Goal: Information Seeking & Learning: Learn about a topic

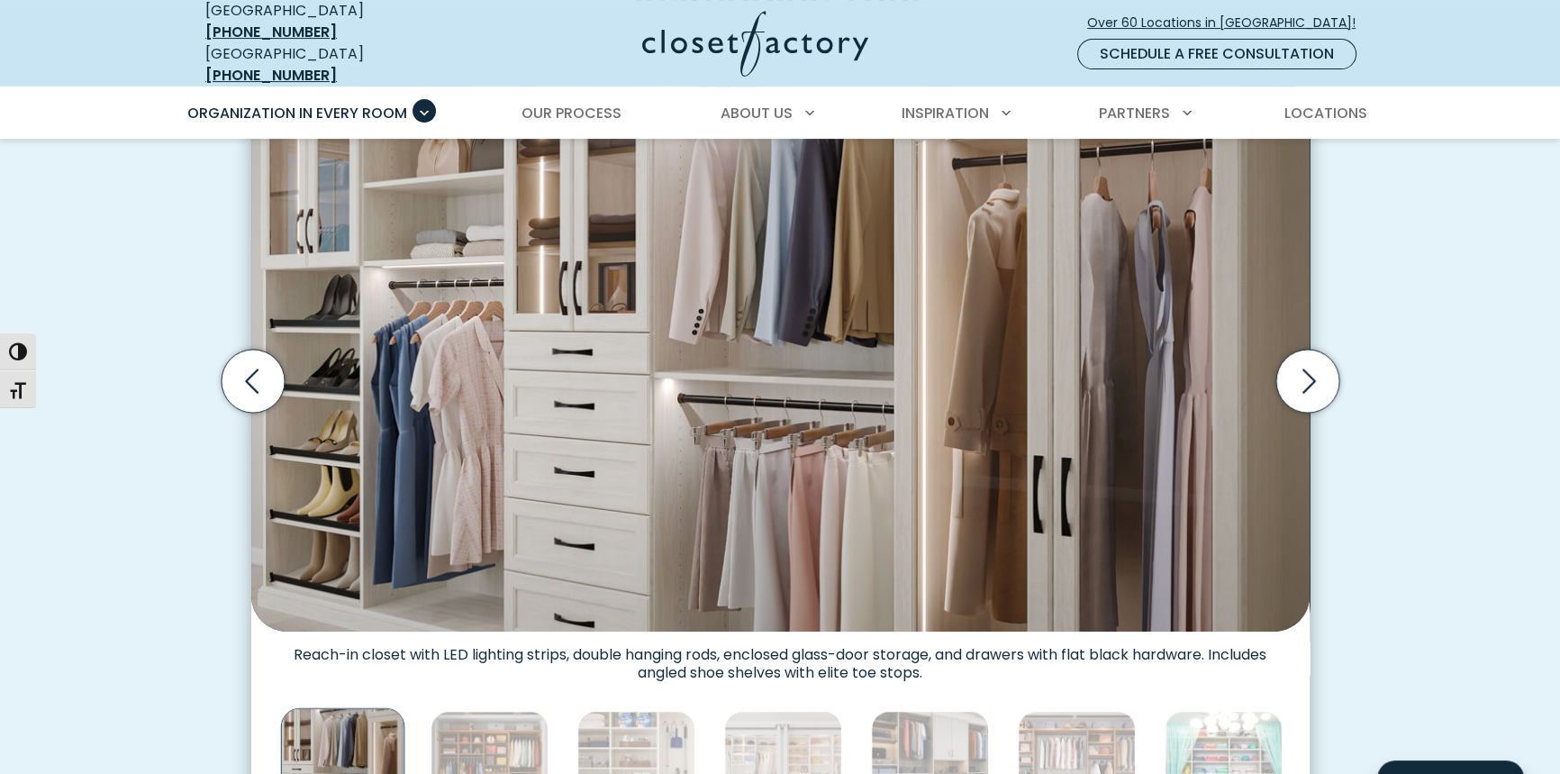
drag, startPoint x: 0, startPoint y: 0, endPoint x: 817, endPoint y: 372, distance: 897.9
click at [817, 372] on img "Thumbnail Gallery" at bounding box center [780, 355] width 1059 height 551
click at [1284, 350] on icon "Next slide" at bounding box center [1307, 381] width 63 height 63
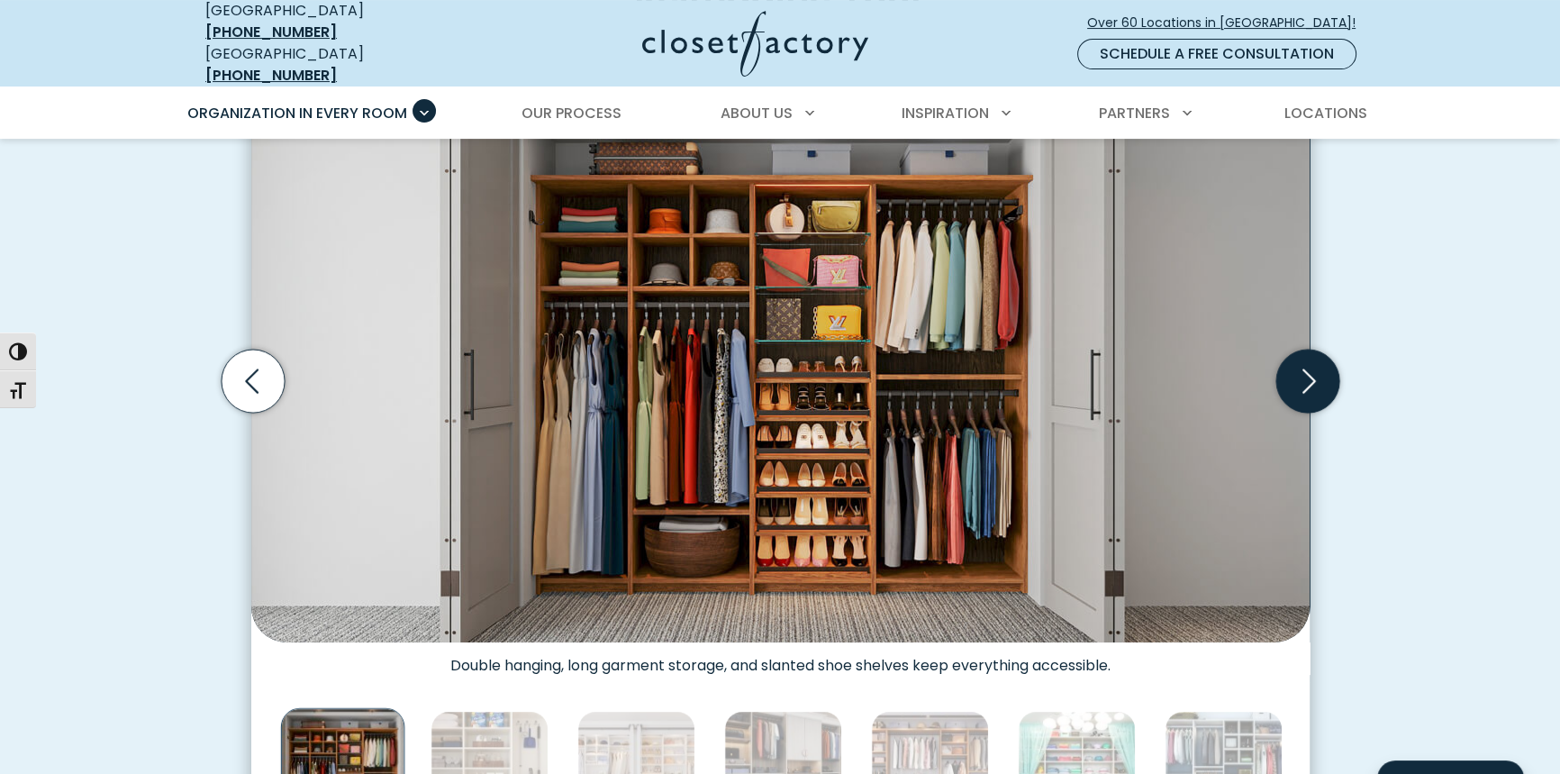
click at [1284, 350] on icon "Next slide" at bounding box center [1307, 381] width 63 height 63
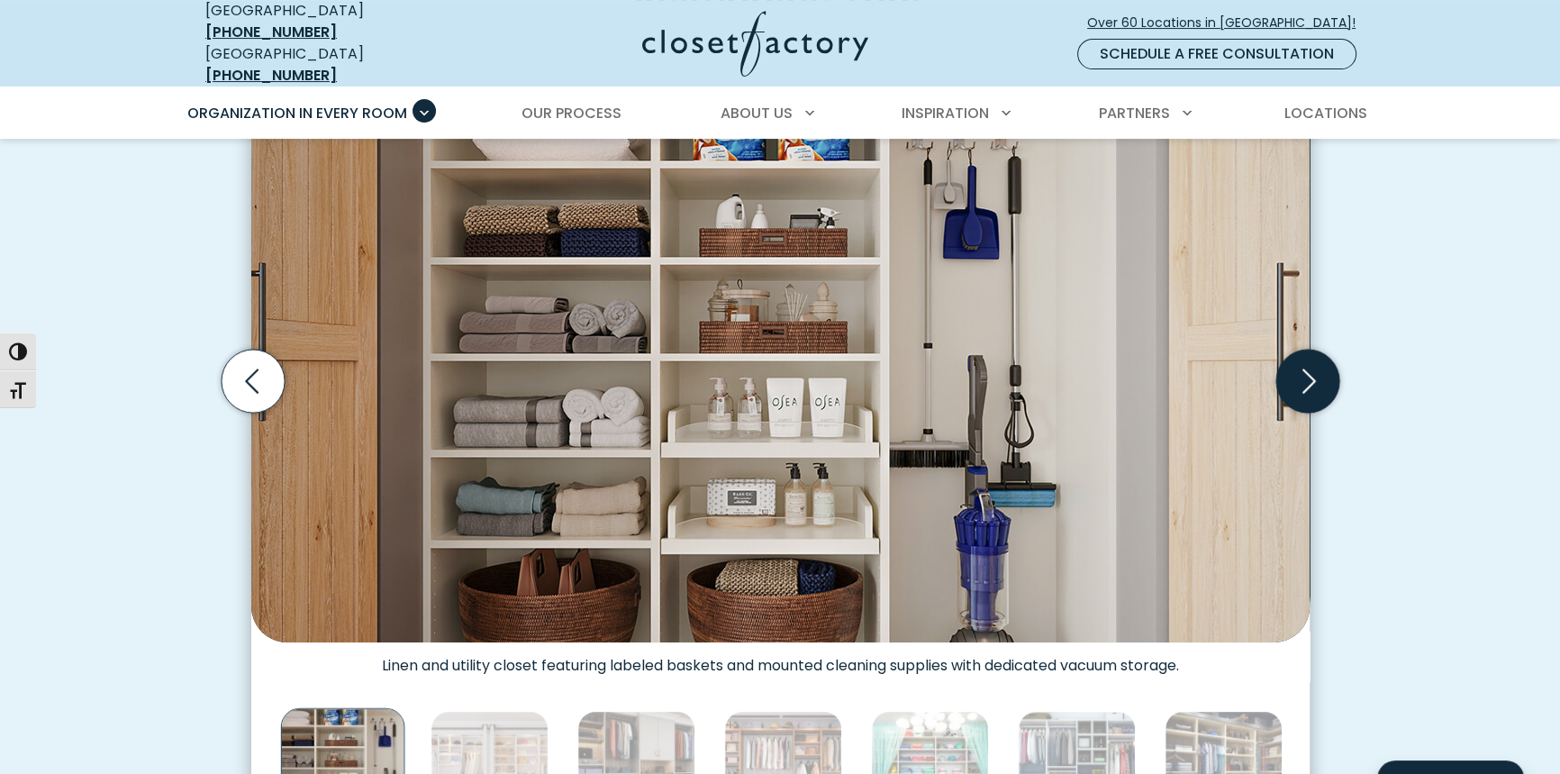
click at [1284, 350] on icon "Next slide" at bounding box center [1307, 381] width 63 height 63
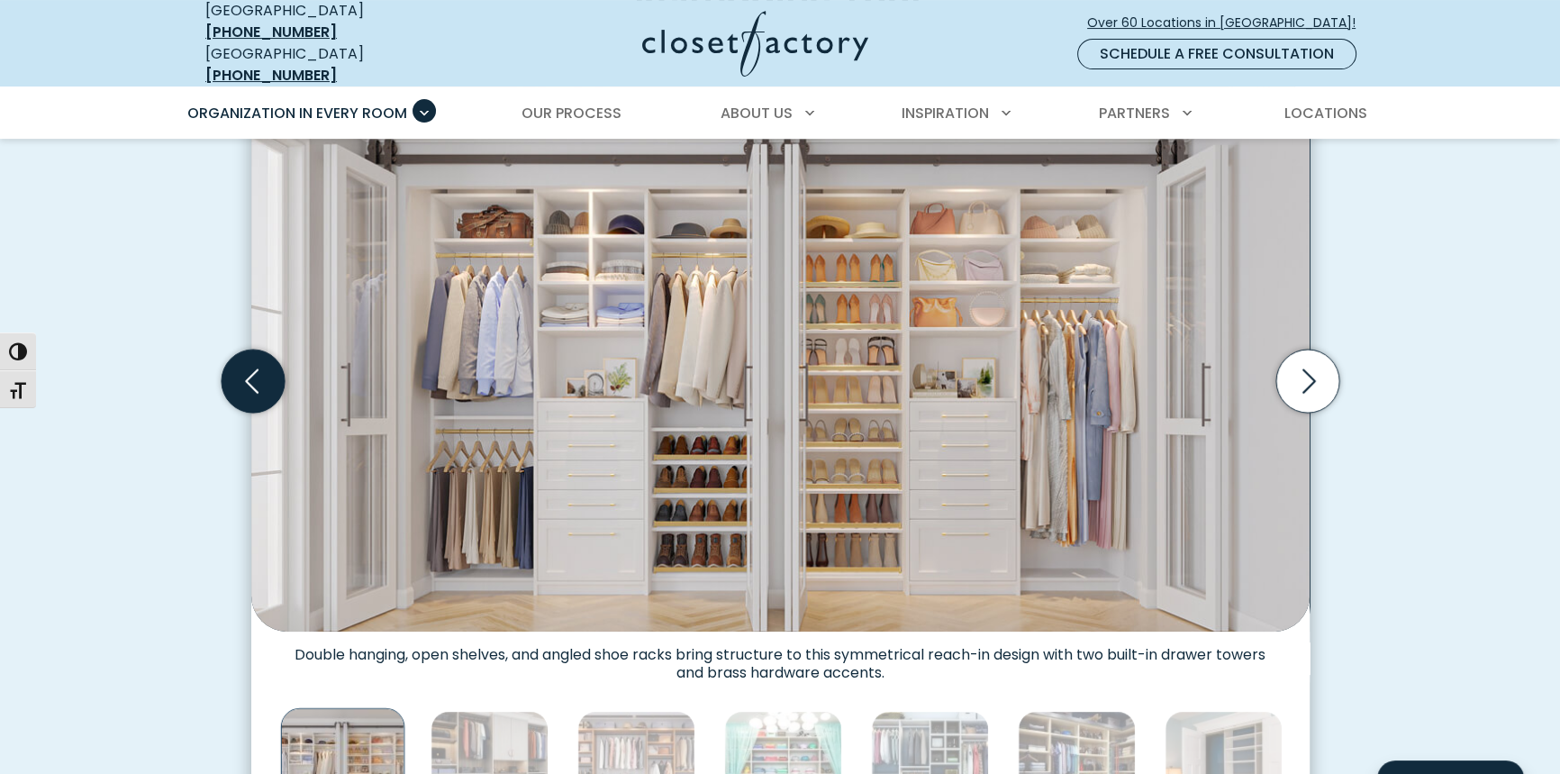
click at [262, 354] on icon "Previous slide" at bounding box center [252, 381] width 63 height 63
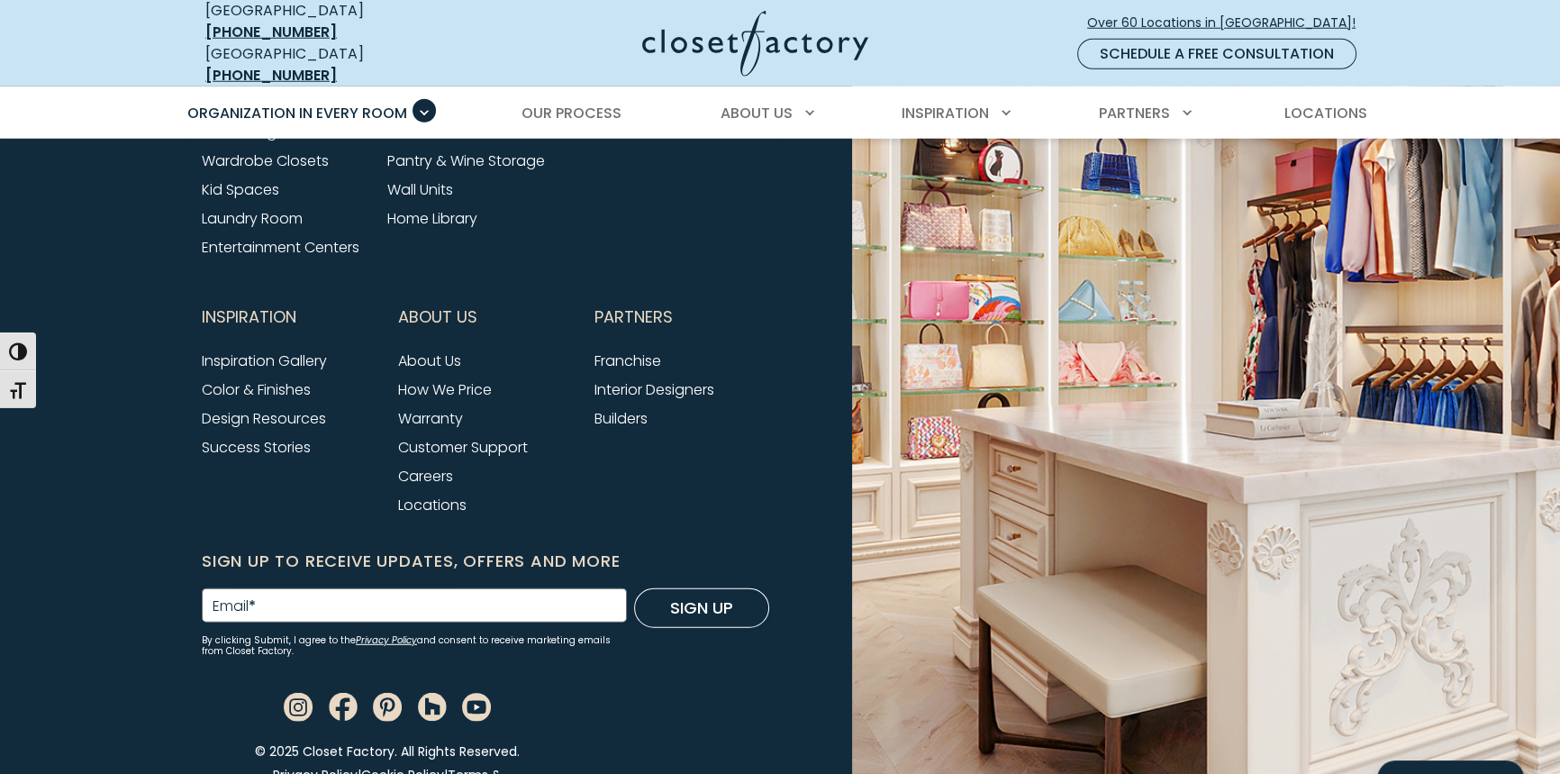
scroll to position [6219, 0]
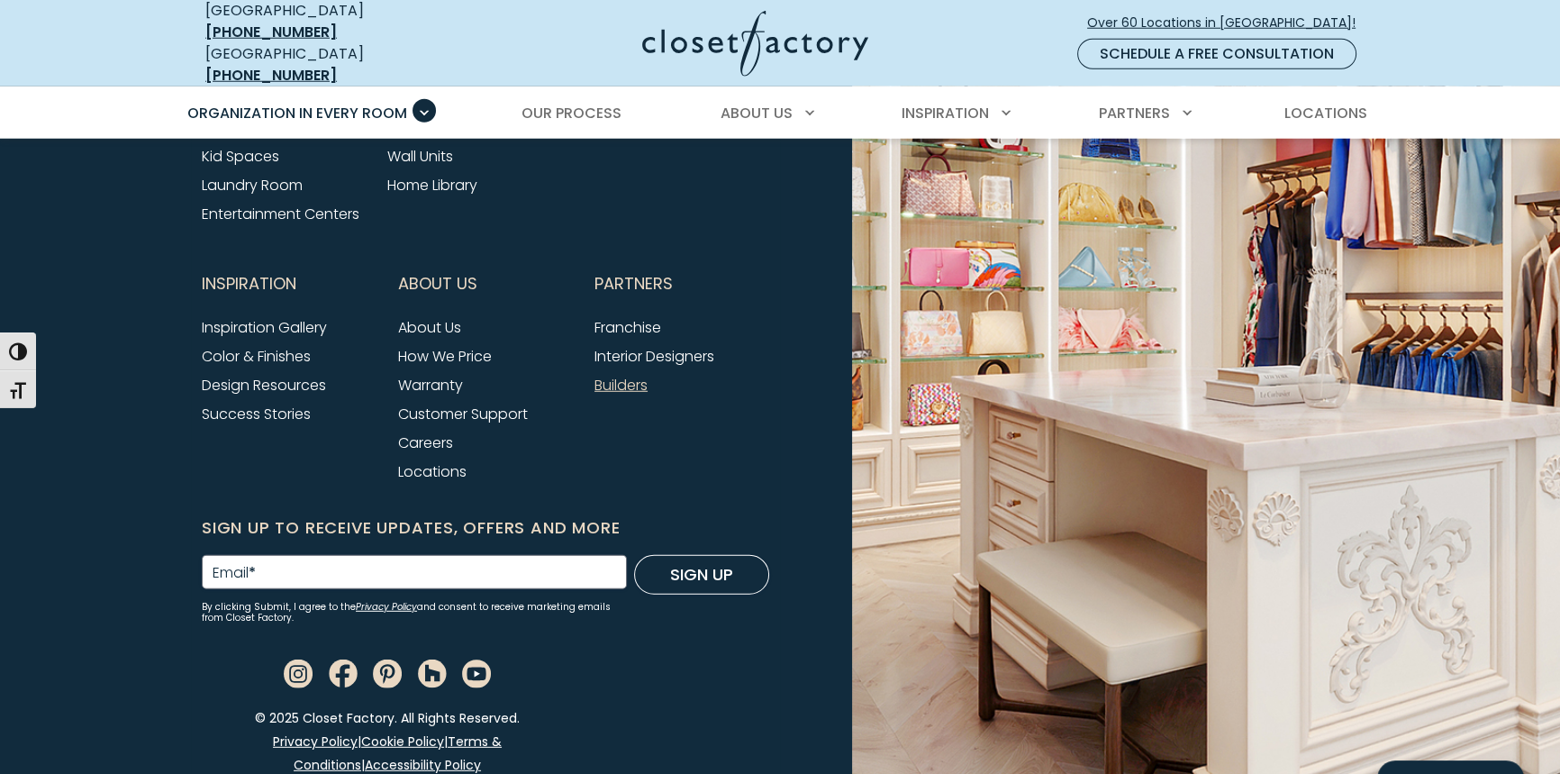
click at [621, 375] on link "Builders" at bounding box center [621, 385] width 53 height 21
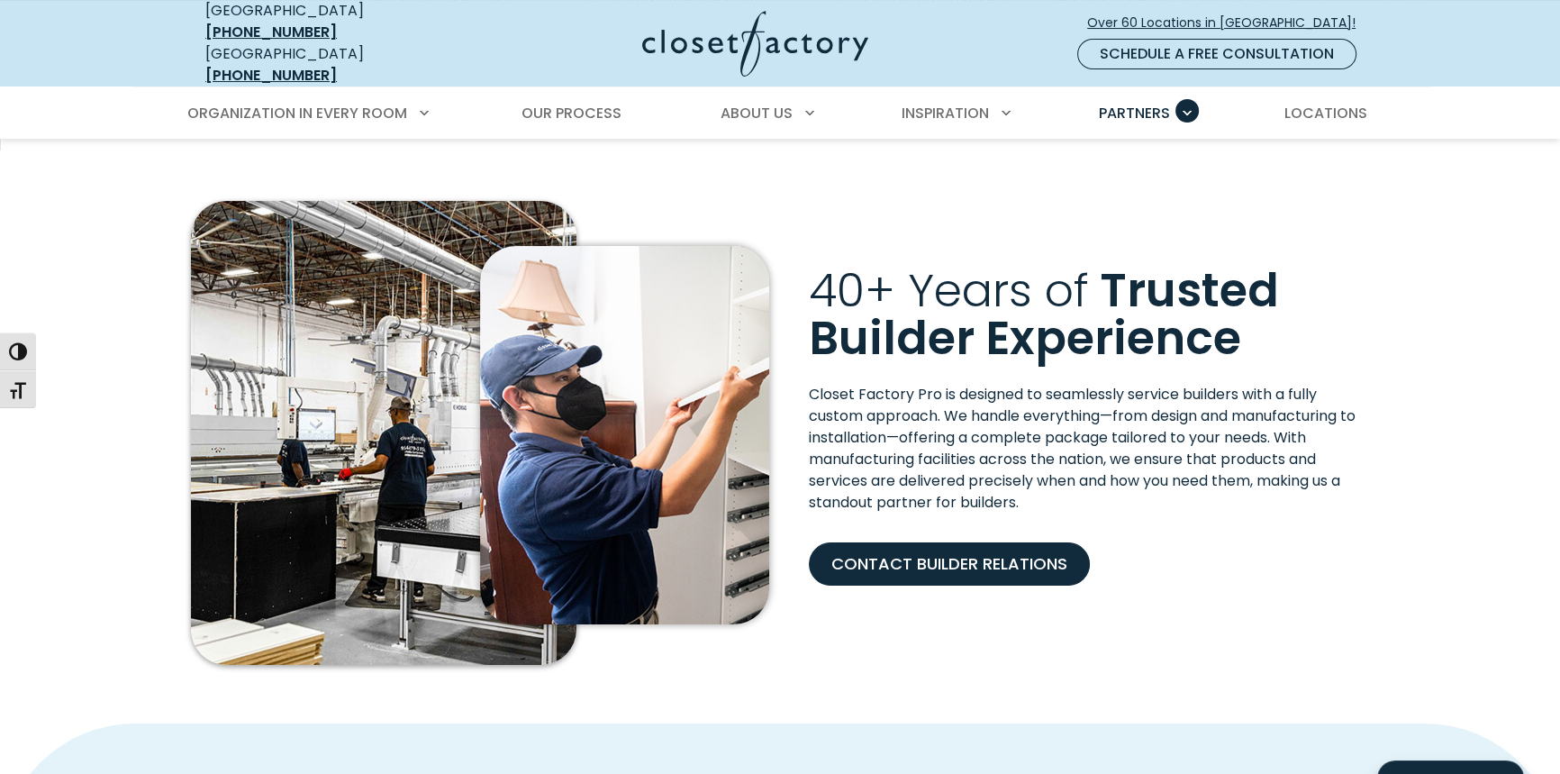
click at [1378, 312] on div "40+ Years of Trusted Builder Experience" at bounding box center [1089, 326] width 582 height 118
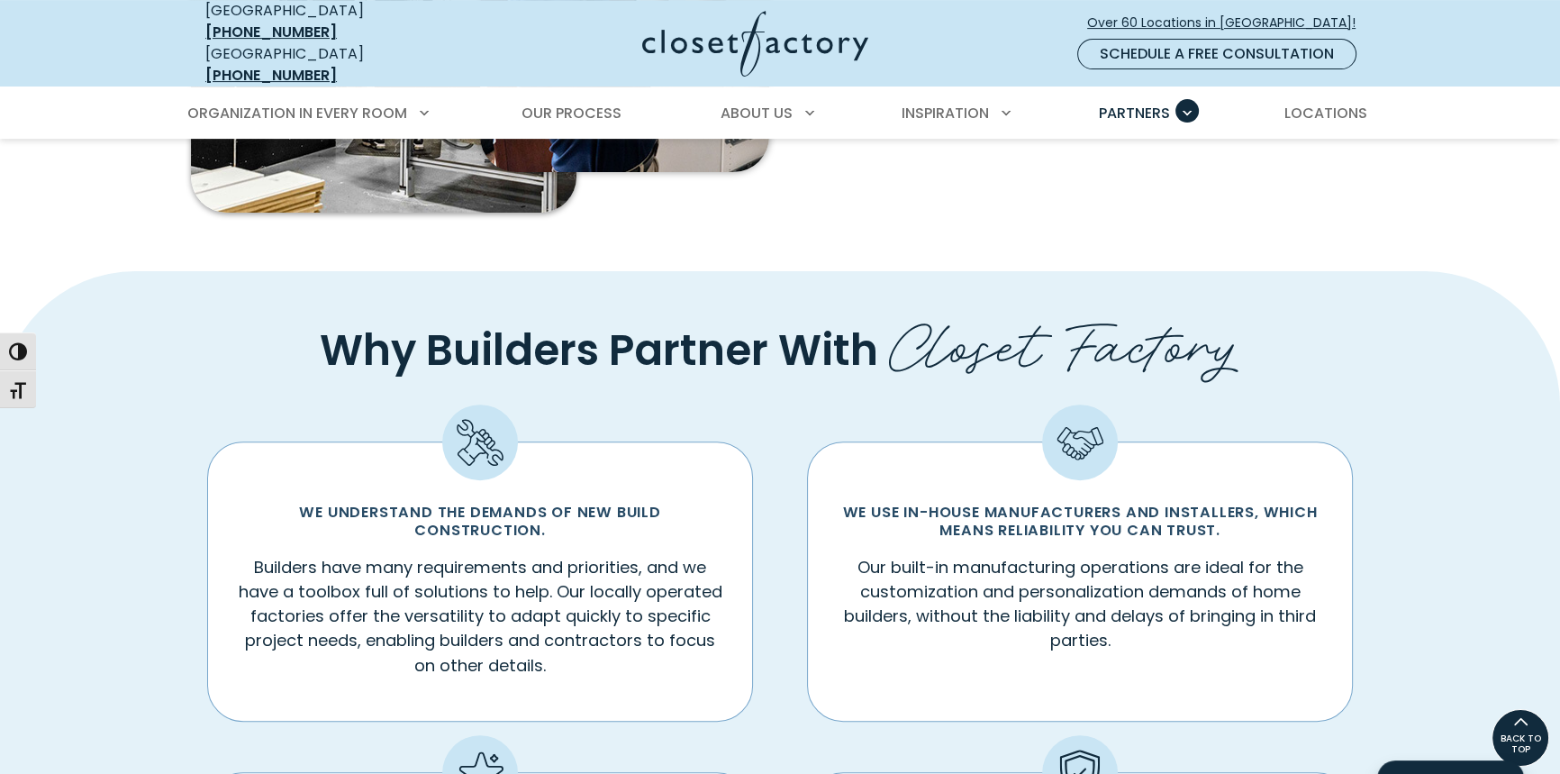
scroll to position [758, 0]
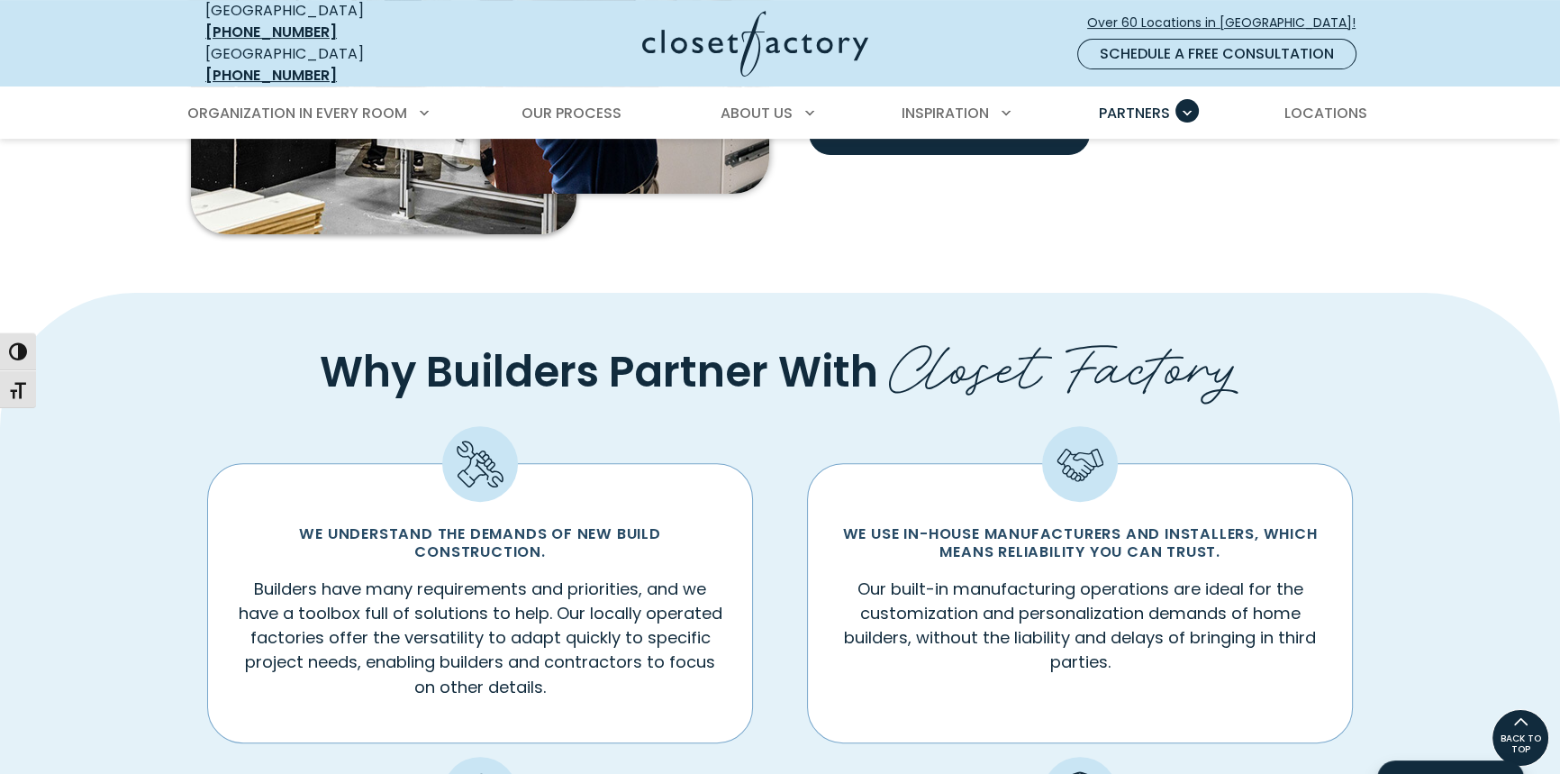
click at [1318, 421] on div "We understand the demands of new build construction. Builders have many require…" at bounding box center [780, 729] width 1200 height 618
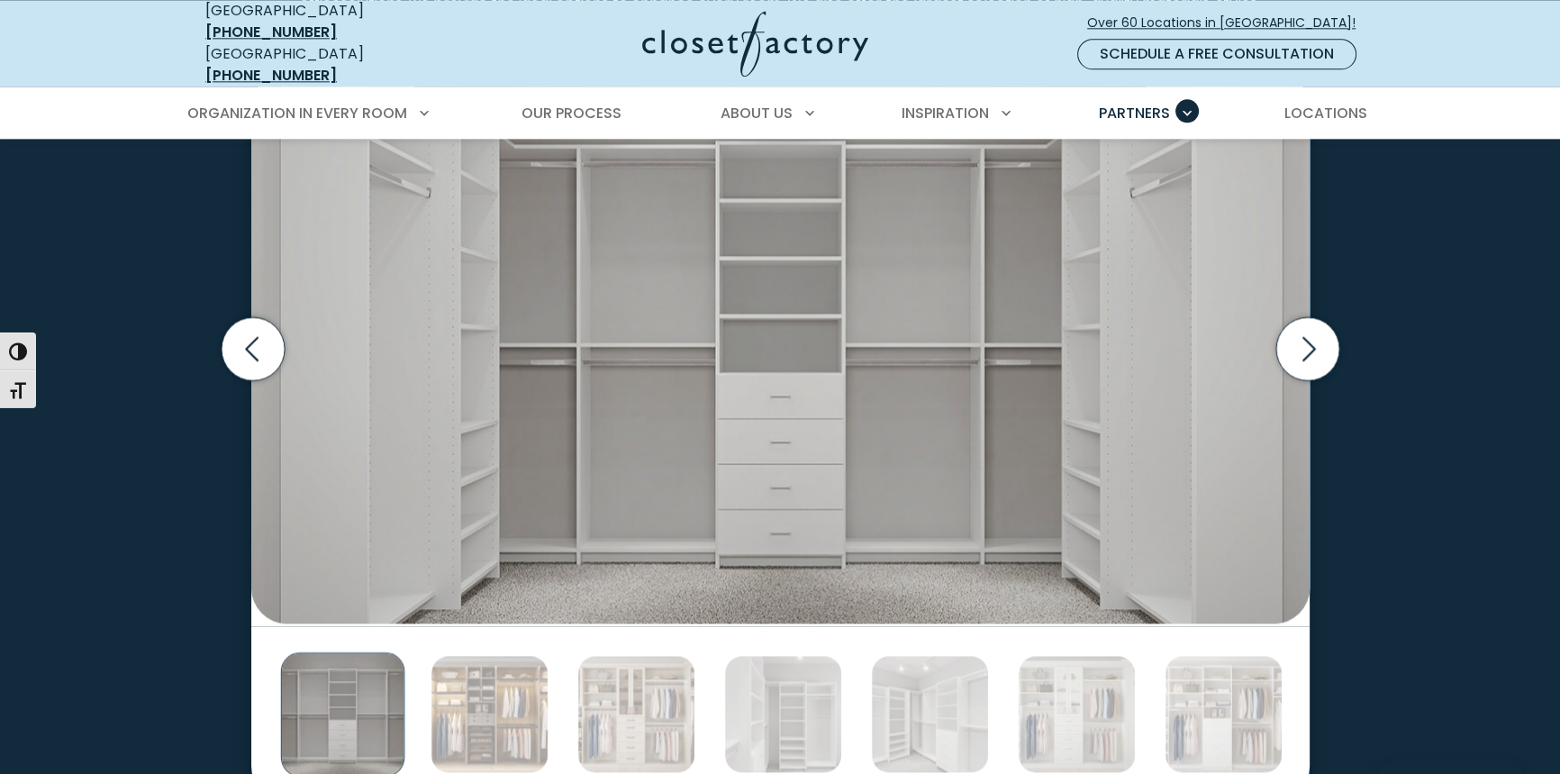
scroll to position [2989, 0]
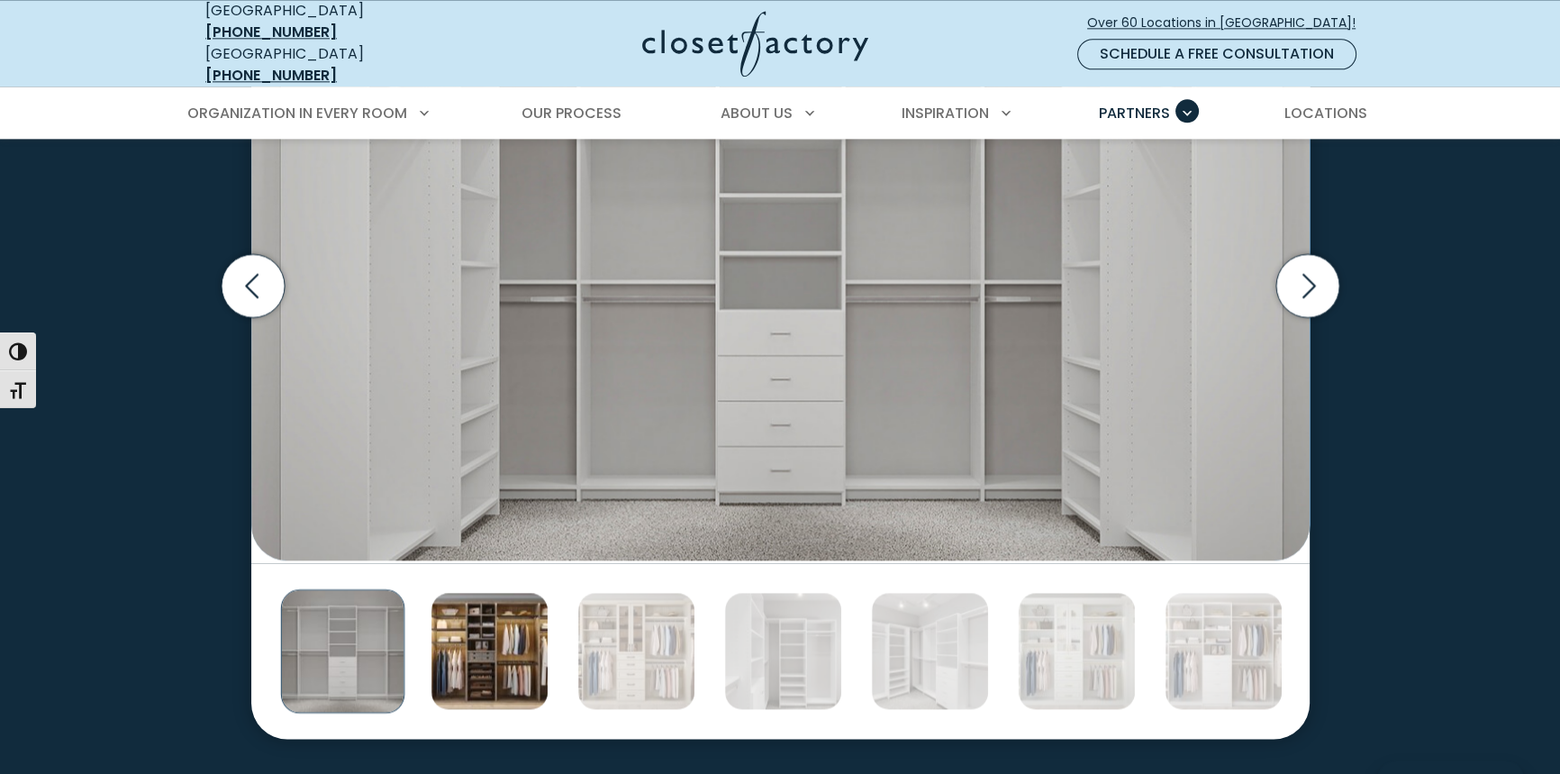
click at [514, 659] on img "Thumbnail Gallery" at bounding box center [490, 651] width 118 height 118
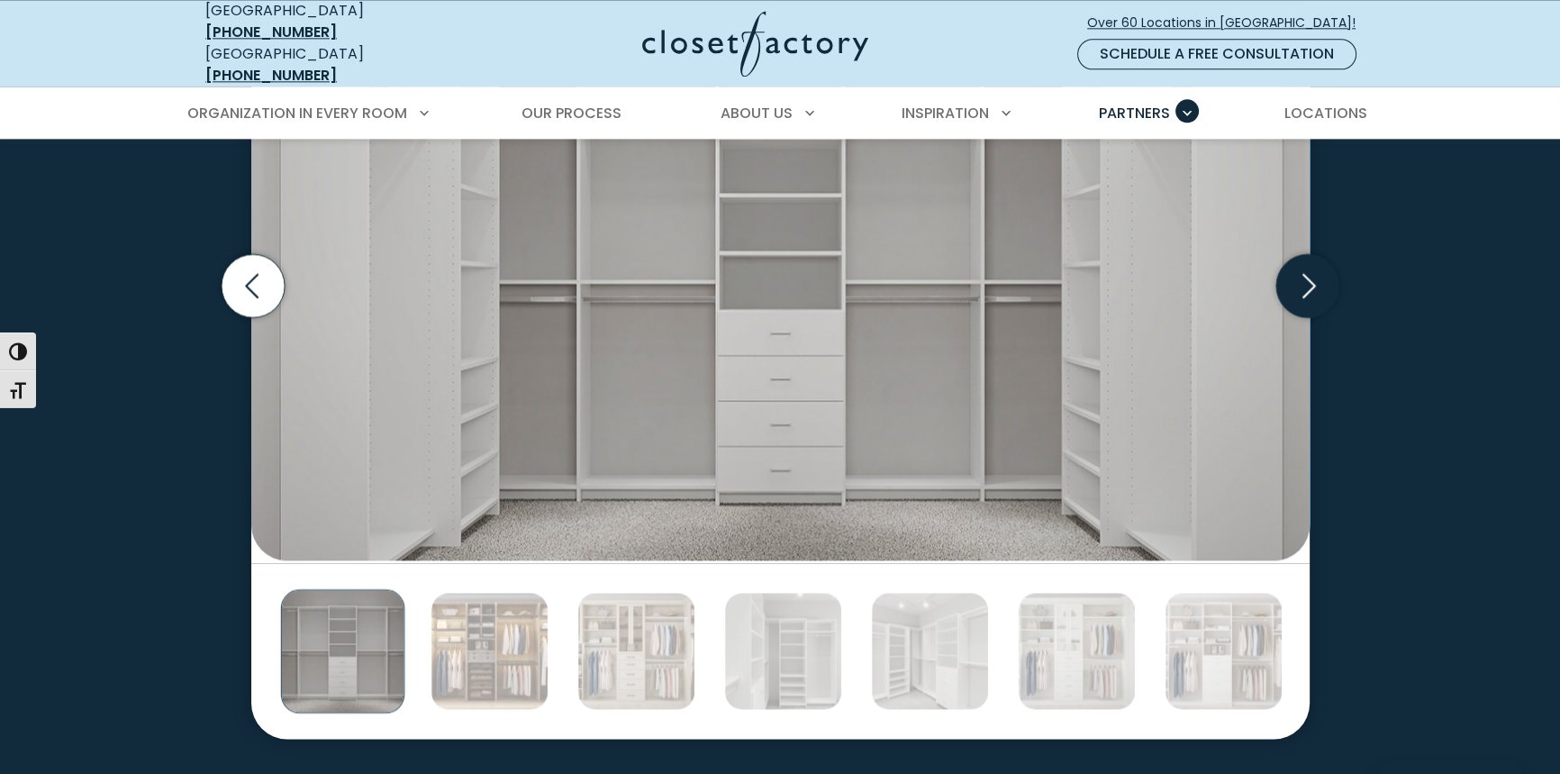
click at [1305, 294] on icon "Next slide" at bounding box center [1307, 285] width 63 height 63
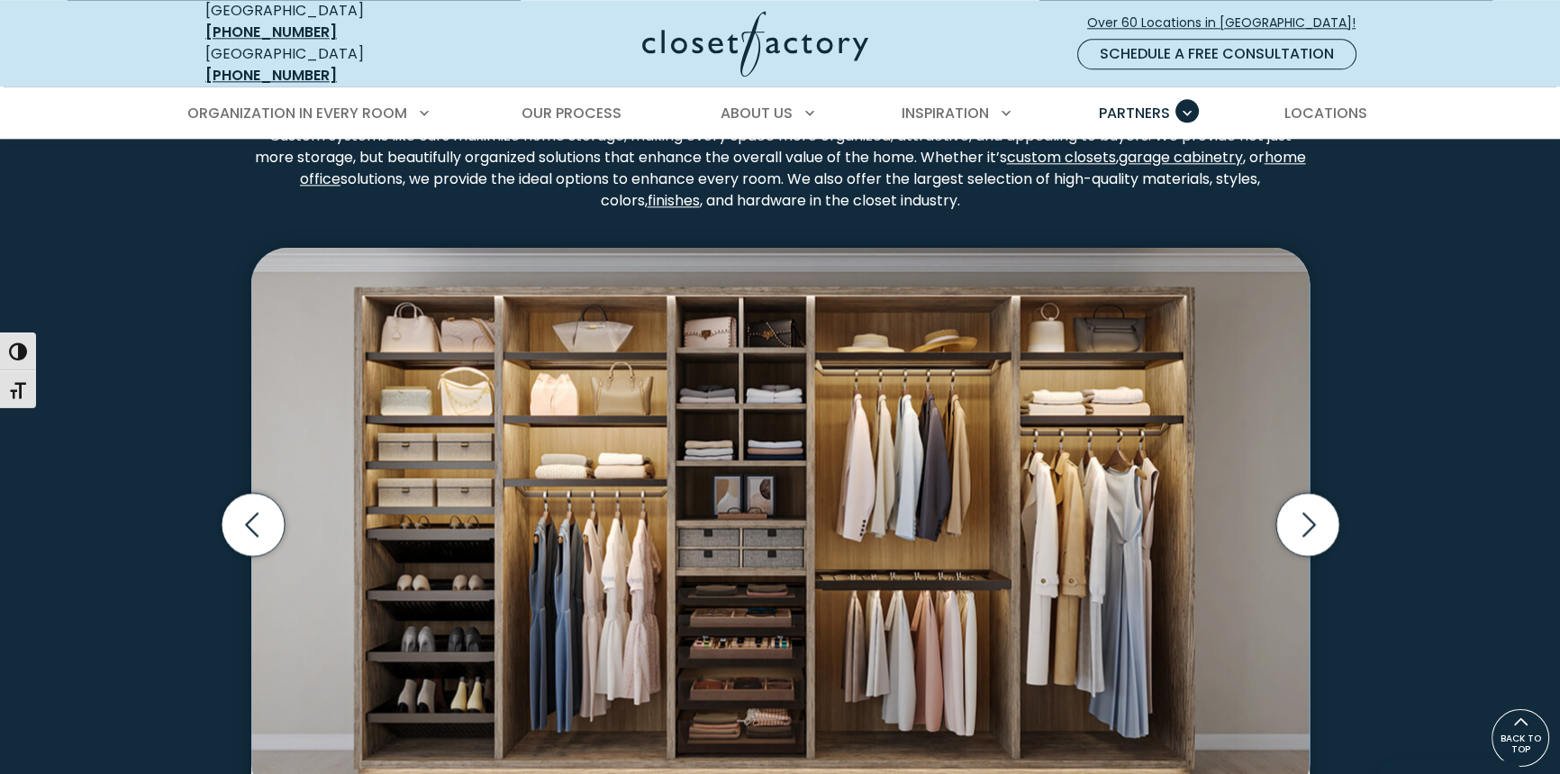
scroll to position [2743, 0]
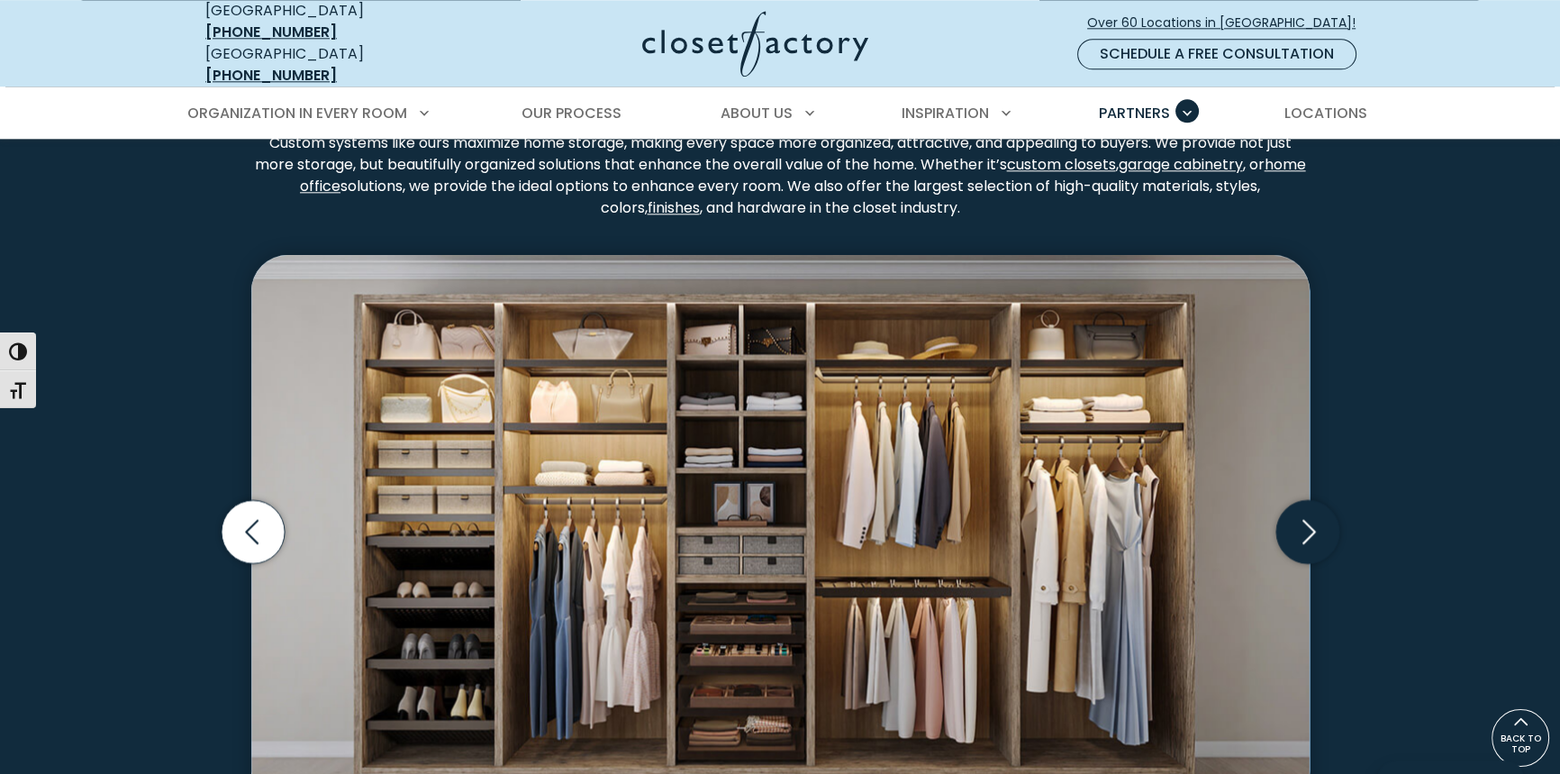
click at [1288, 493] on icon "Next slide" at bounding box center [1307, 531] width 77 height 77
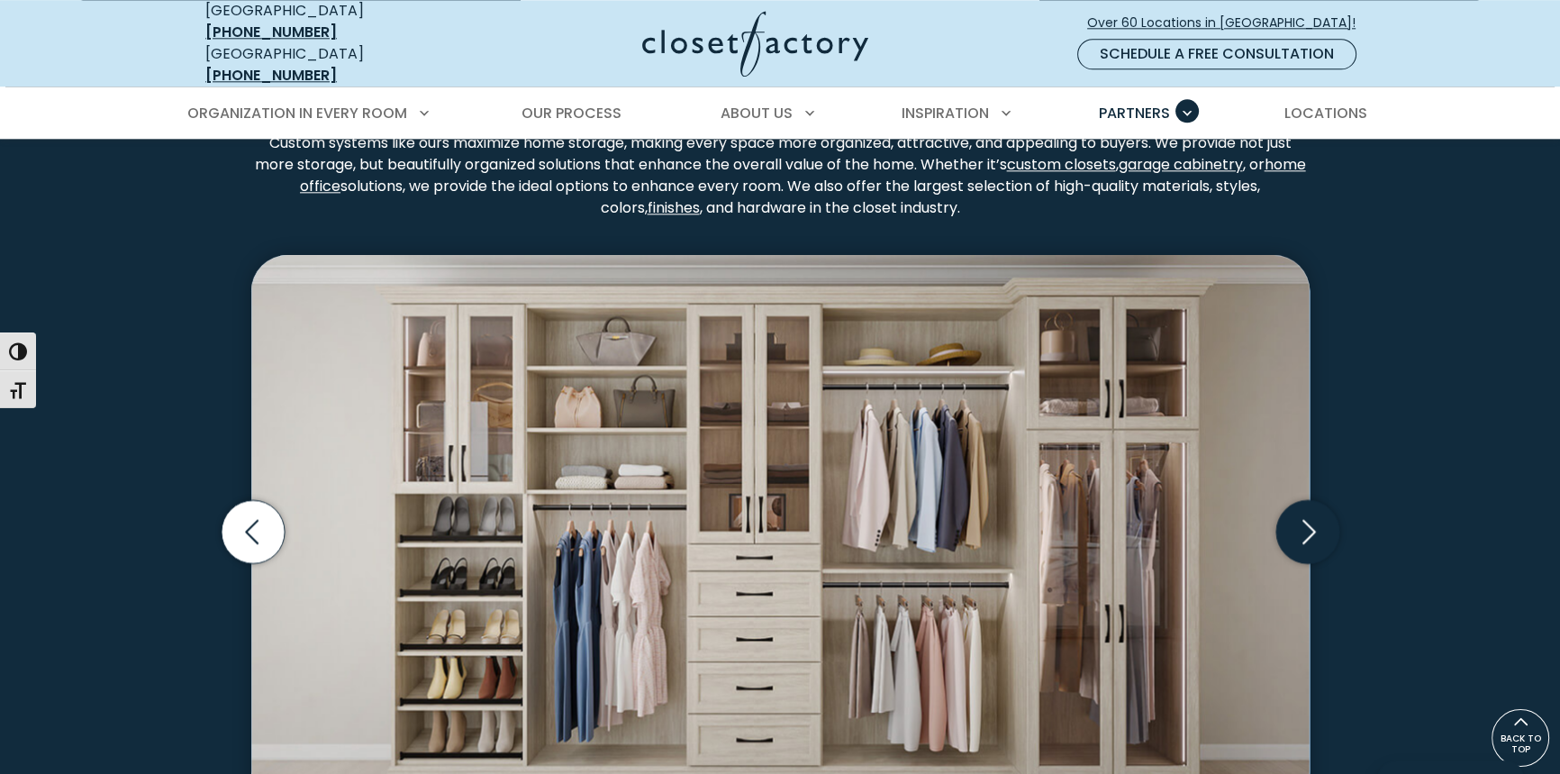
click at [1288, 493] on icon "Next slide" at bounding box center [1307, 531] width 77 height 77
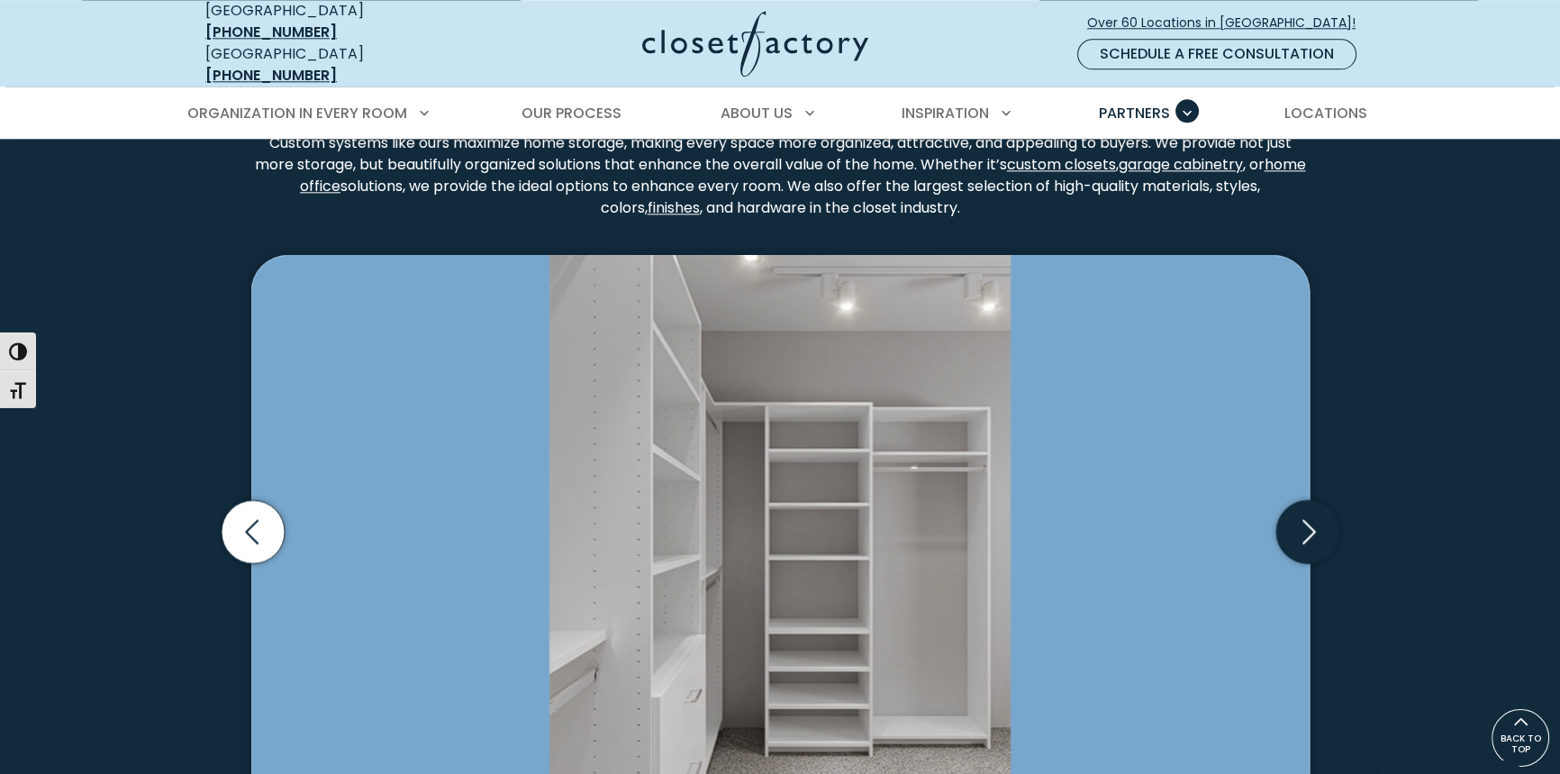
click at [1288, 493] on icon "Next slide" at bounding box center [1307, 531] width 77 height 77
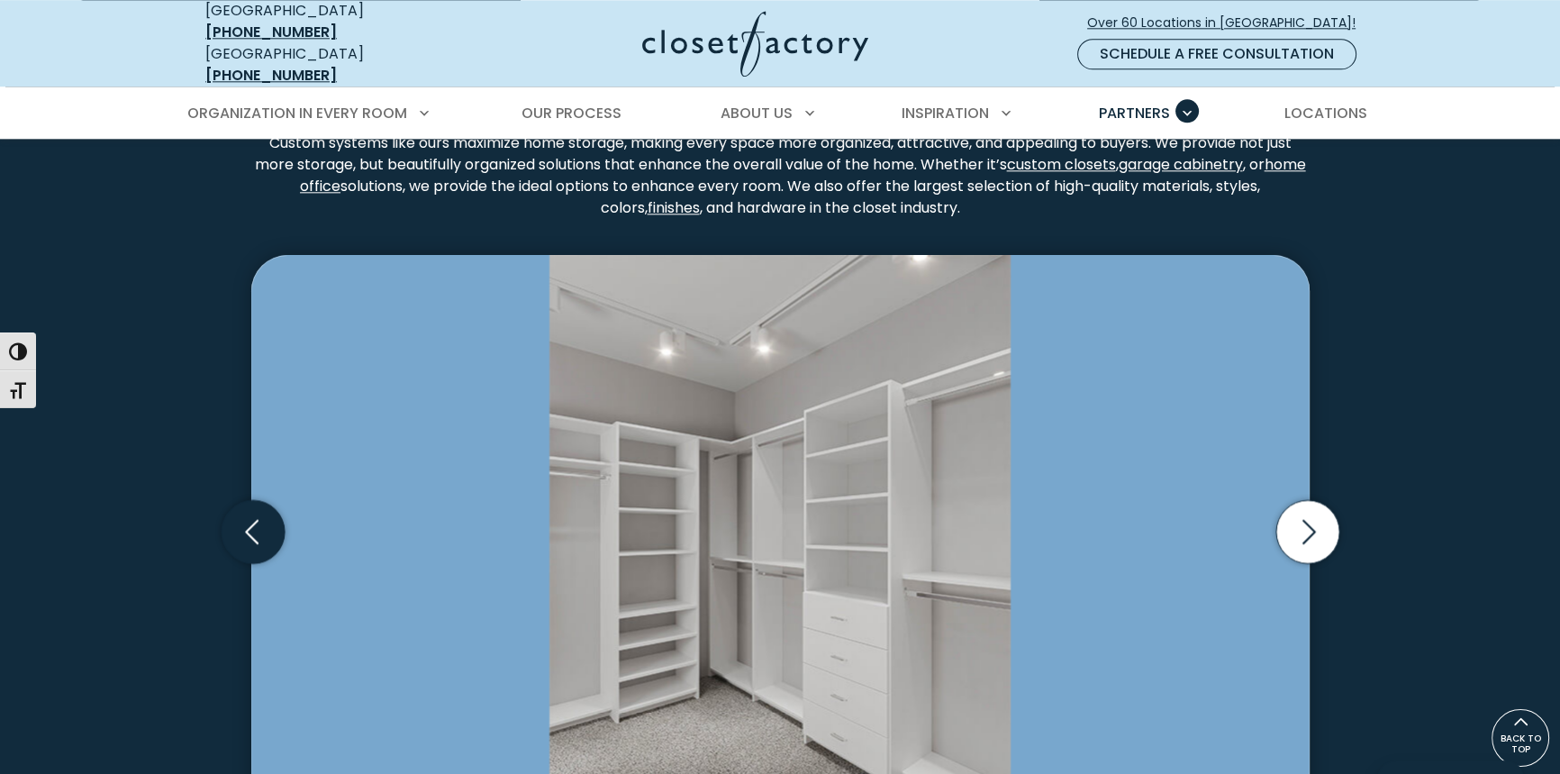
click at [224, 523] on icon "Previous slide" at bounding box center [252, 531] width 63 height 63
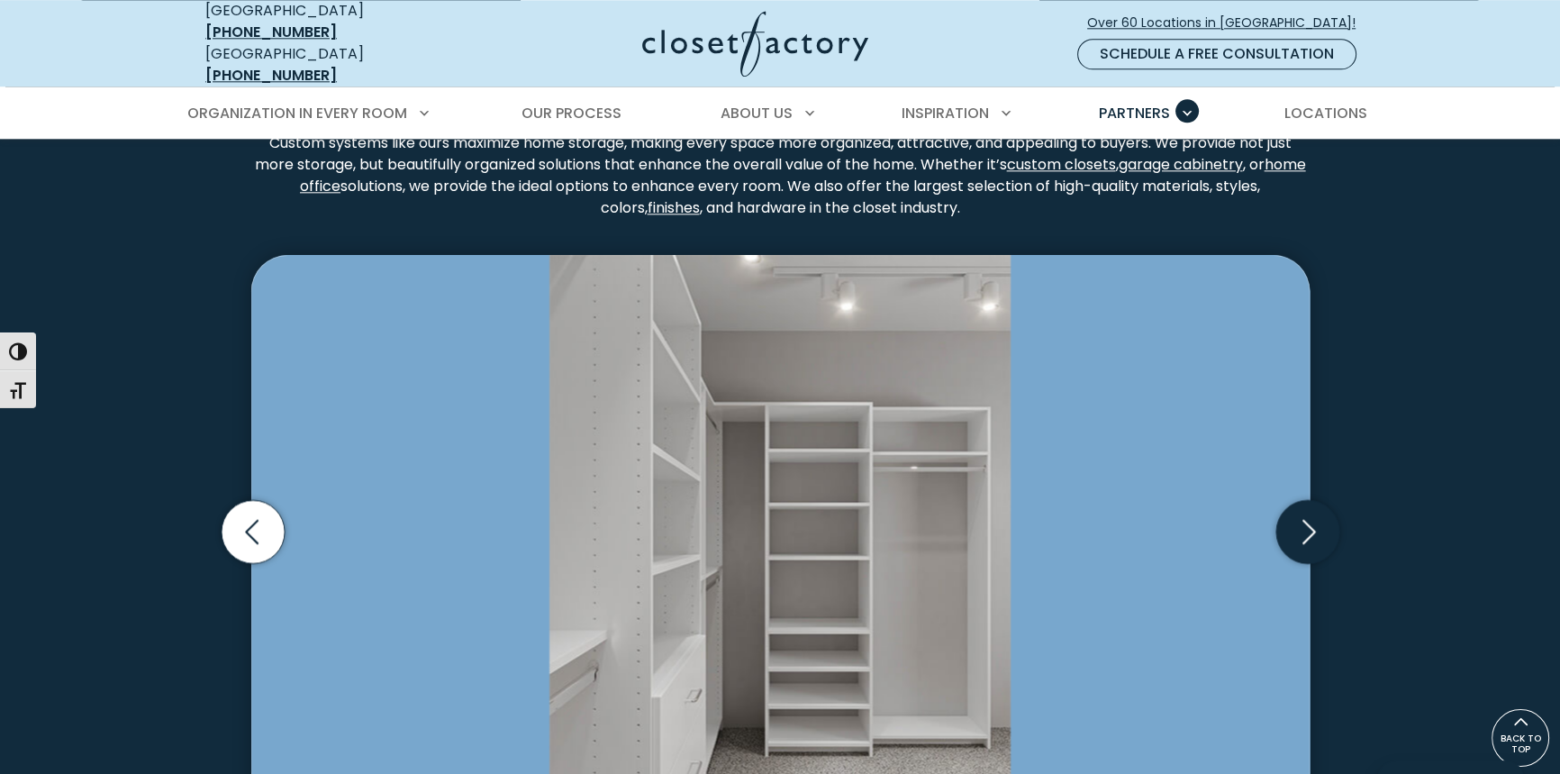
click at [1333, 525] on icon "Next slide" at bounding box center [1307, 531] width 63 height 63
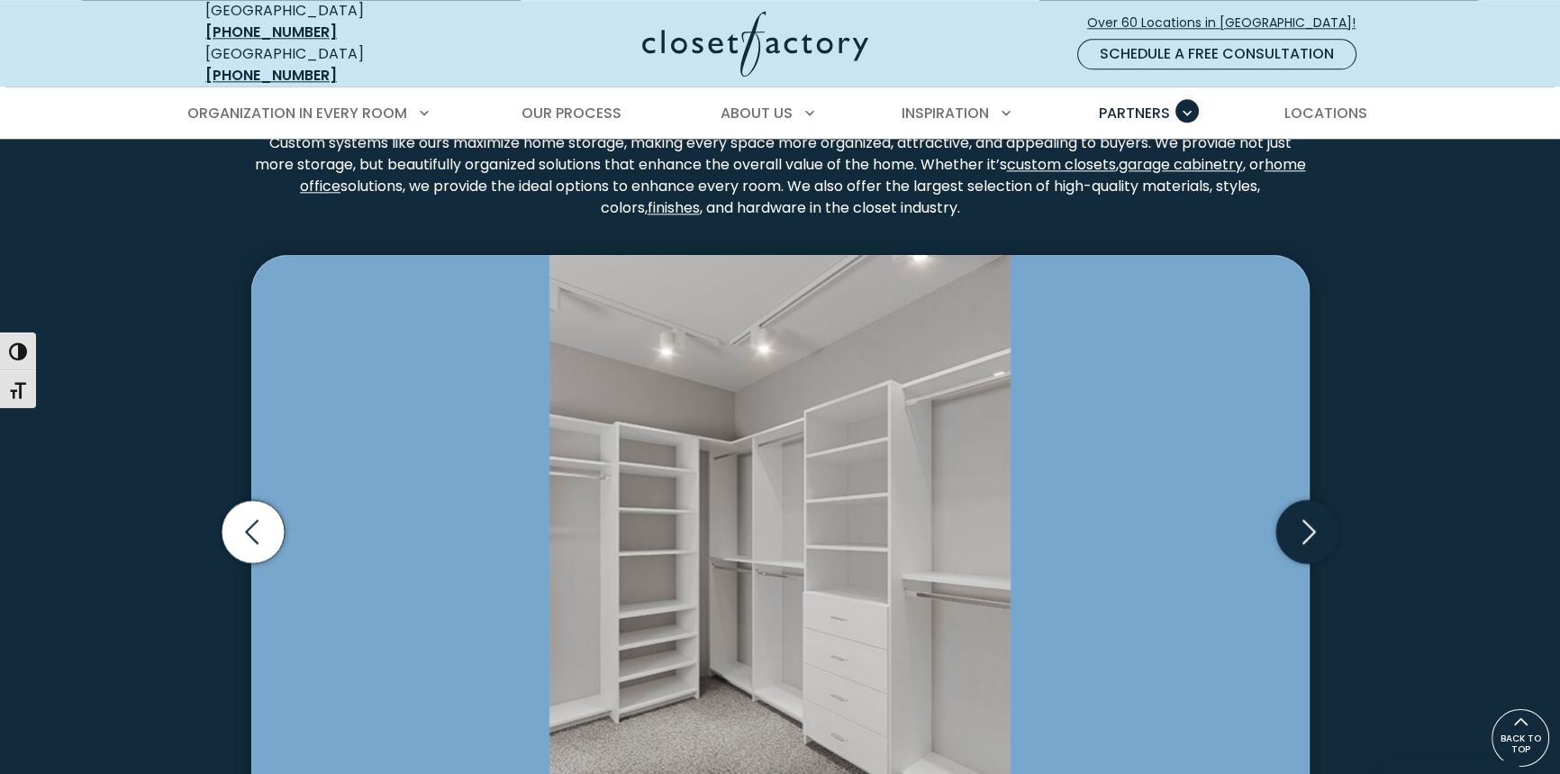
click at [1333, 525] on icon "Next slide" at bounding box center [1307, 531] width 63 height 63
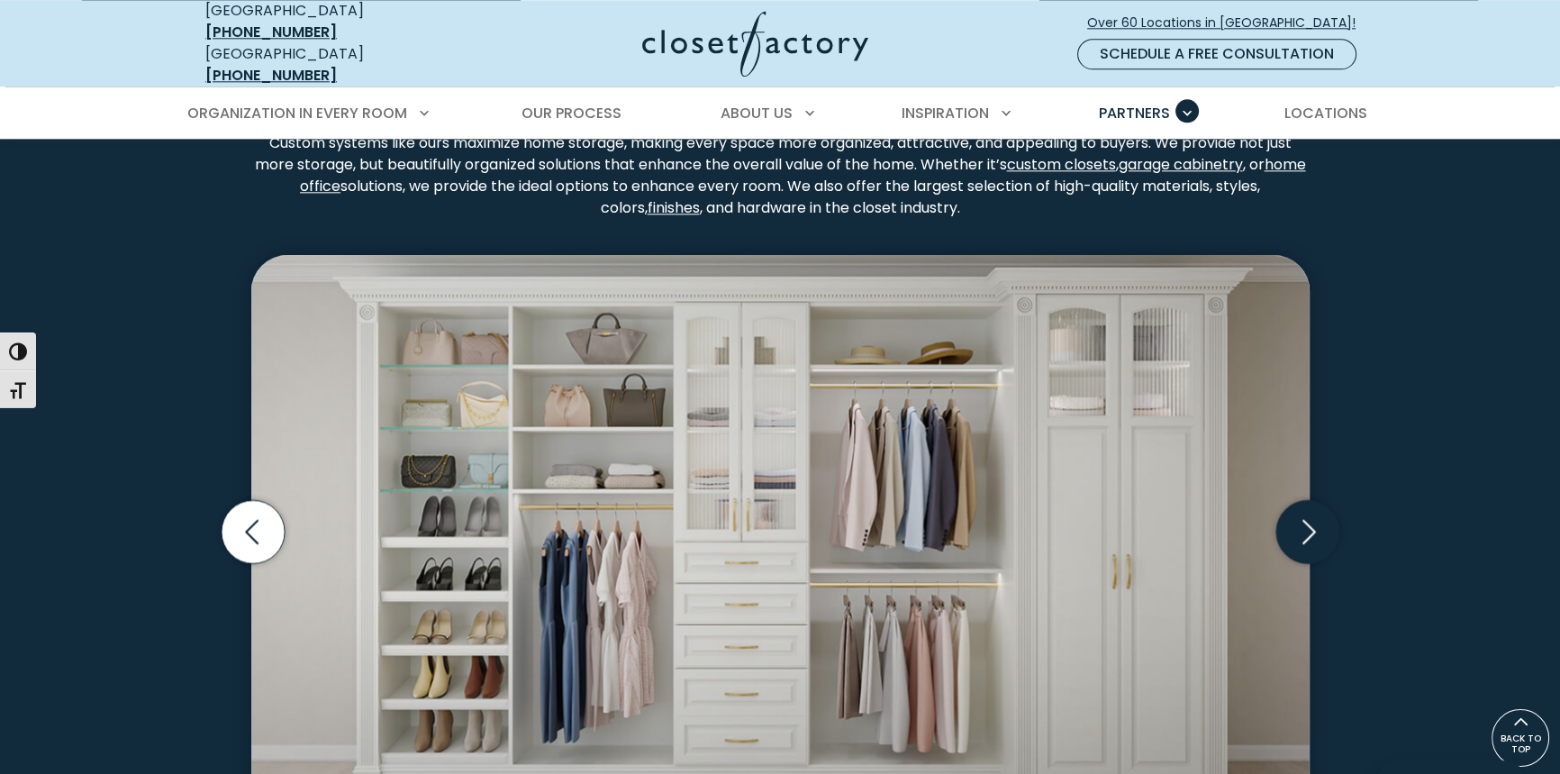
click at [1333, 525] on icon "Next slide" at bounding box center [1307, 531] width 63 height 63
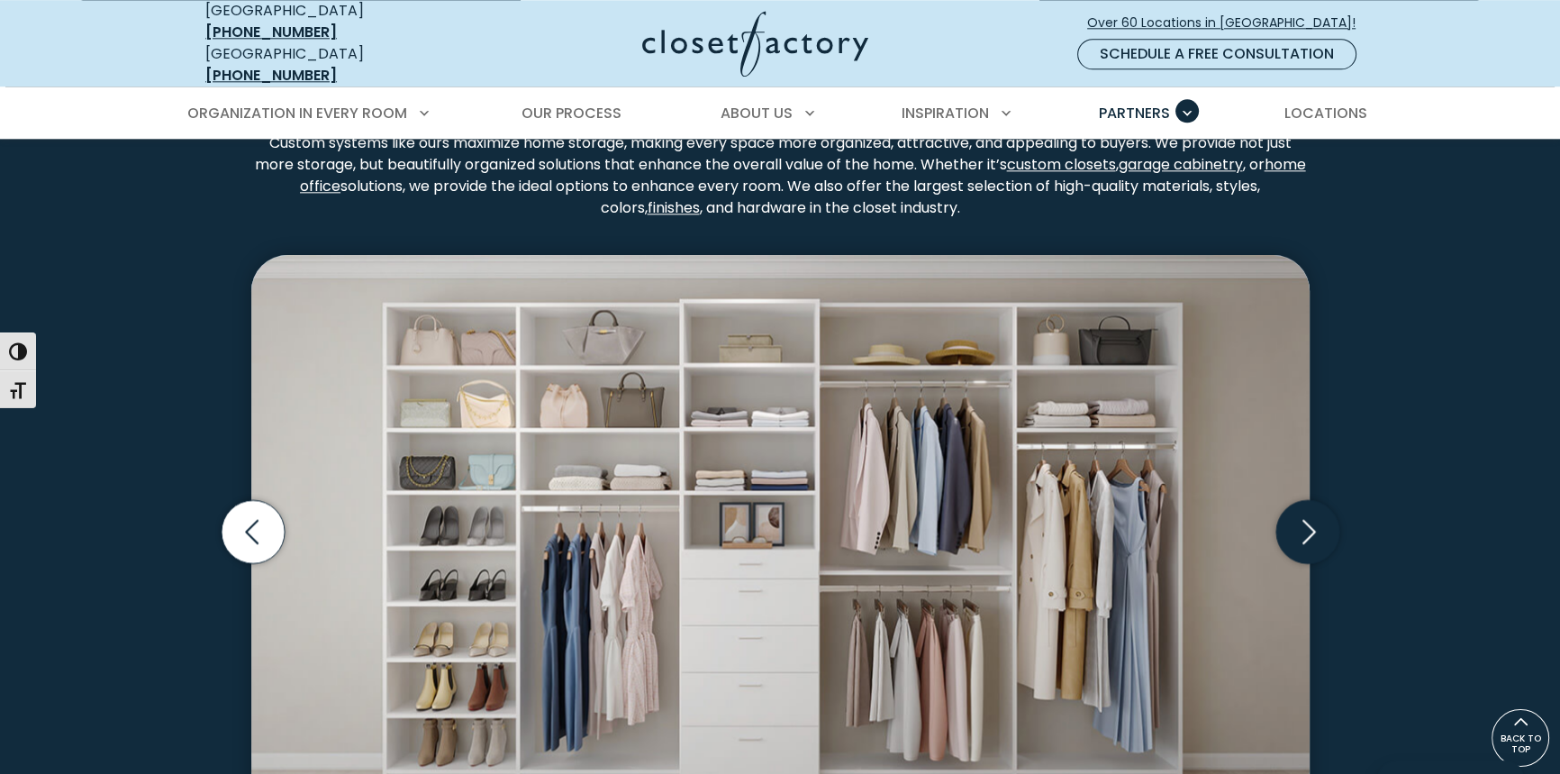
click at [1333, 525] on icon "Next slide" at bounding box center [1307, 531] width 63 height 63
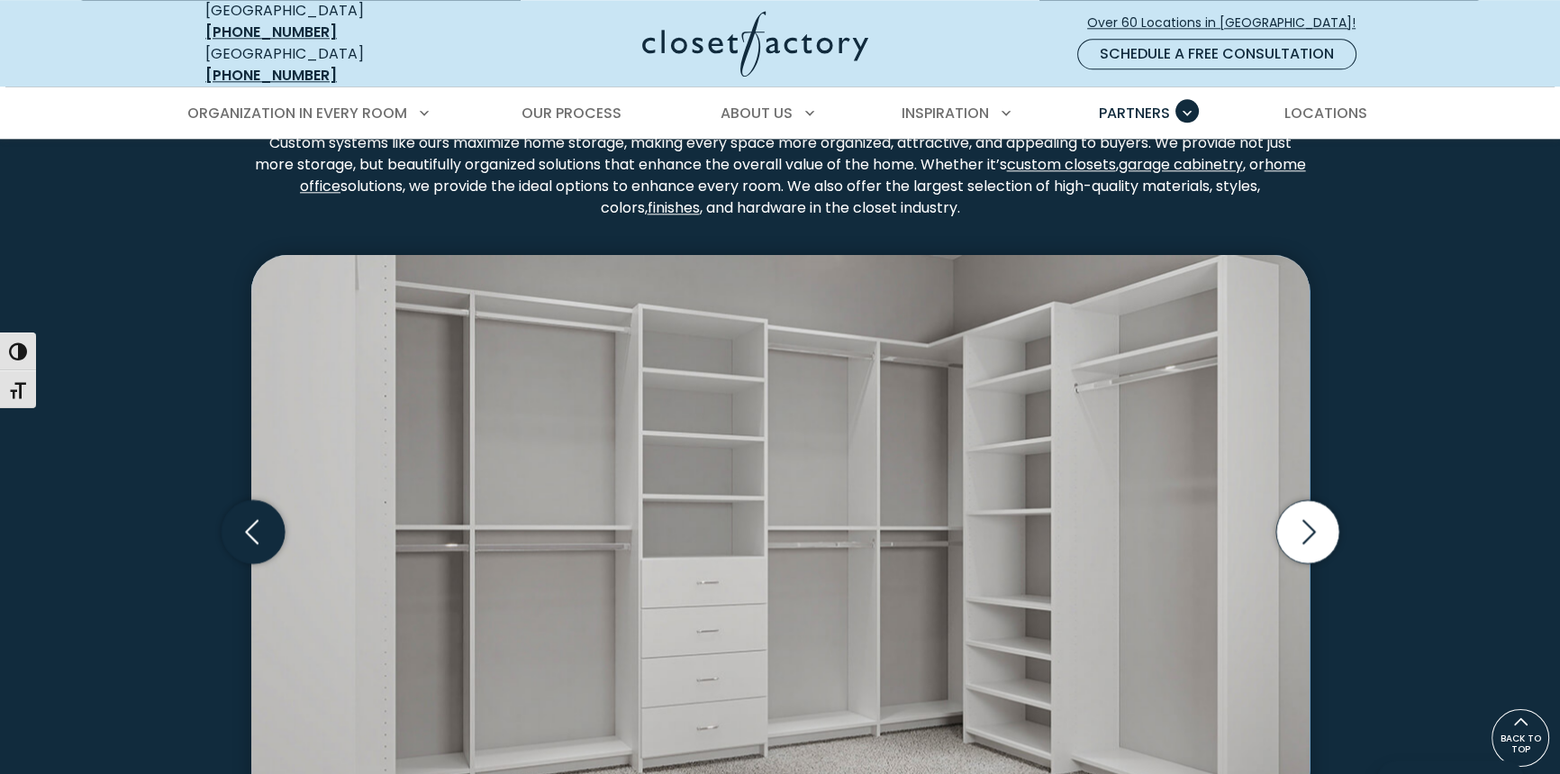
click at [252, 526] on icon "Previous slide" at bounding box center [252, 532] width 14 height 24
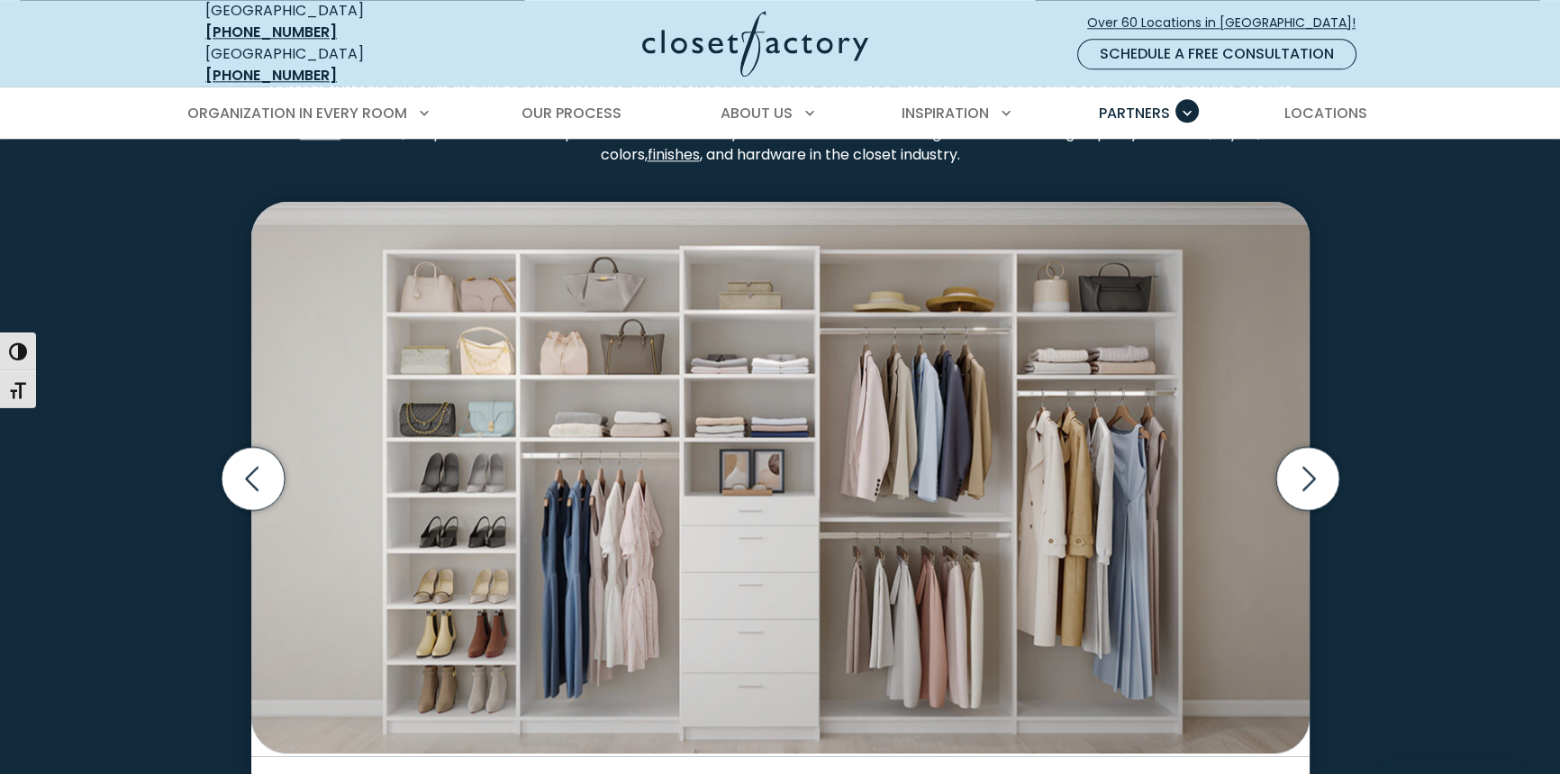
scroll to position [2825, 0]
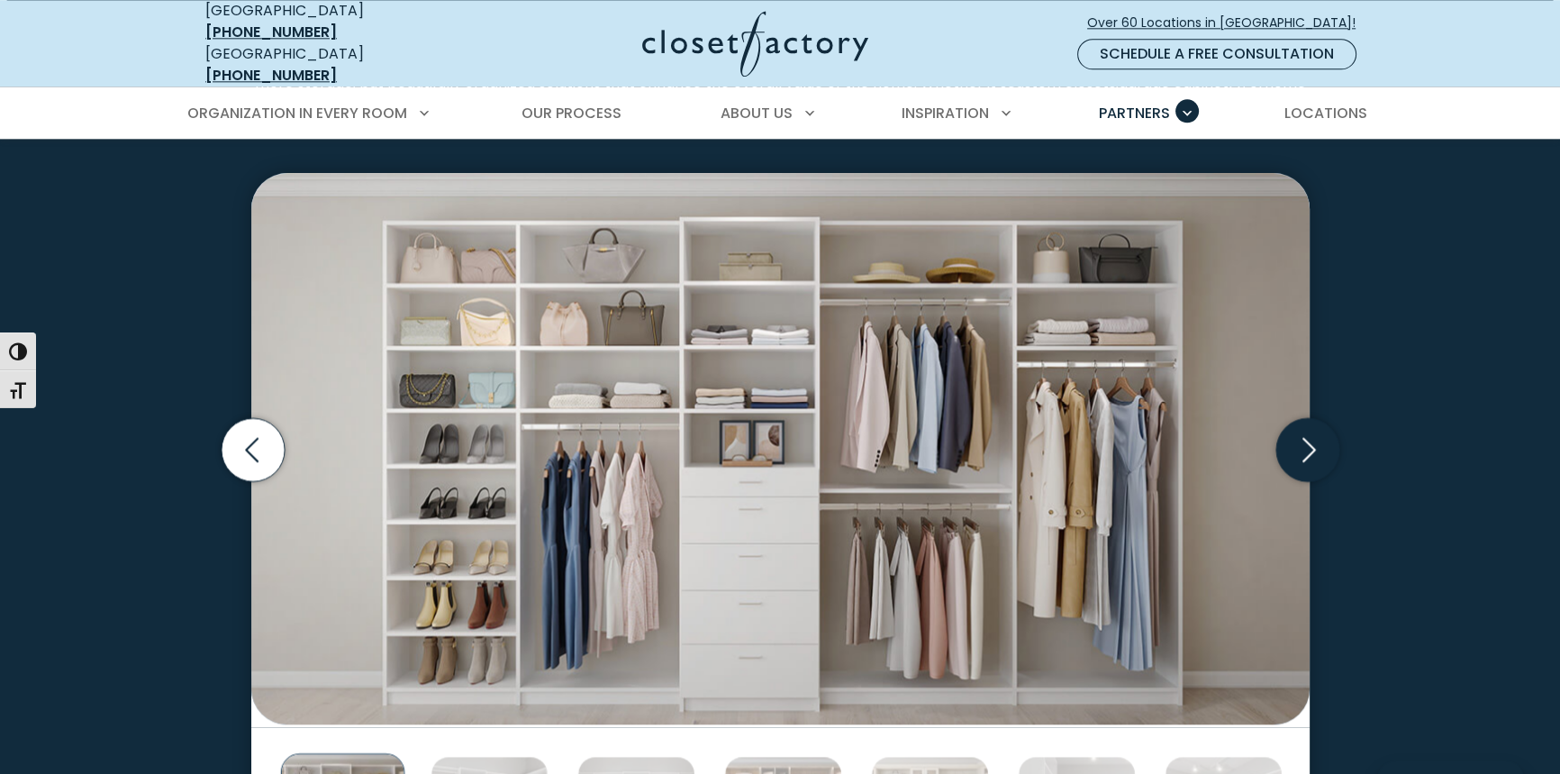
click at [1309, 464] on icon "Next slide" at bounding box center [1307, 449] width 63 height 63
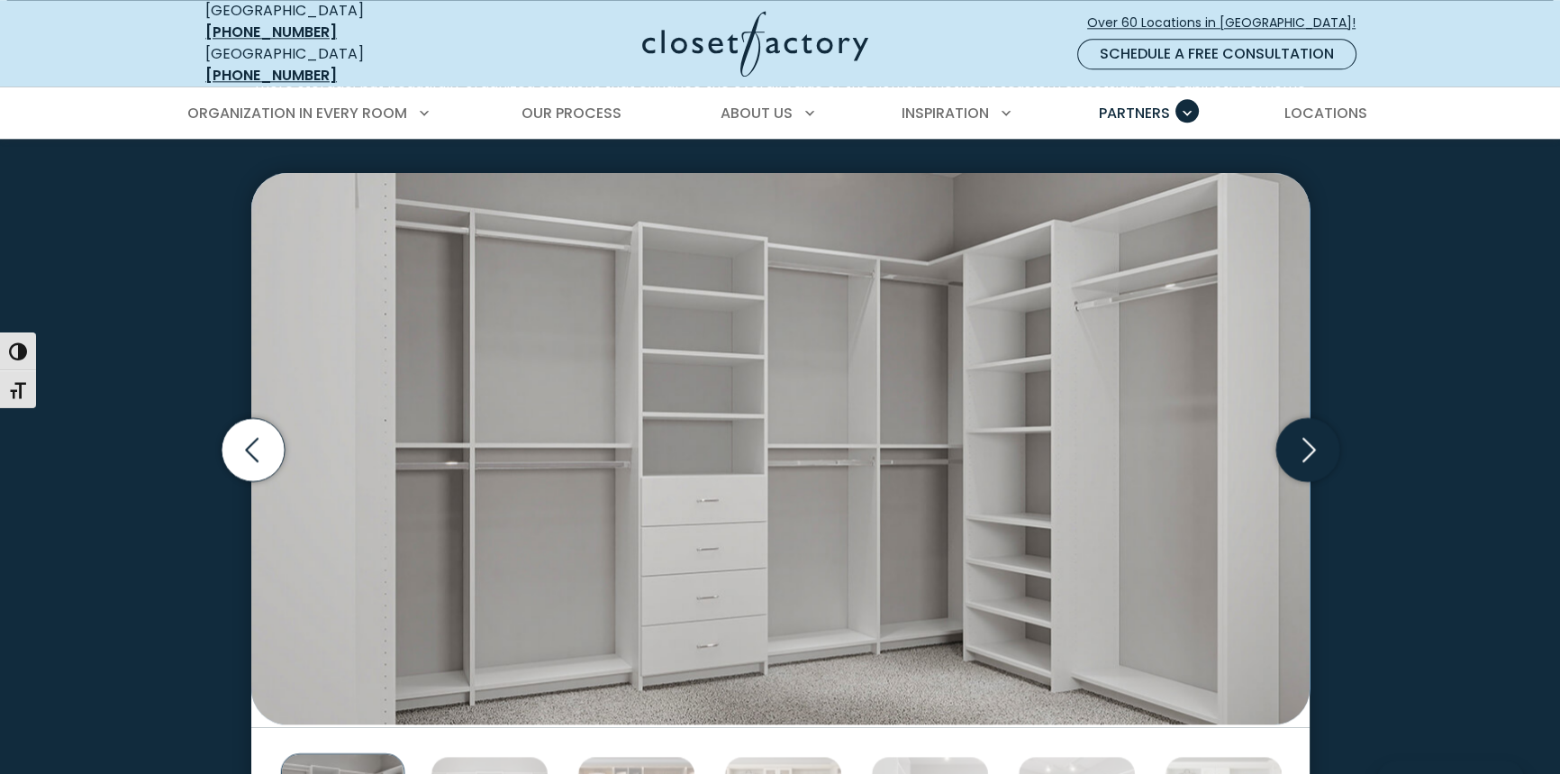
click at [1309, 464] on icon "Next slide" at bounding box center [1307, 449] width 63 height 63
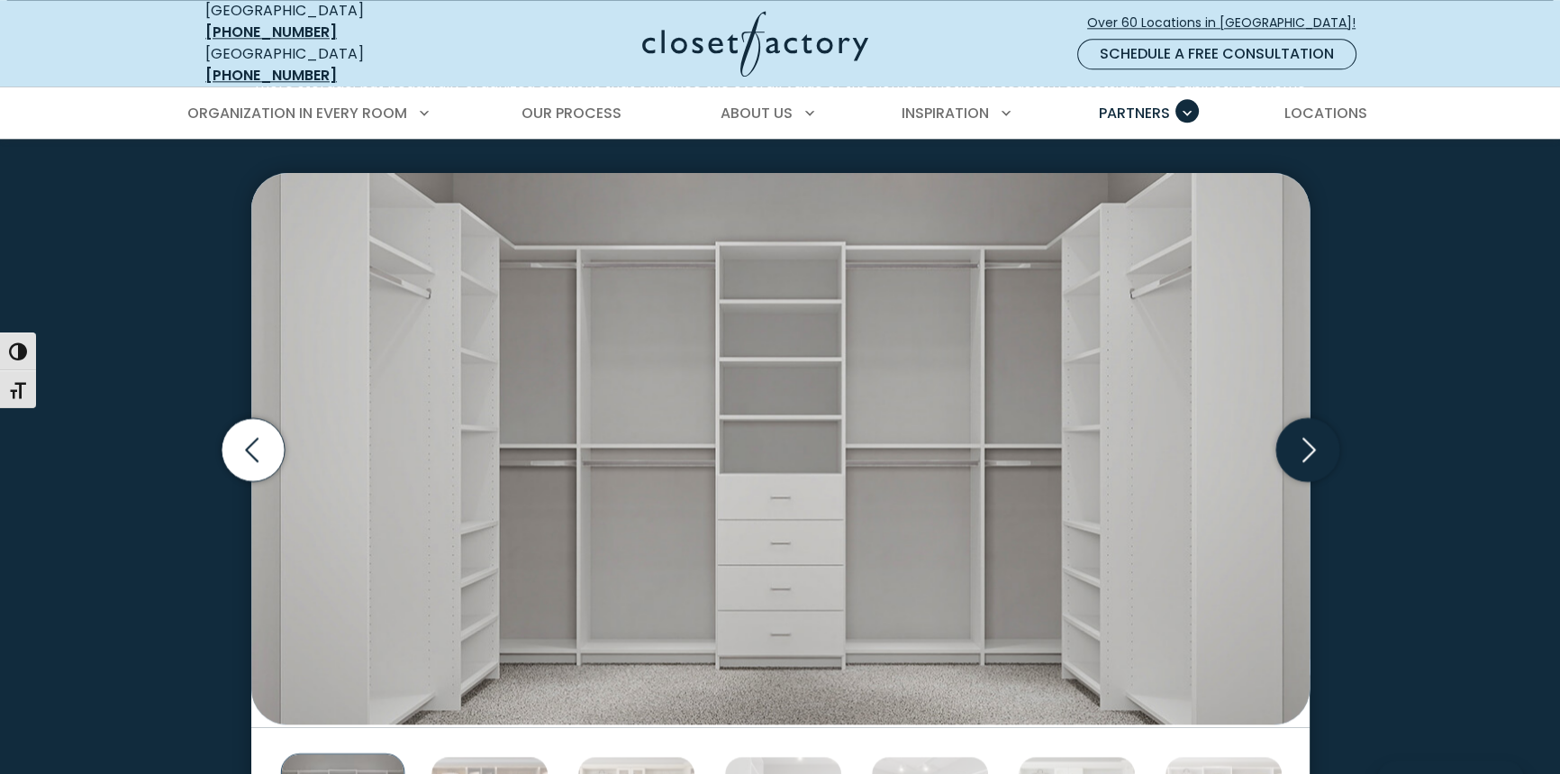
click at [1309, 464] on icon "Next slide" at bounding box center [1307, 449] width 63 height 63
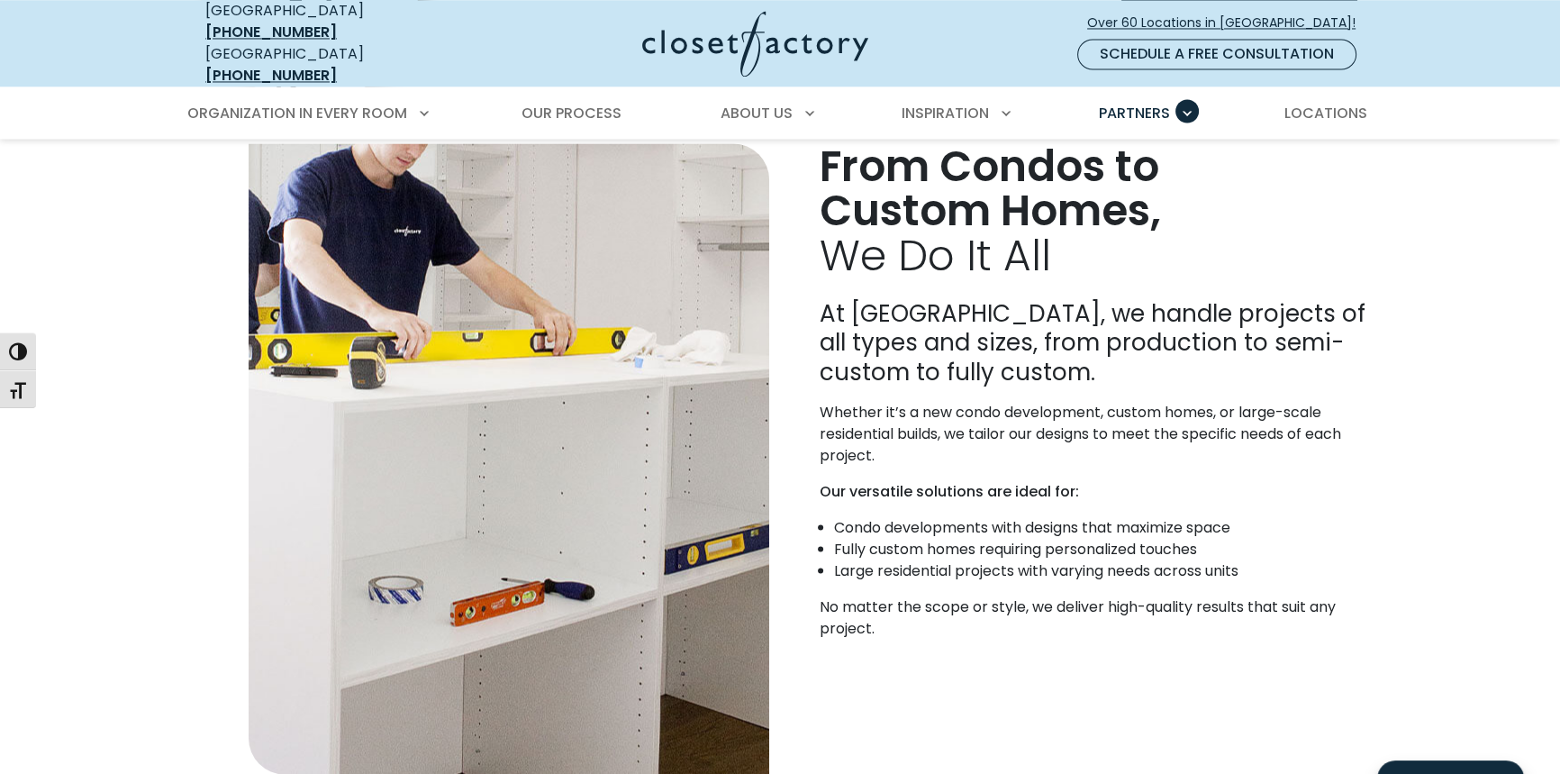
scroll to position [3889, 0]
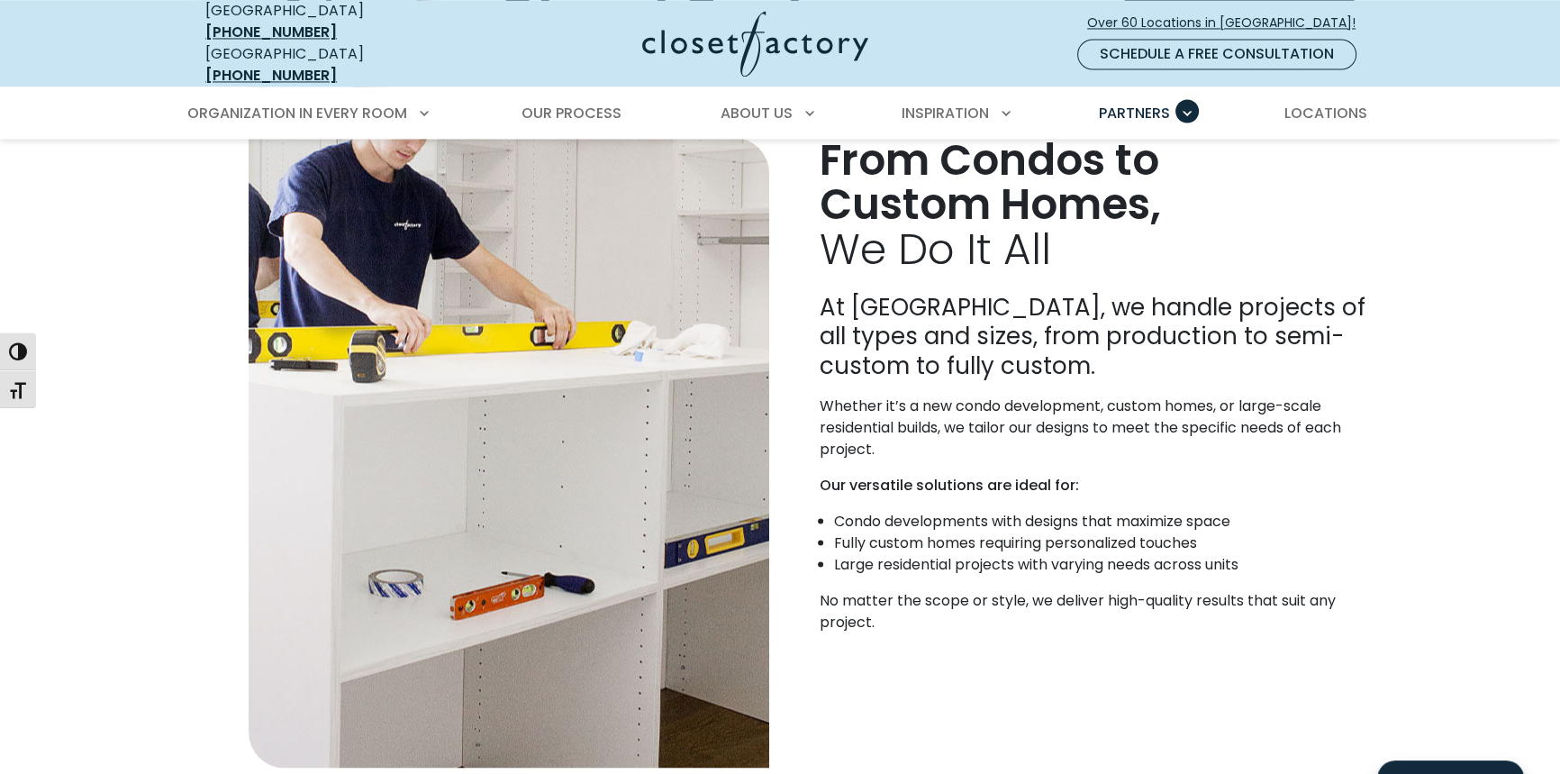
click at [1515, 205] on div "From Condos to Custom Homes, We Do It All At Closet Factory, we handle projects…" at bounding box center [780, 452] width 1560 height 732
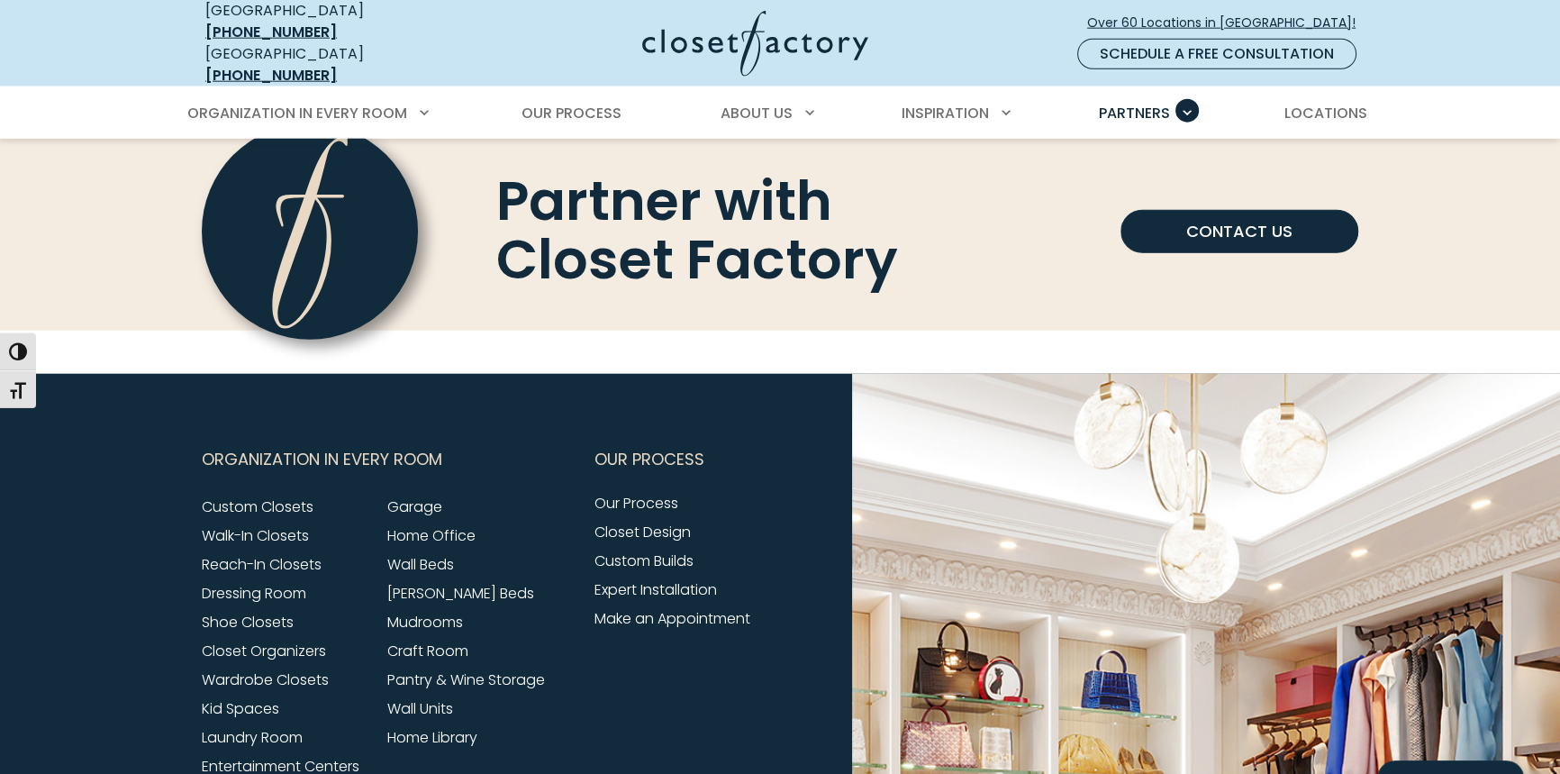
scroll to position [5855, 0]
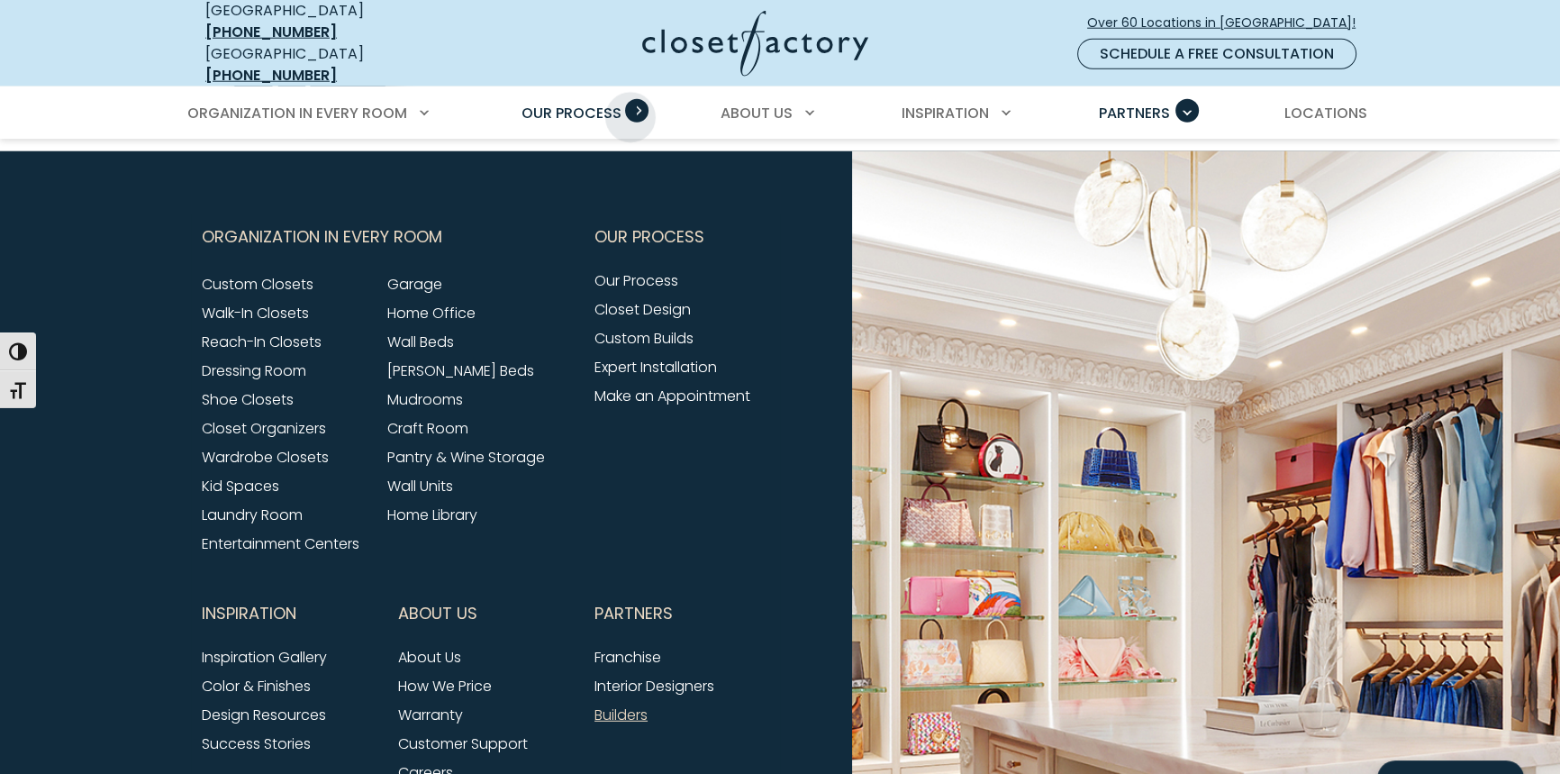
click at [631, 104] on span "Primary Menu" at bounding box center [636, 110] width 23 height 23
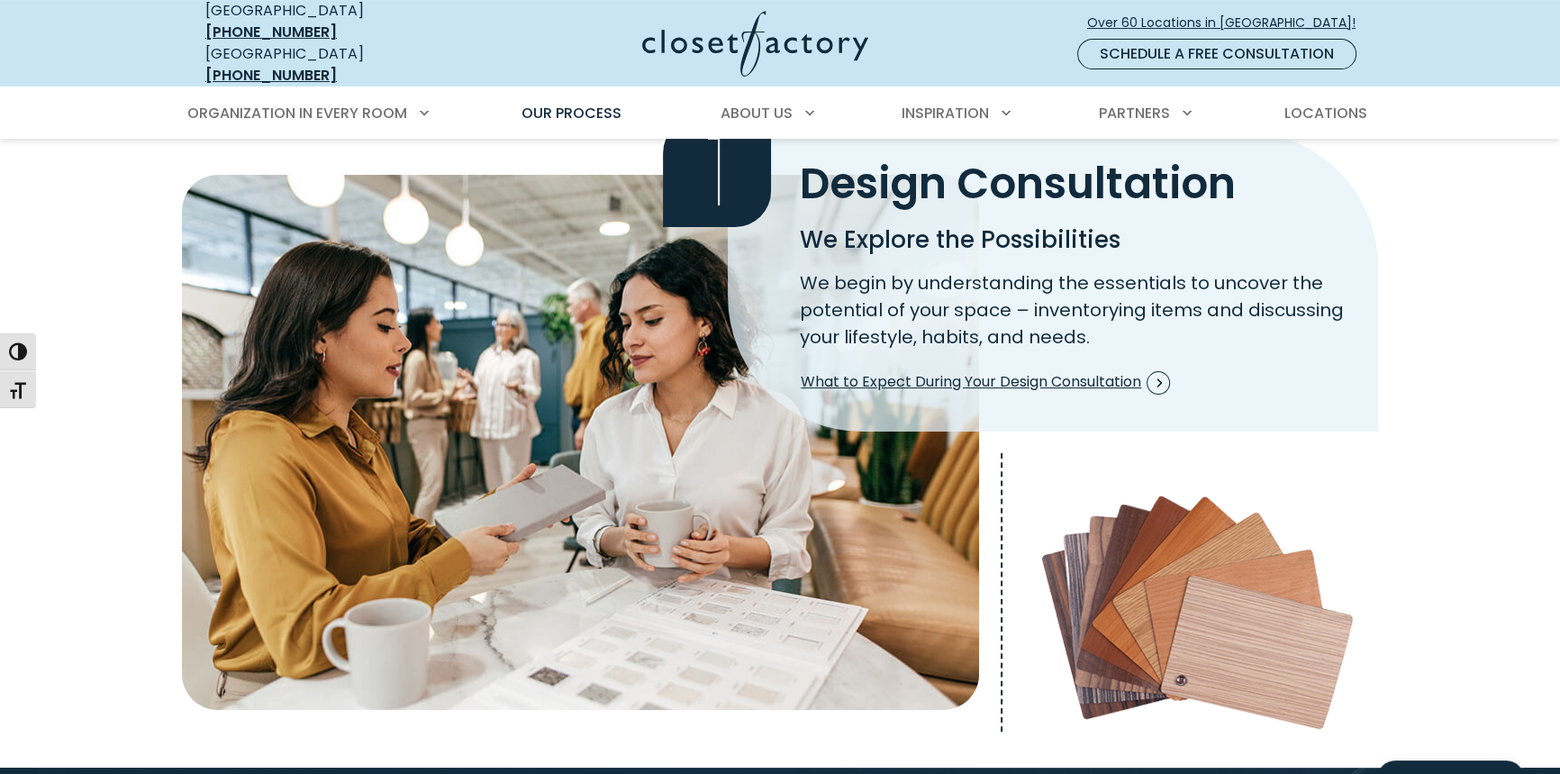
scroll to position [491, 0]
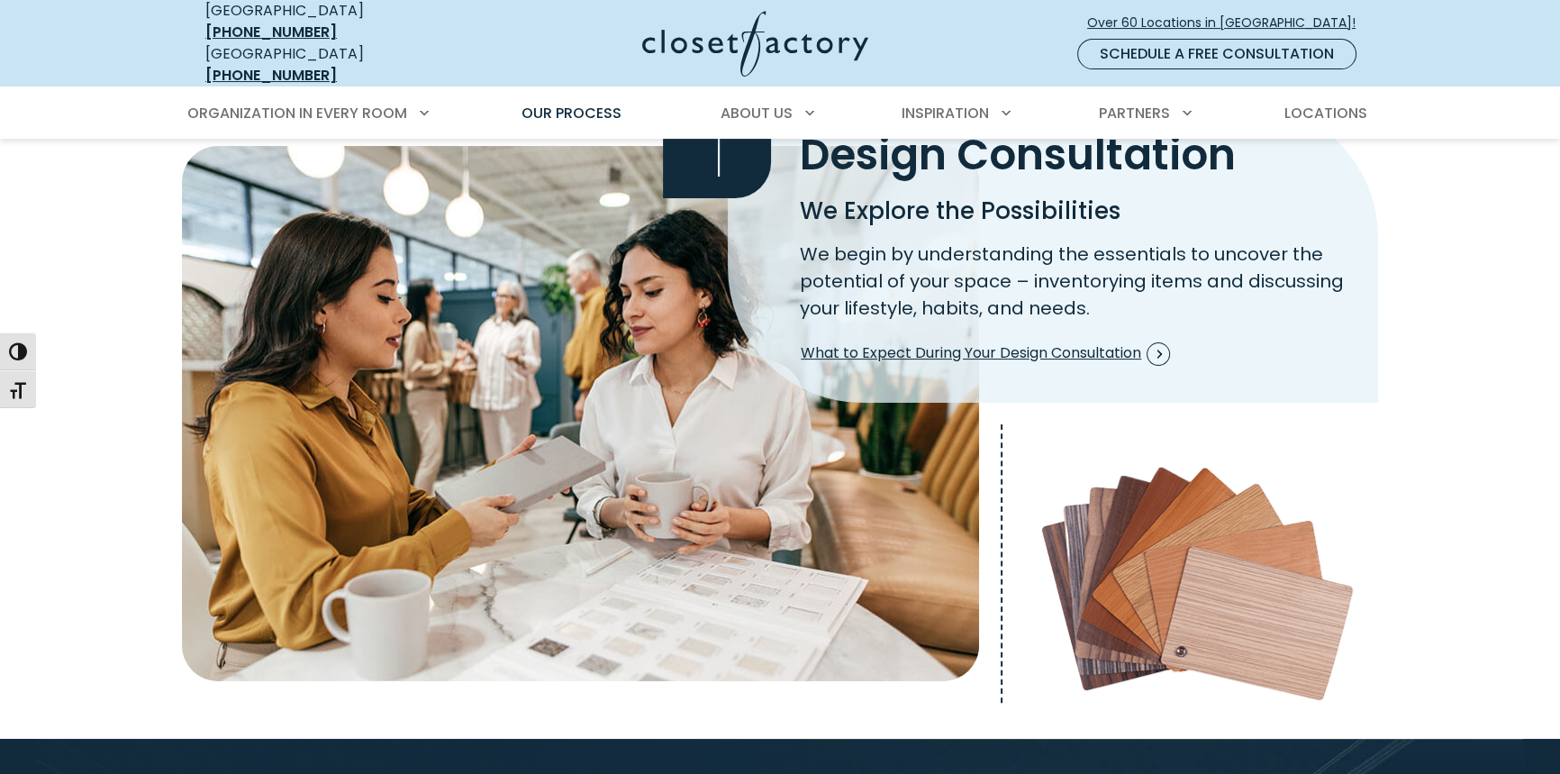
click at [1421, 308] on div "Design Consultation 1 Design Consultation We Explore the Possibilities We begin…" at bounding box center [780, 362] width 1560 height 752
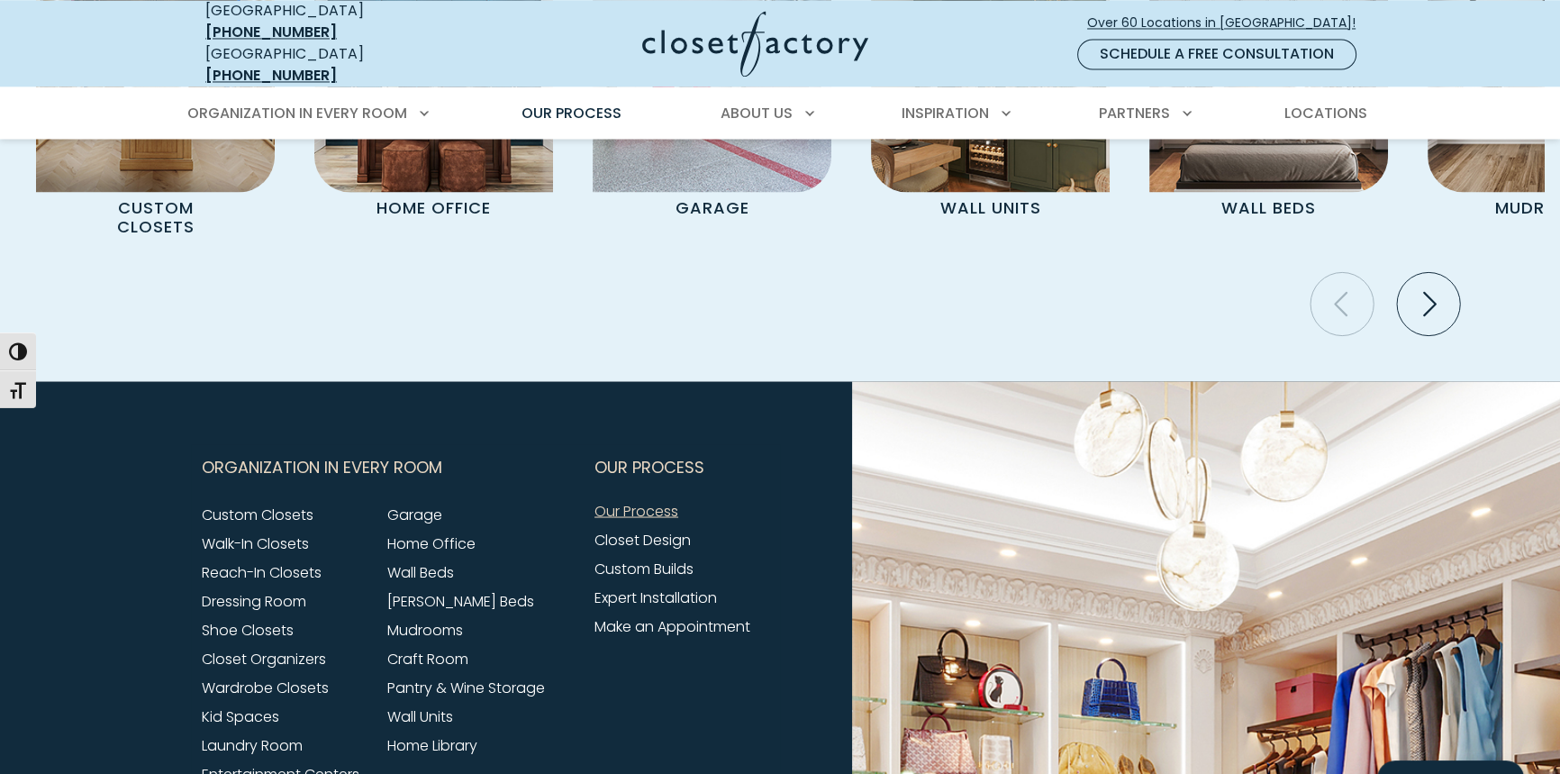
scroll to position [3765, 0]
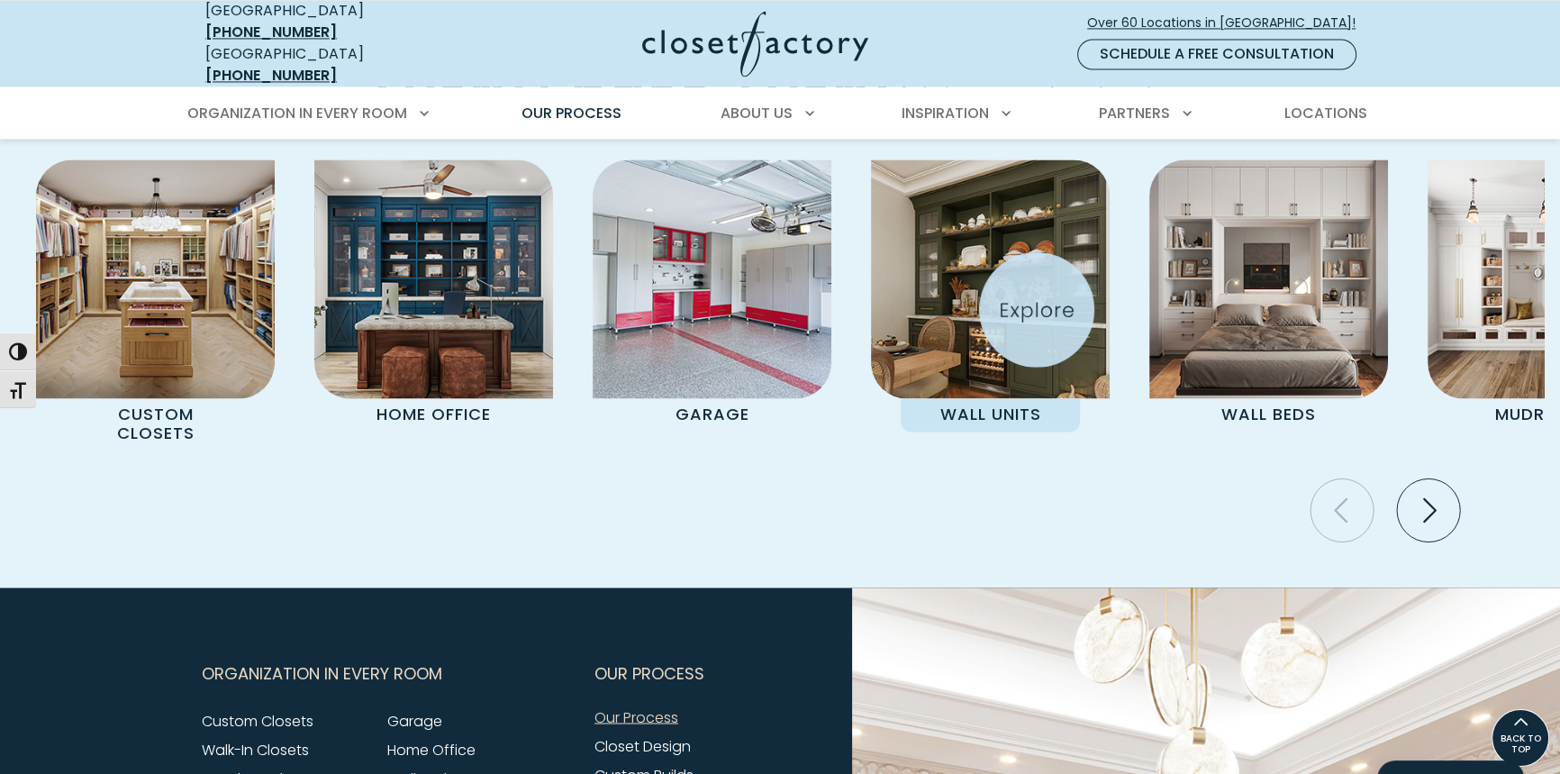
click at [1030, 272] on img "Pages Gallery" at bounding box center [990, 278] width 239 height 239
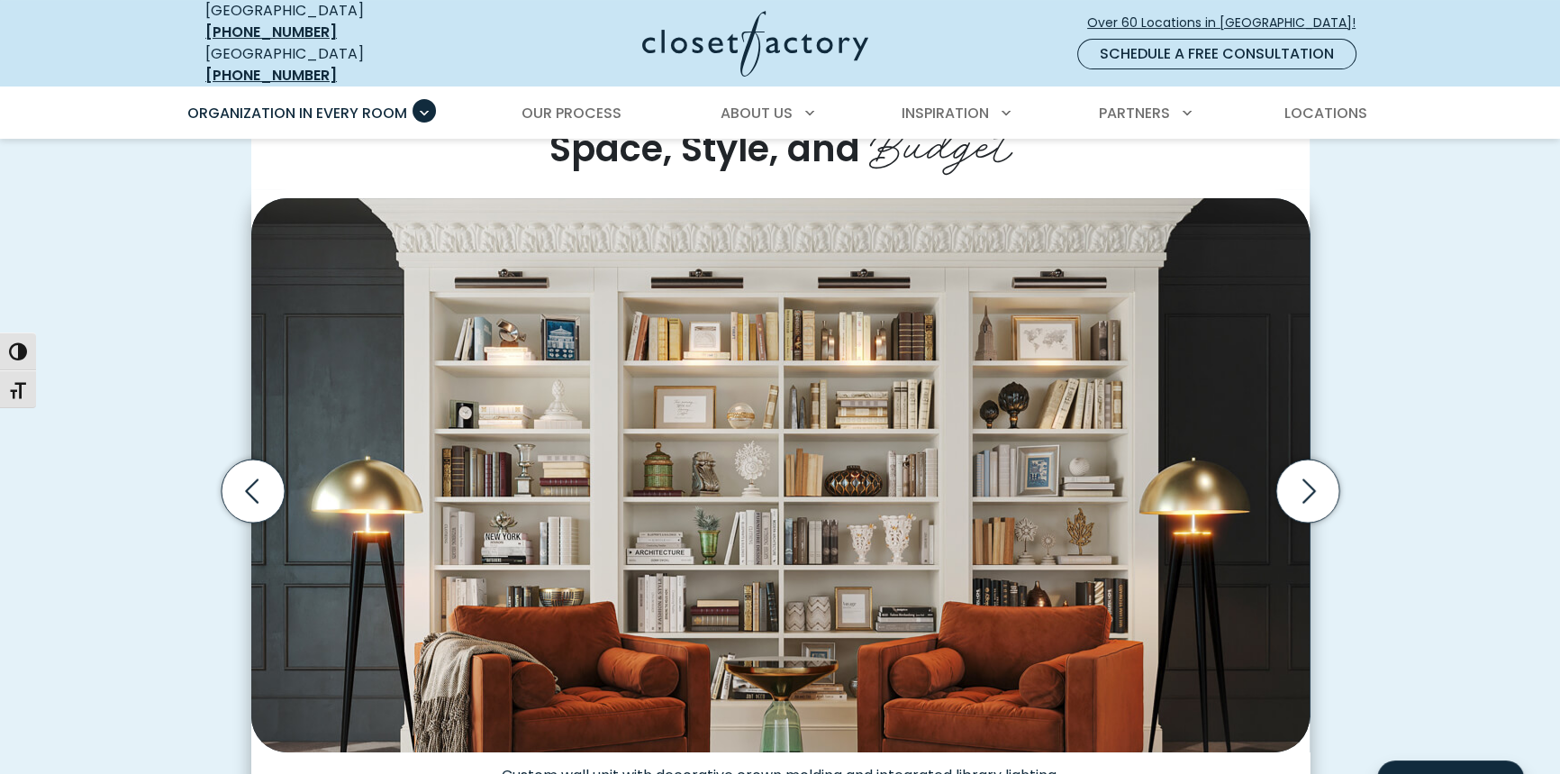
scroll to position [573, 0]
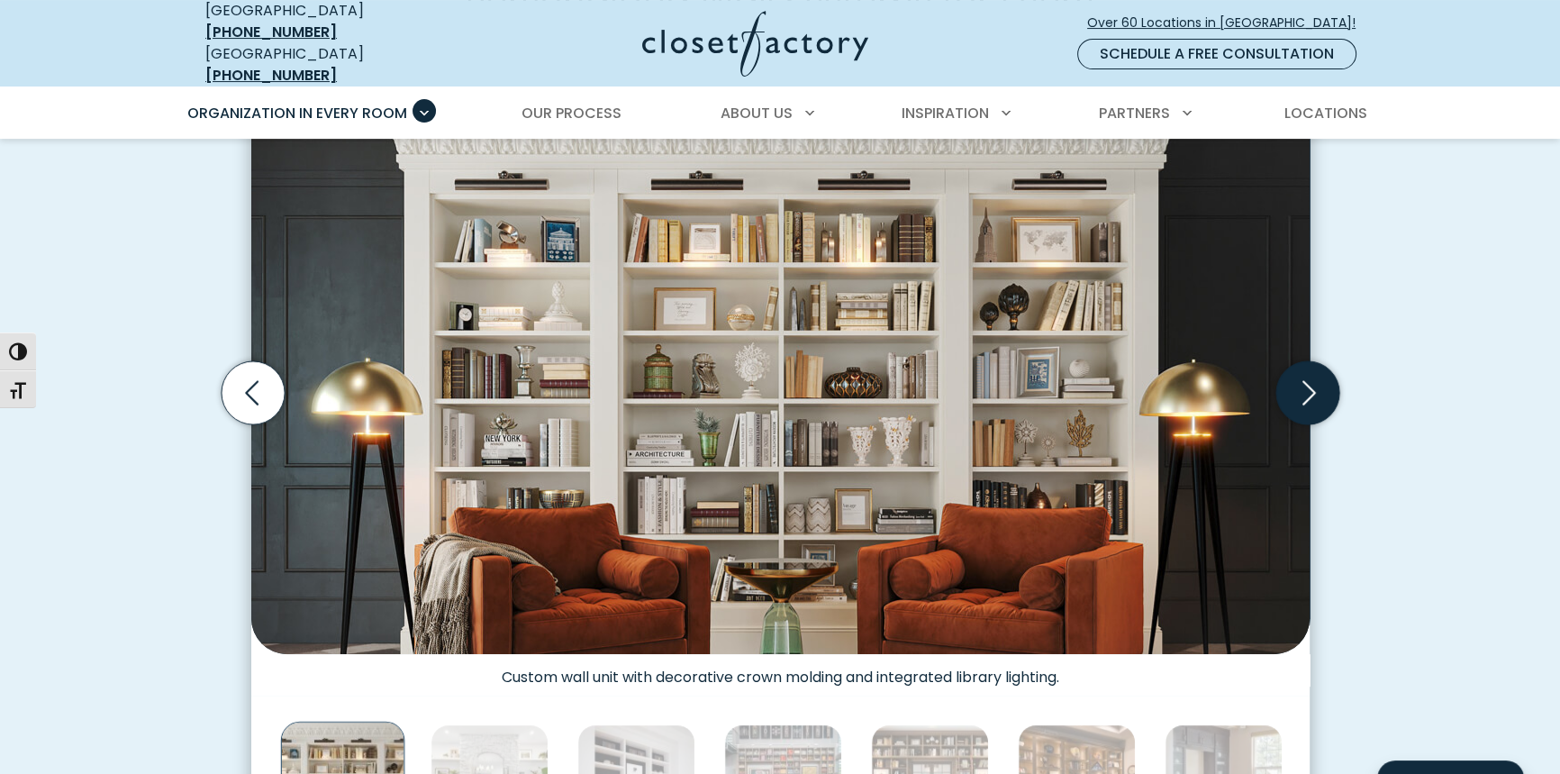
click at [1320, 396] on icon "Next slide" at bounding box center [1307, 392] width 63 height 63
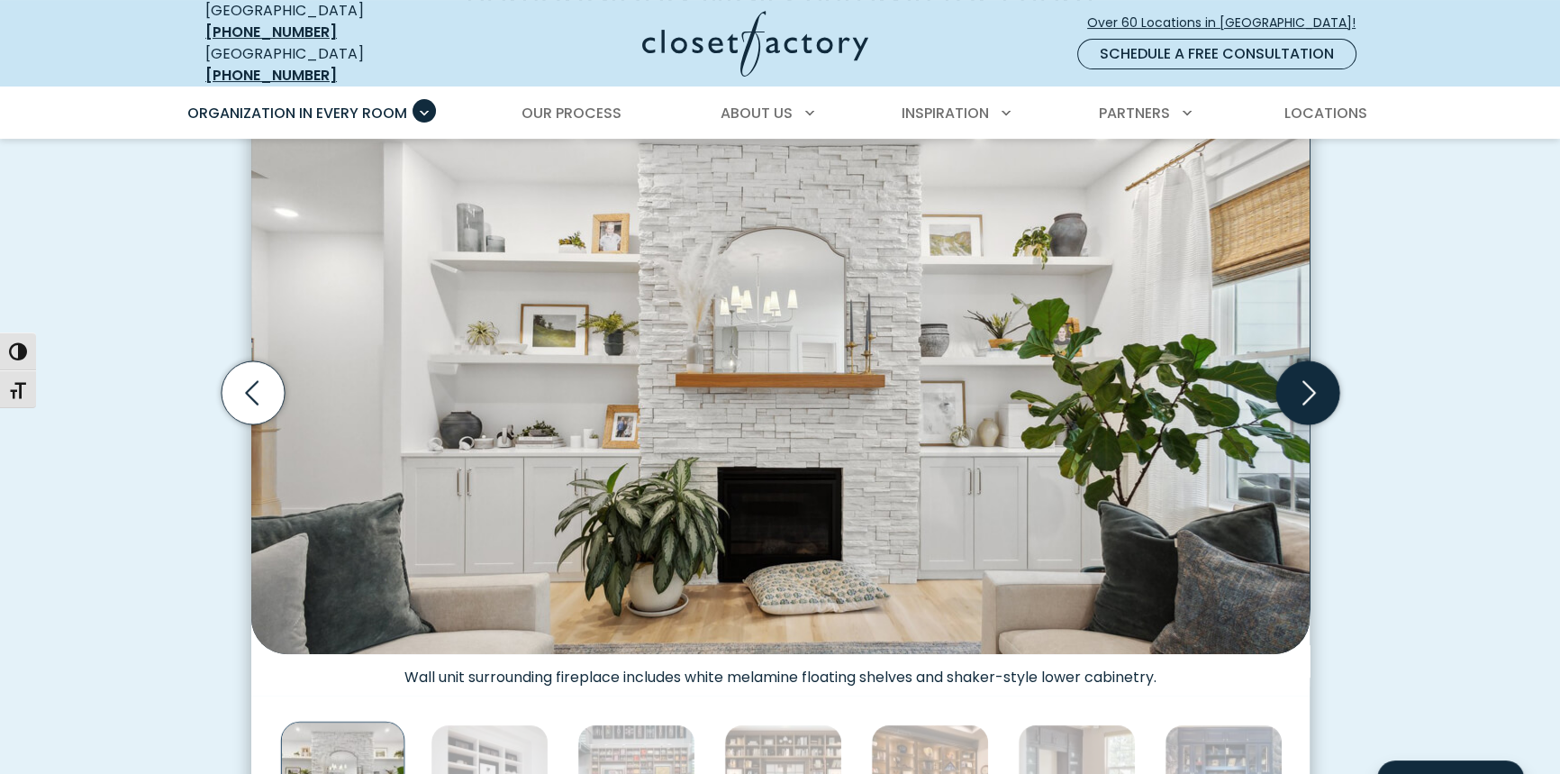
click at [1320, 396] on icon "Next slide" at bounding box center [1307, 392] width 63 height 63
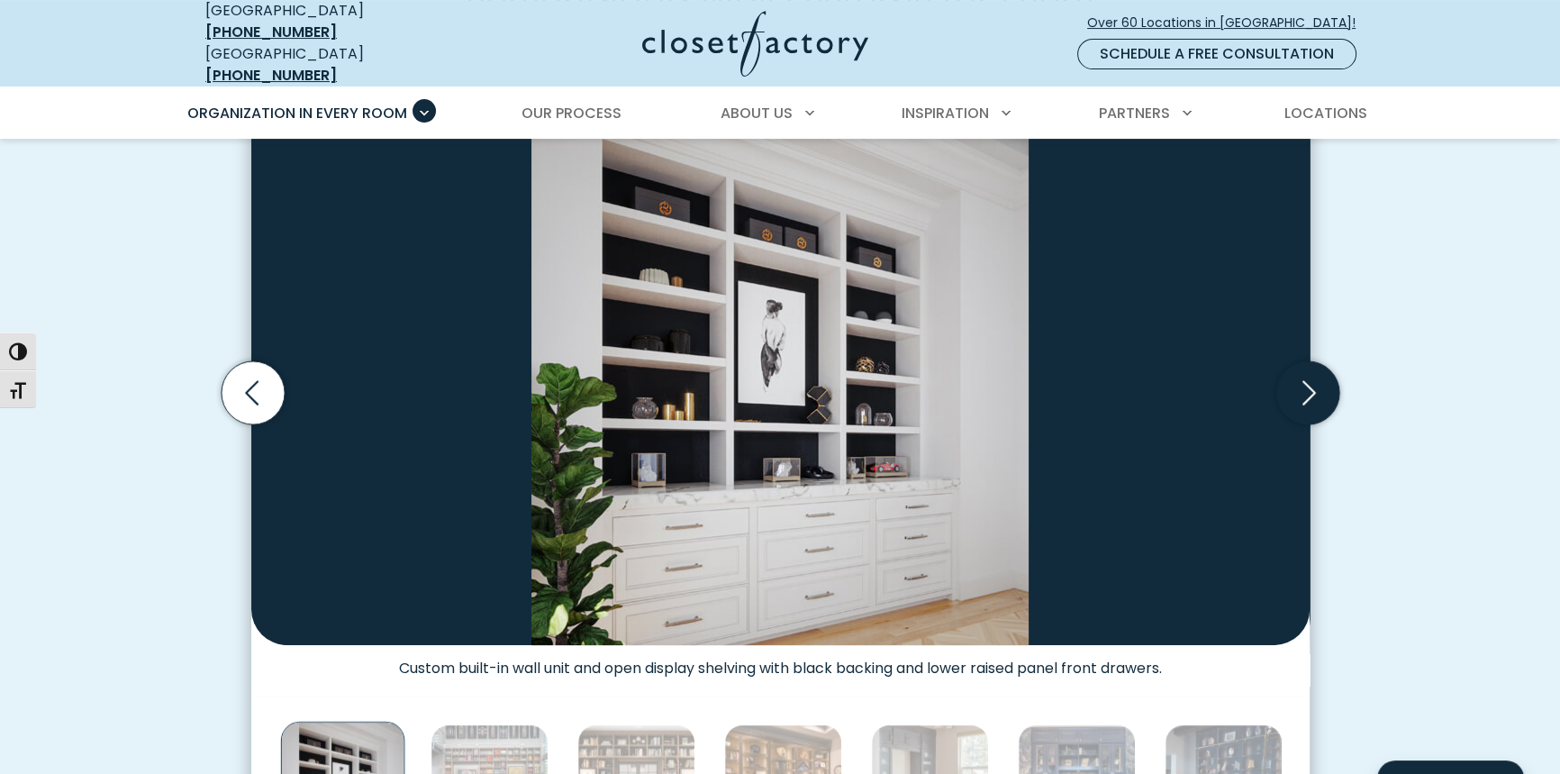
click at [1320, 396] on icon "Next slide" at bounding box center [1307, 392] width 63 height 63
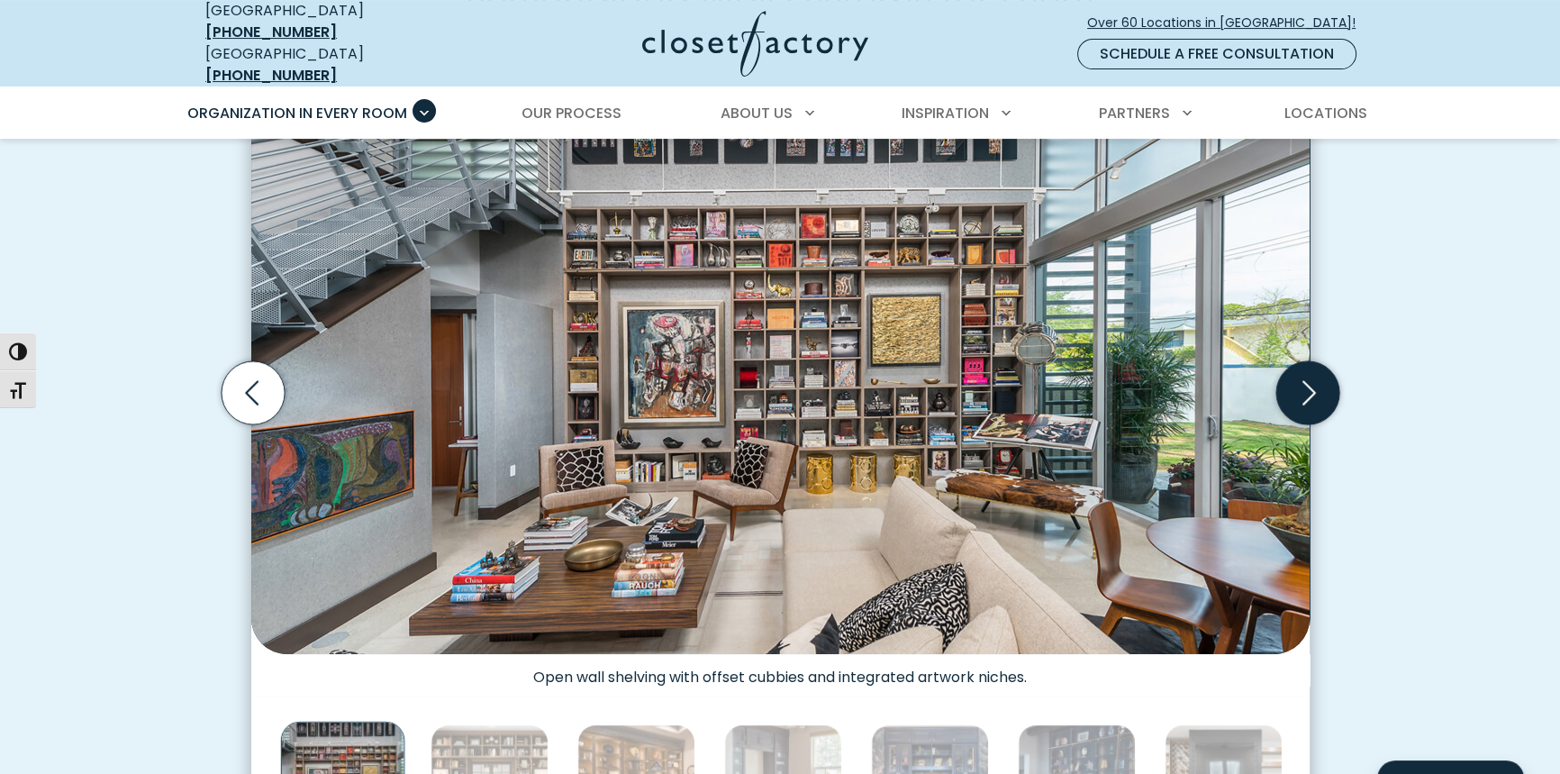
click at [1320, 396] on icon "Next slide" at bounding box center [1307, 392] width 63 height 63
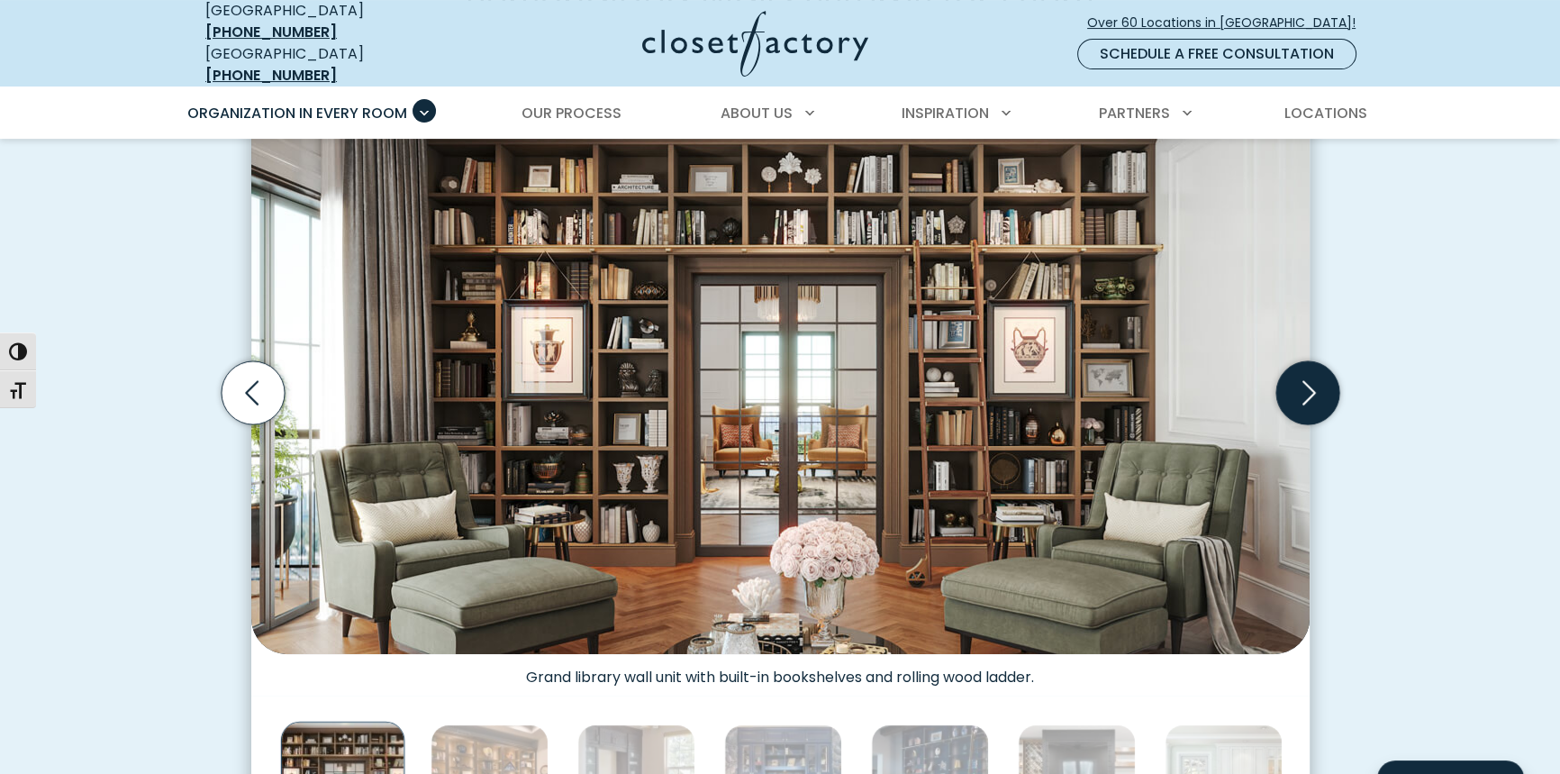
click at [1320, 396] on icon "Next slide" at bounding box center [1307, 392] width 63 height 63
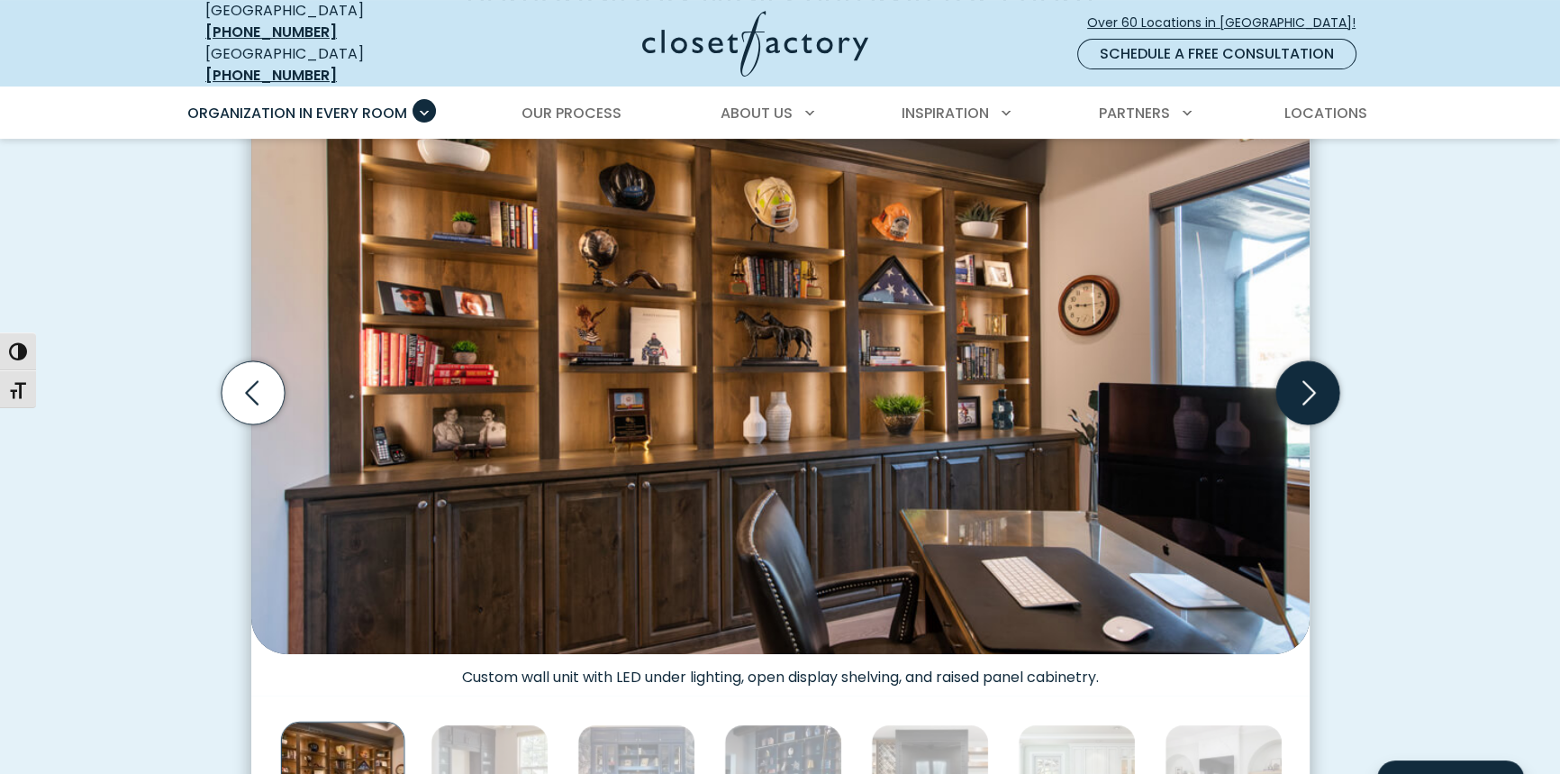
click at [1320, 396] on icon "Next slide" at bounding box center [1307, 392] width 63 height 63
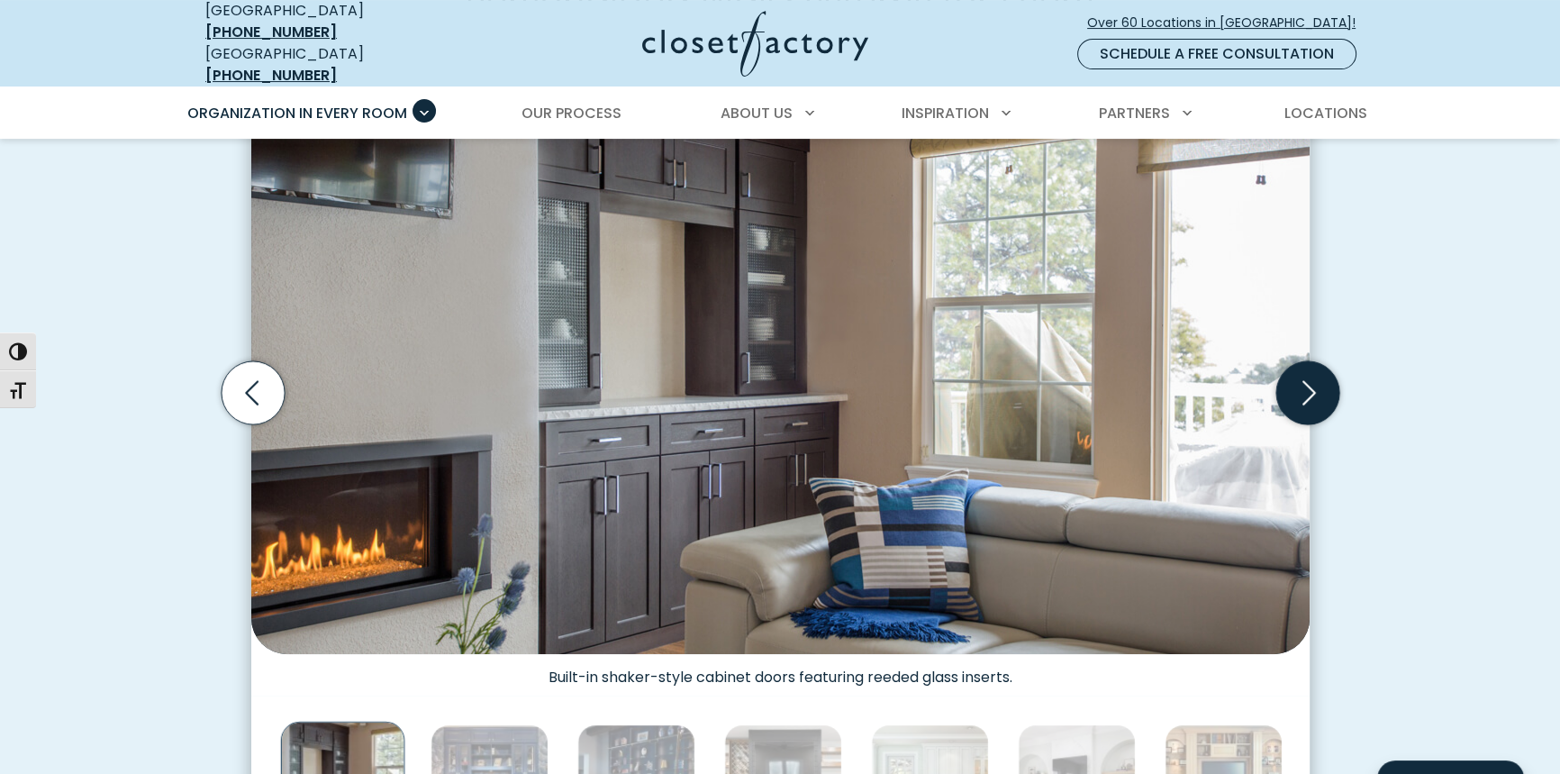
click at [1320, 396] on icon "Next slide" at bounding box center [1307, 392] width 63 height 63
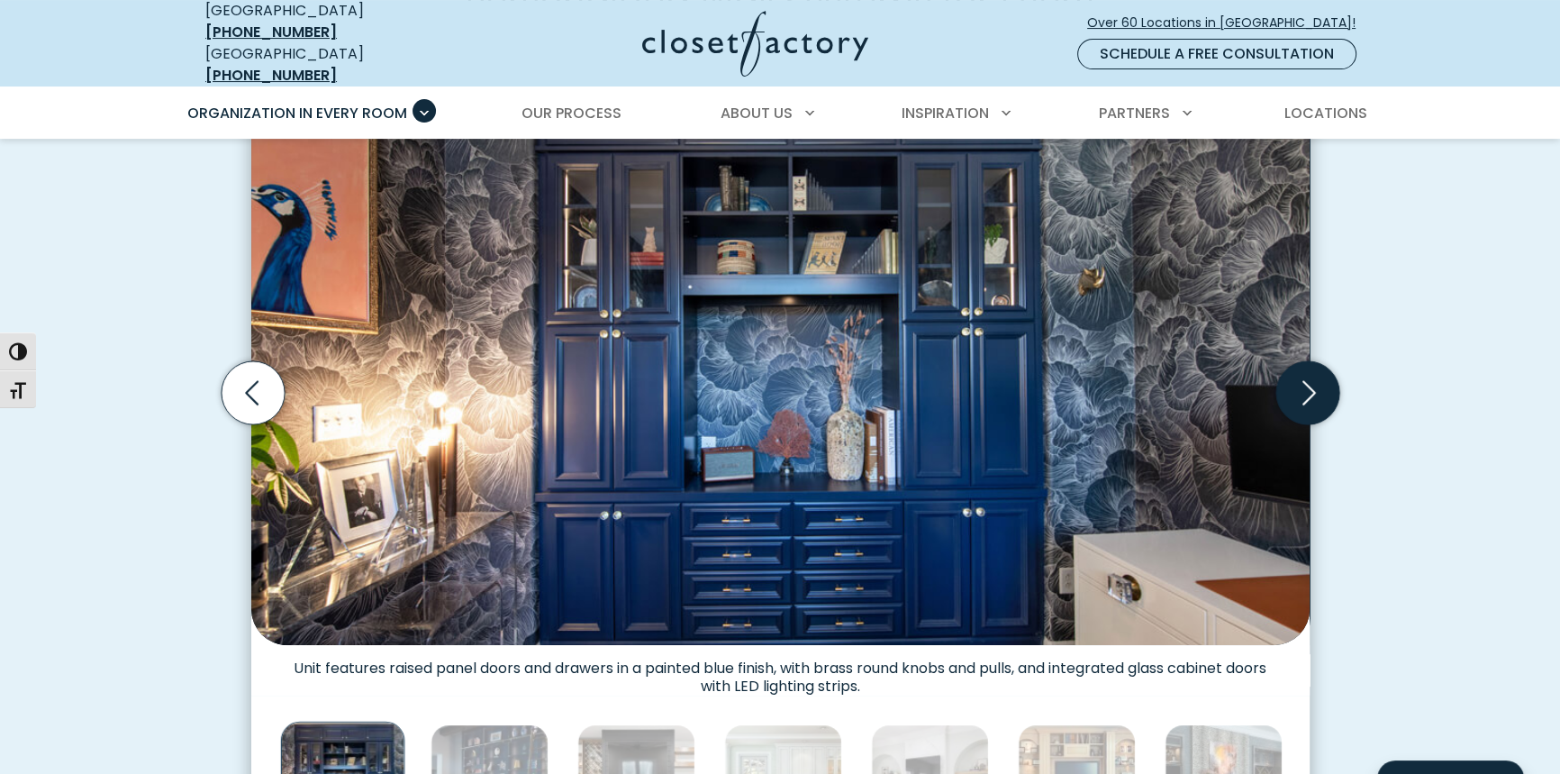
click at [1320, 396] on icon "Next slide" at bounding box center [1307, 392] width 63 height 63
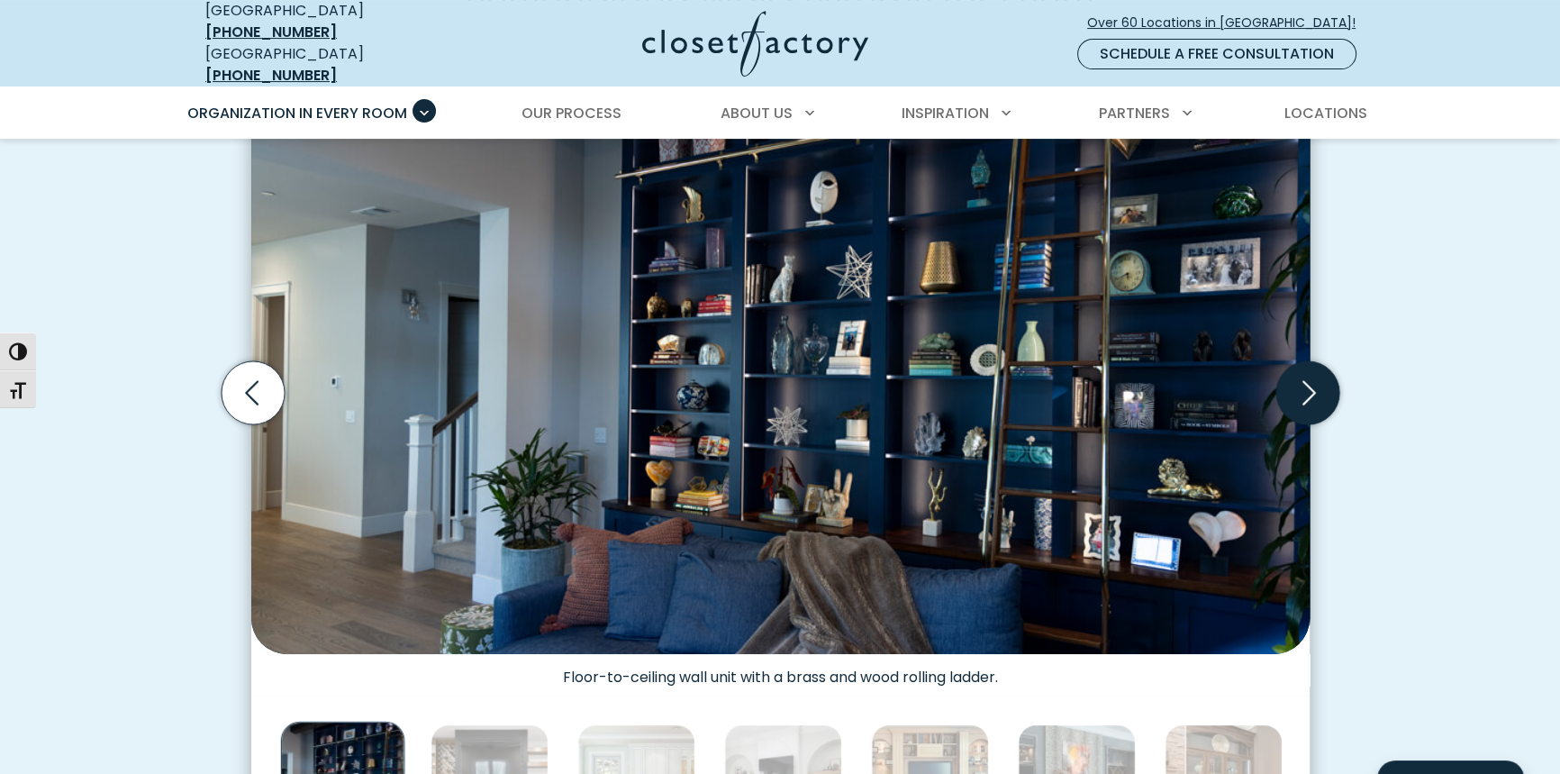
click at [1320, 396] on icon "Next slide" at bounding box center [1307, 392] width 63 height 63
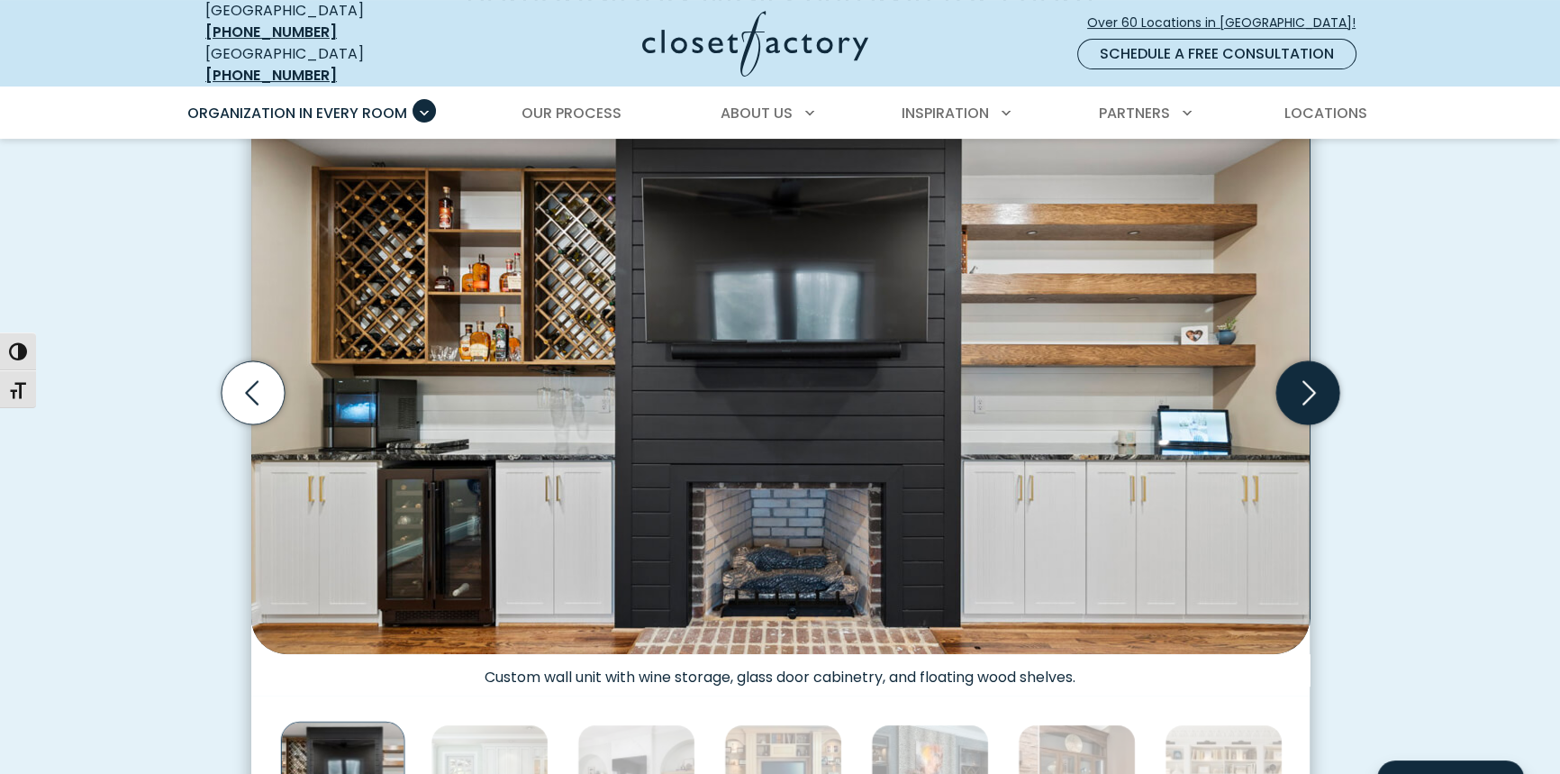
click at [1320, 396] on icon "Next slide" at bounding box center [1307, 392] width 63 height 63
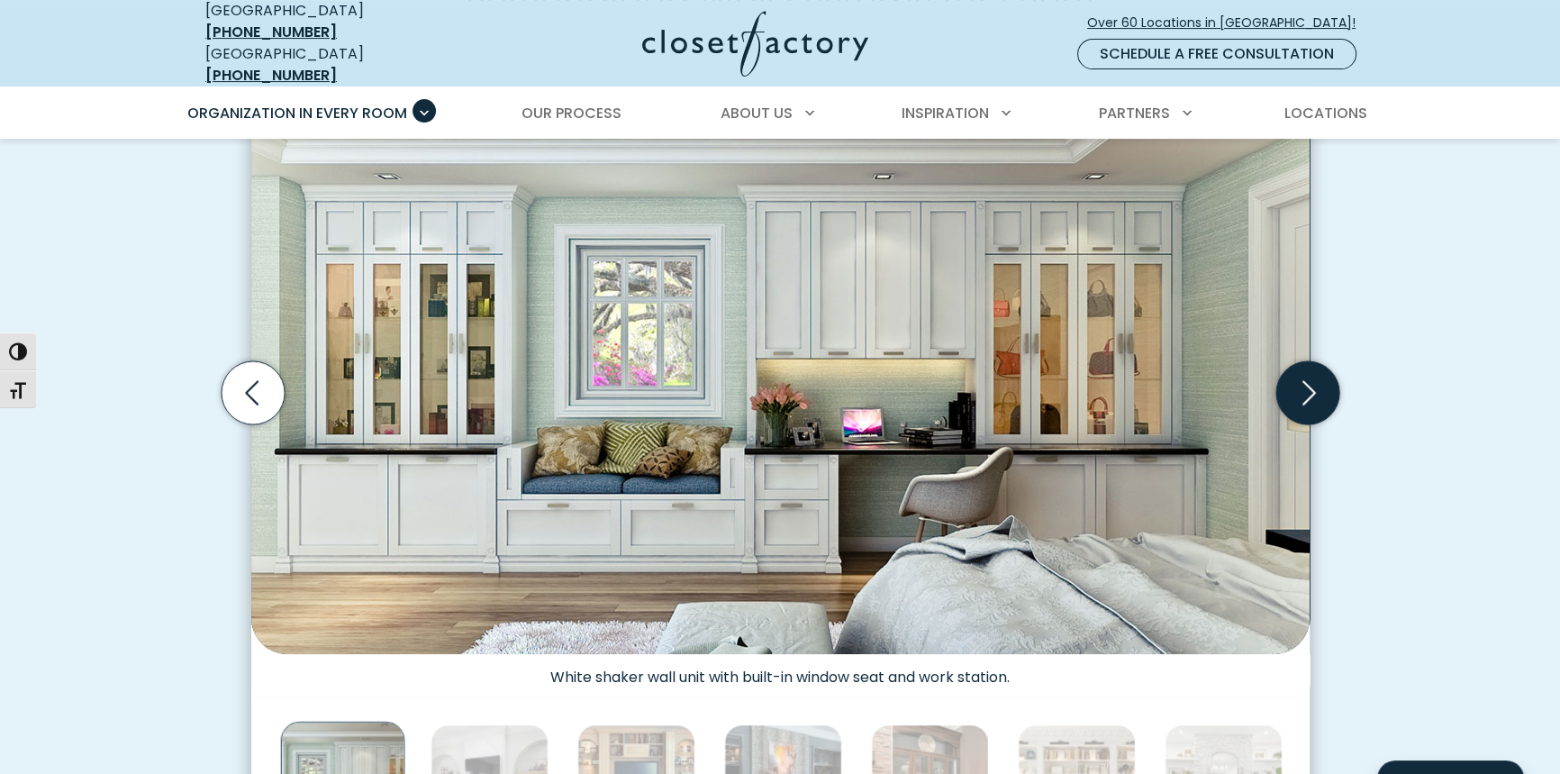
click at [1320, 396] on icon "Next slide" at bounding box center [1307, 392] width 63 height 63
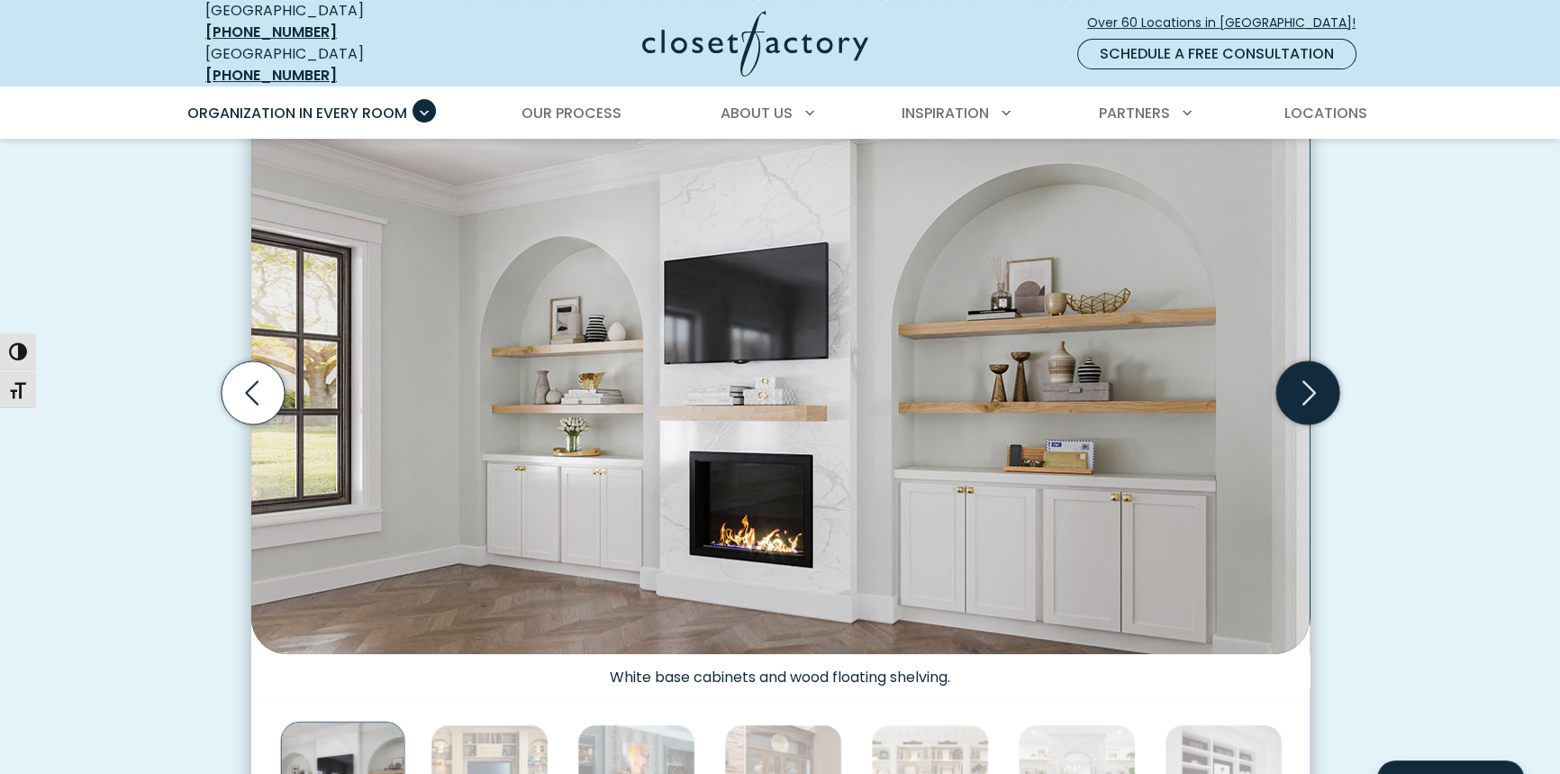
click at [1320, 396] on icon "Next slide" at bounding box center [1307, 392] width 63 height 63
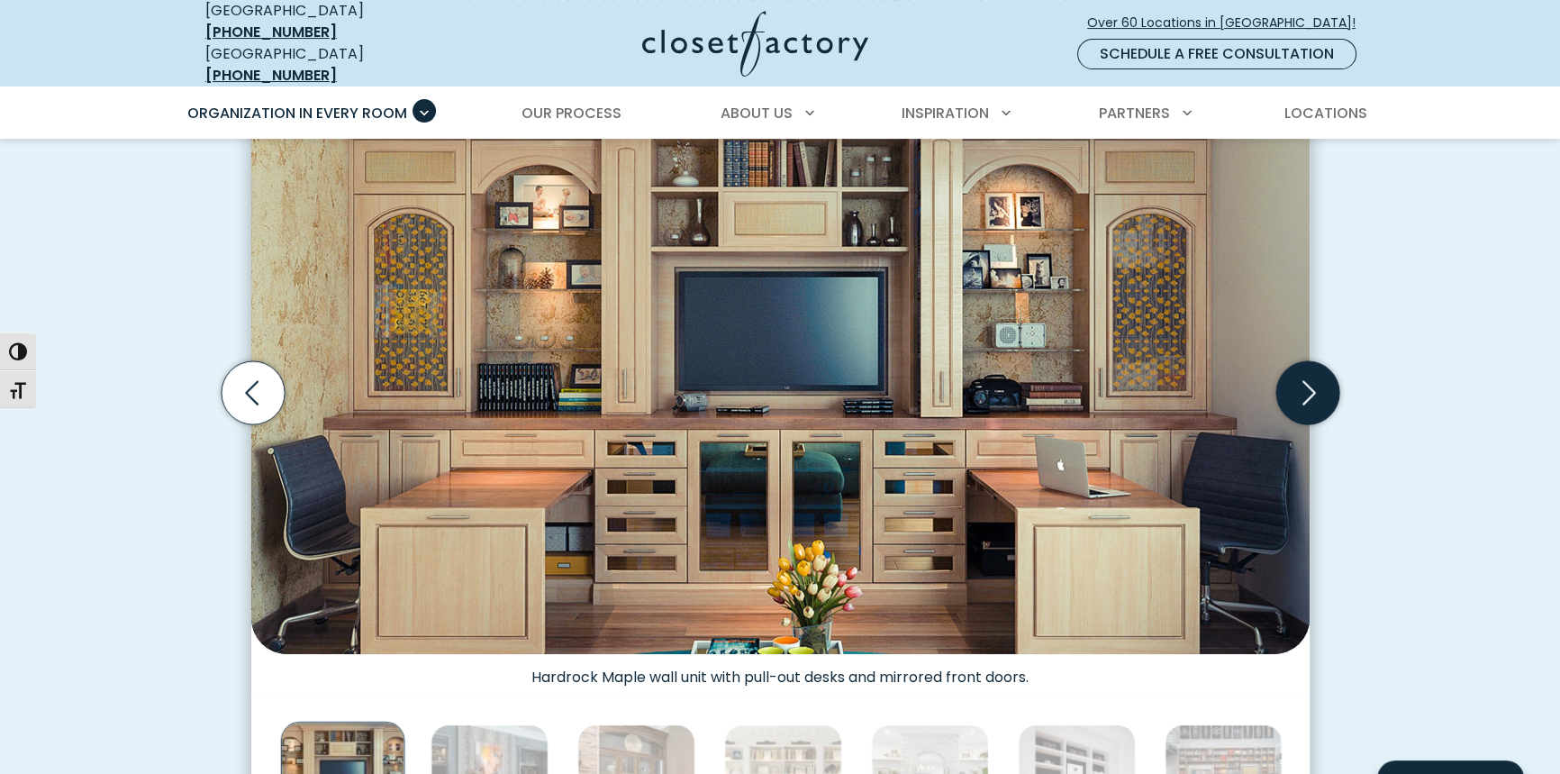
click at [1320, 396] on icon "Next slide" at bounding box center [1307, 392] width 63 height 63
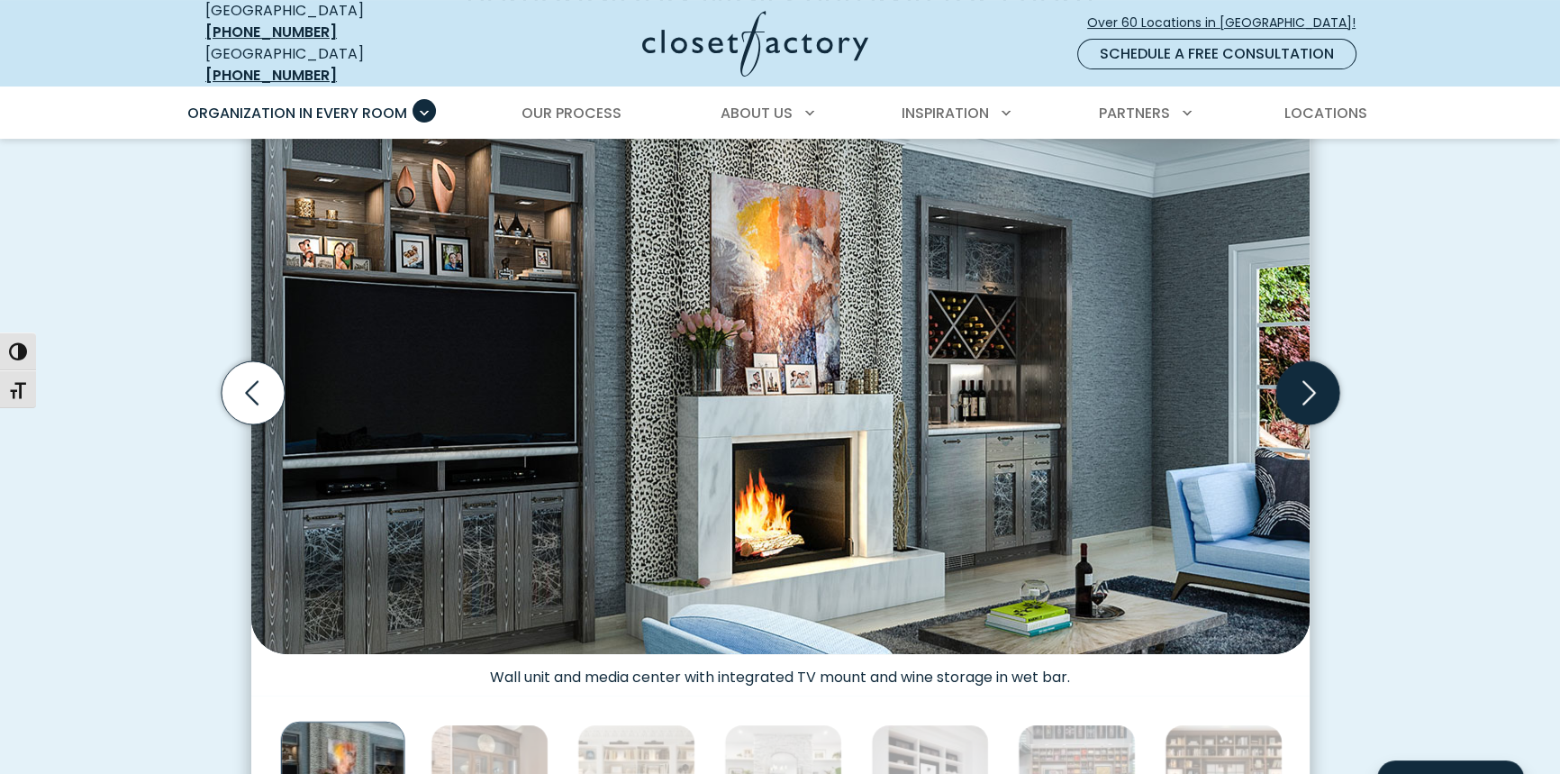
click at [1320, 396] on icon "Next slide" at bounding box center [1307, 392] width 63 height 63
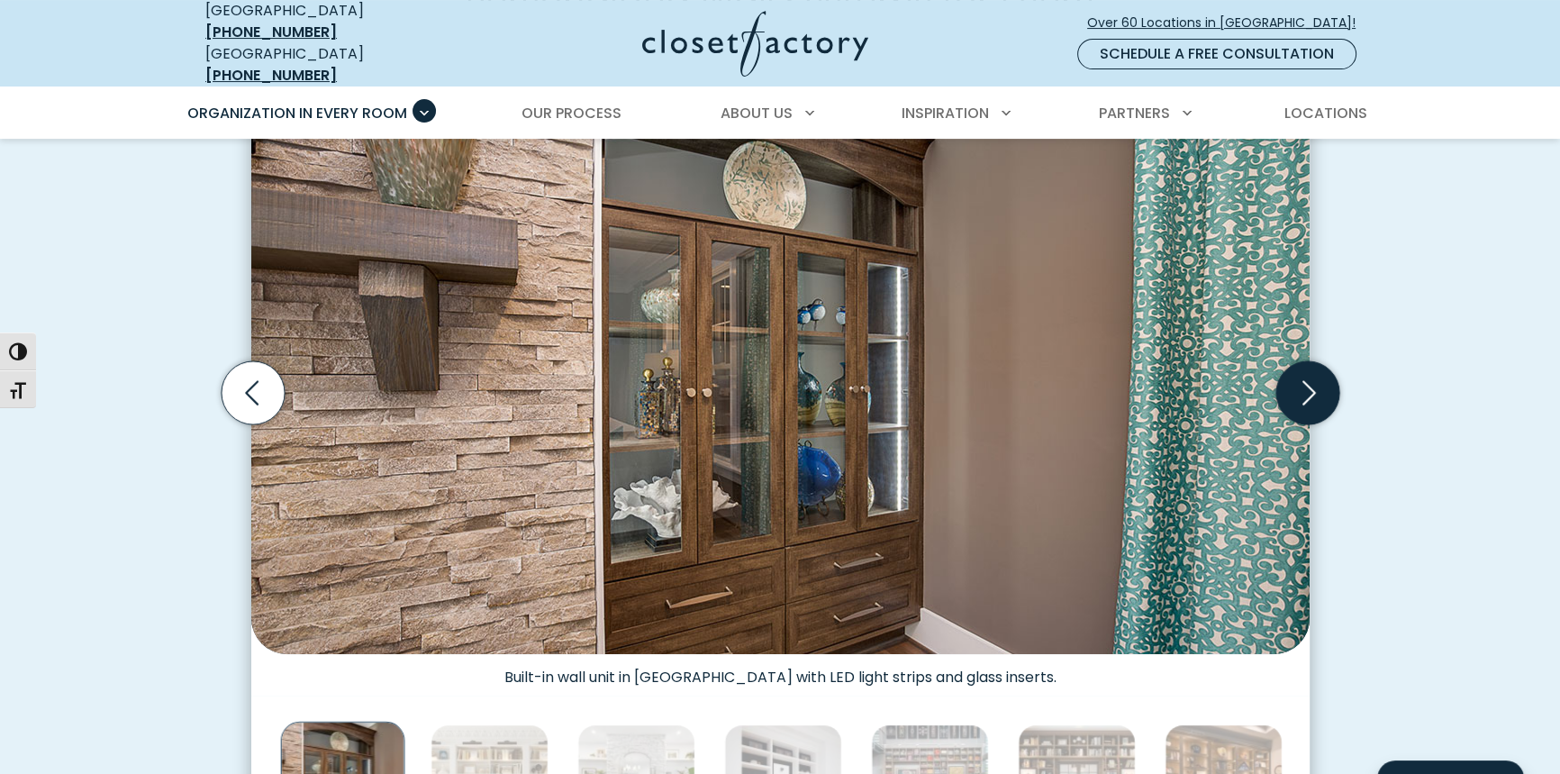
click at [1320, 396] on icon "Next slide" at bounding box center [1307, 392] width 63 height 63
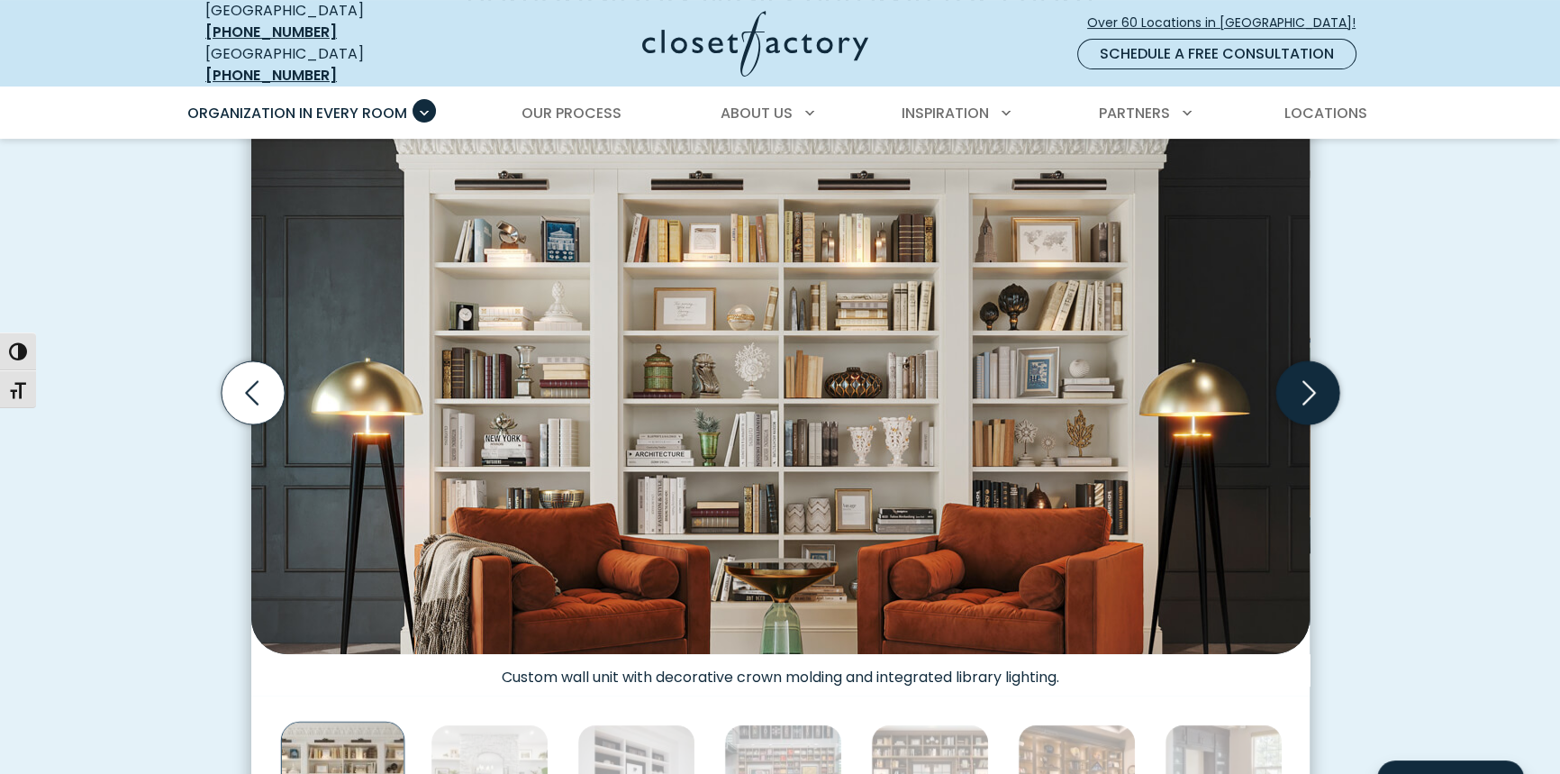
click at [1320, 396] on icon "Next slide" at bounding box center [1307, 392] width 63 height 63
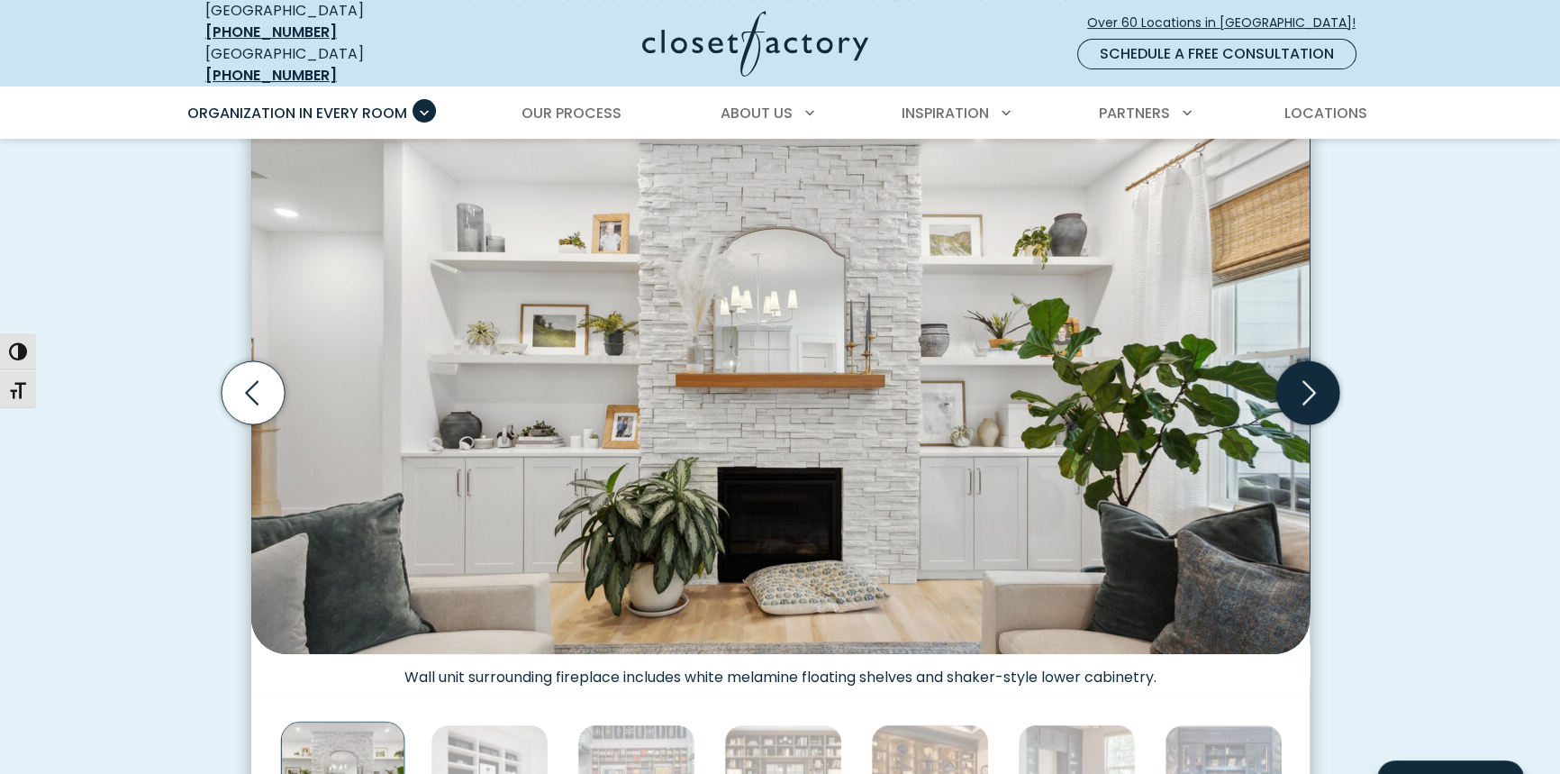
click at [1297, 394] on icon "Next slide" at bounding box center [1307, 392] width 63 height 63
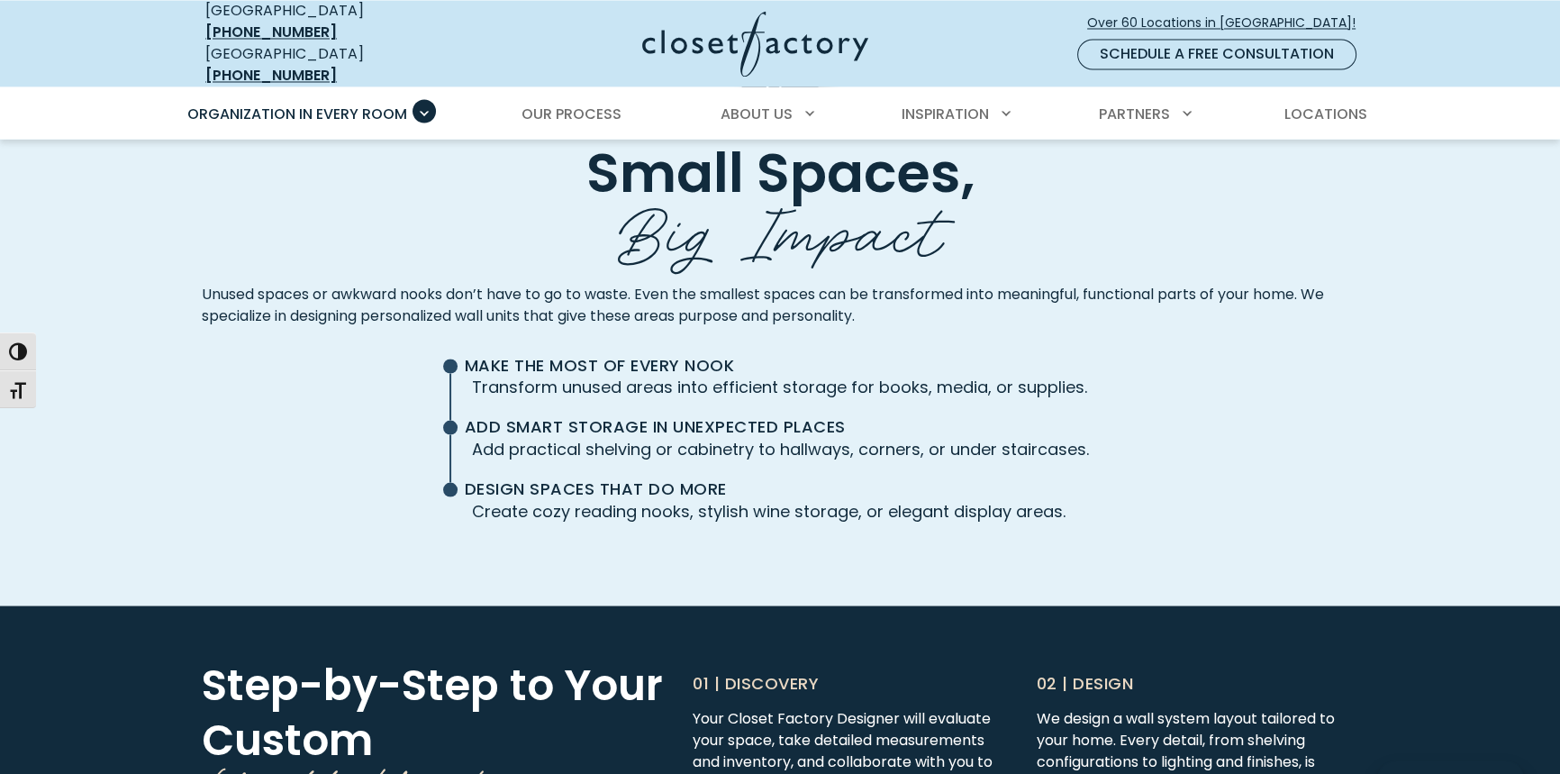
scroll to position [4668, 0]
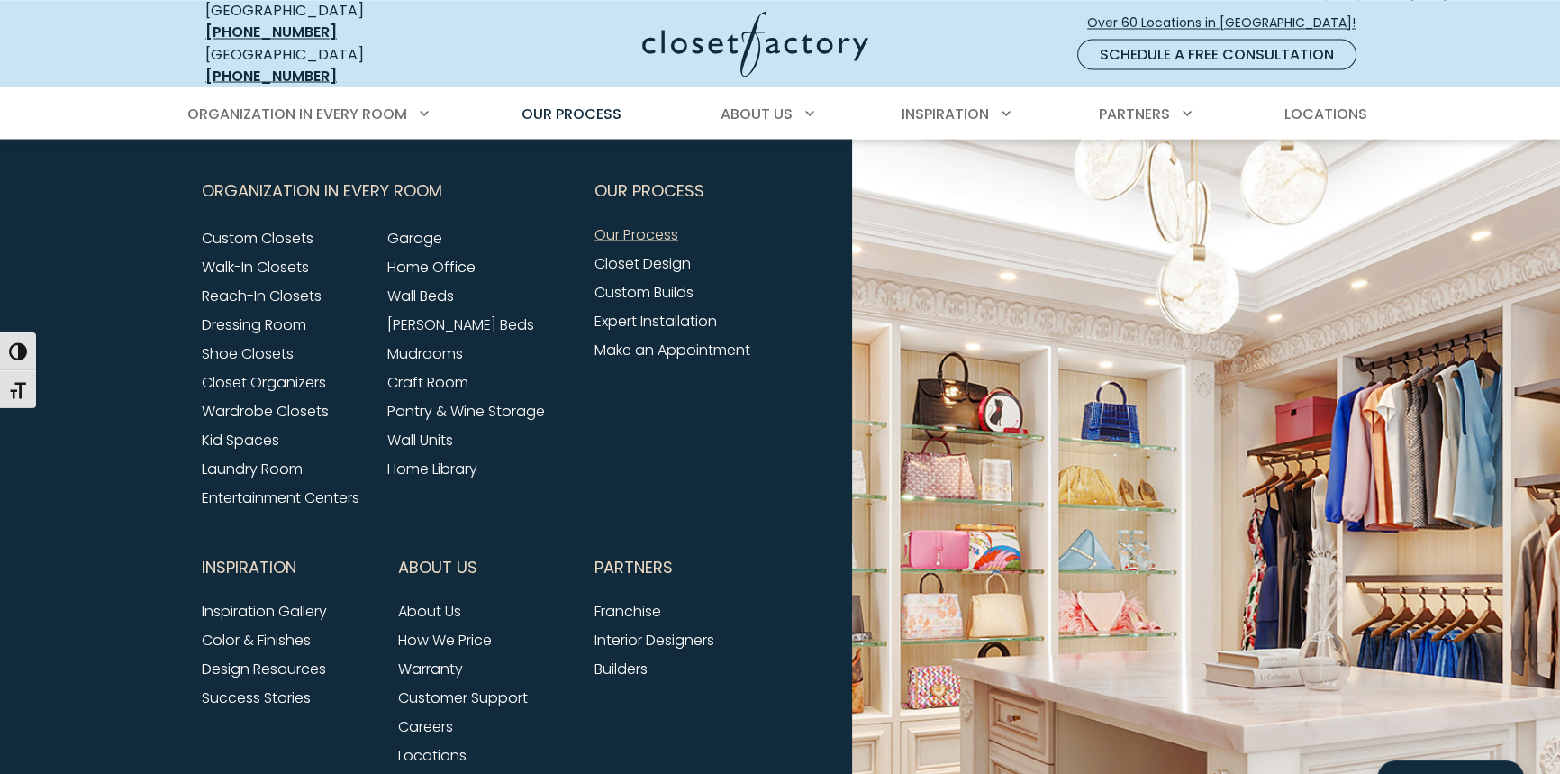
scroll to position [4256, 0]
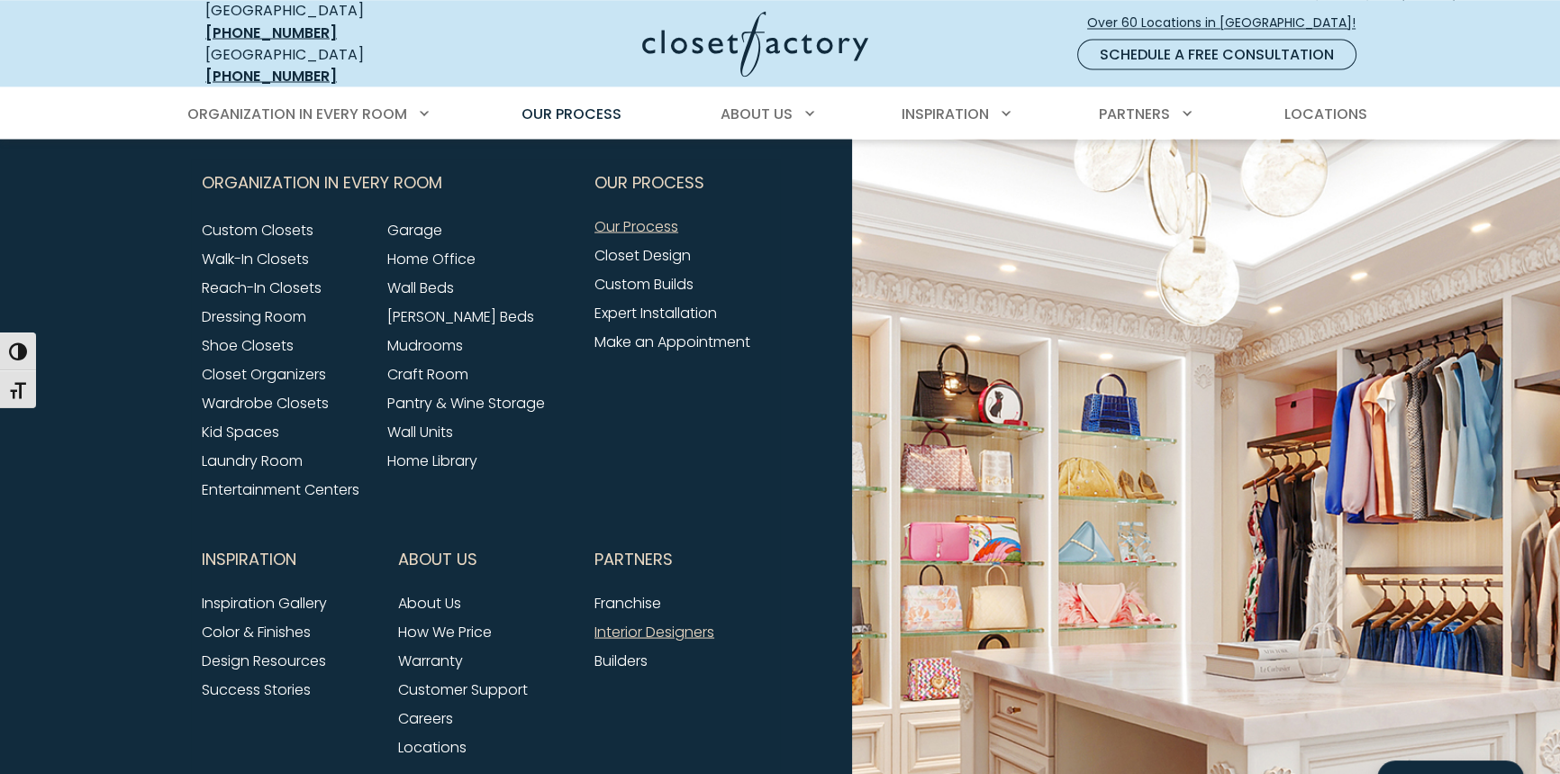
click at [644, 621] on link "Interior Designers" at bounding box center [655, 631] width 120 height 21
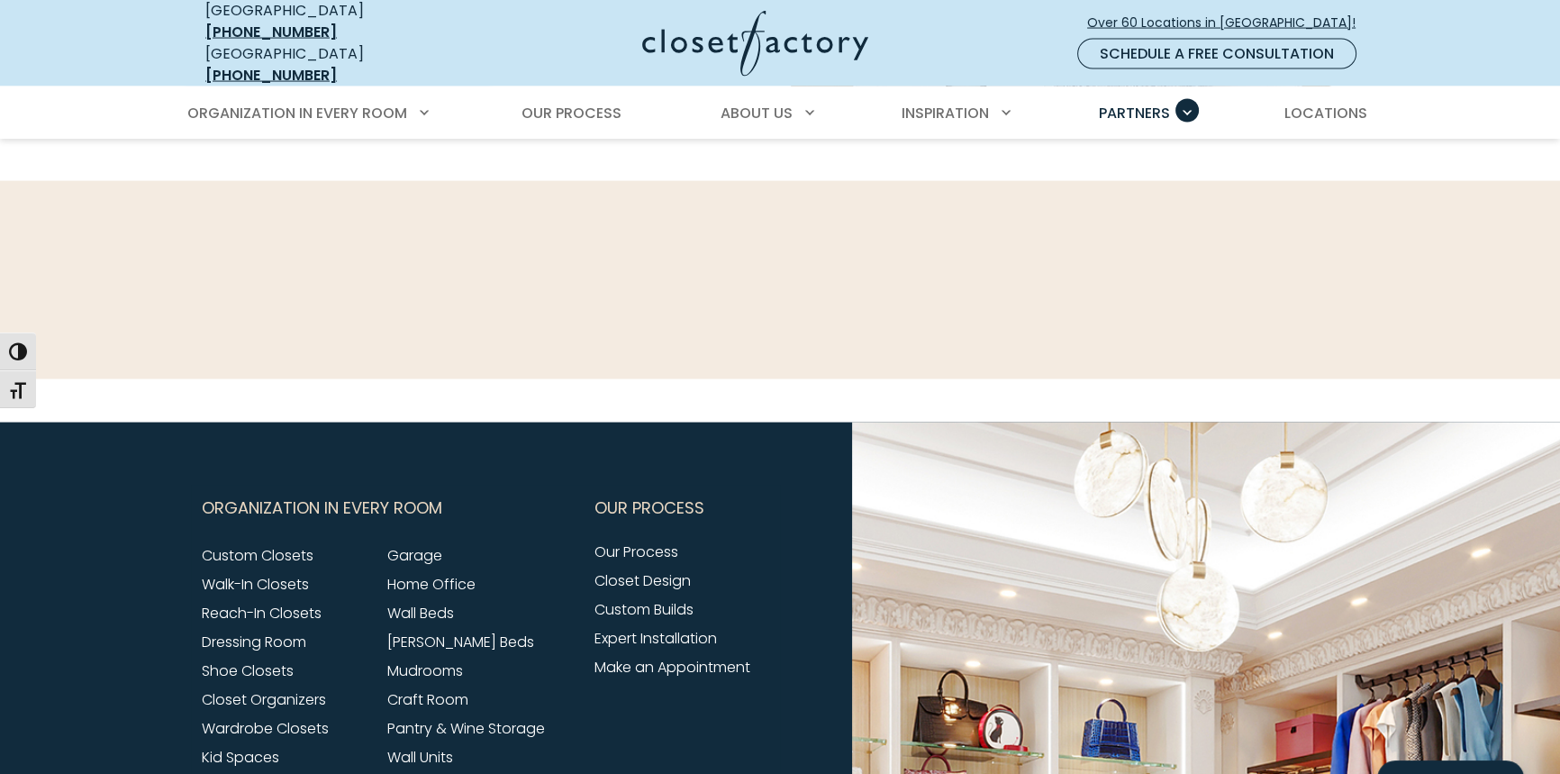
scroll to position [5236, 0]
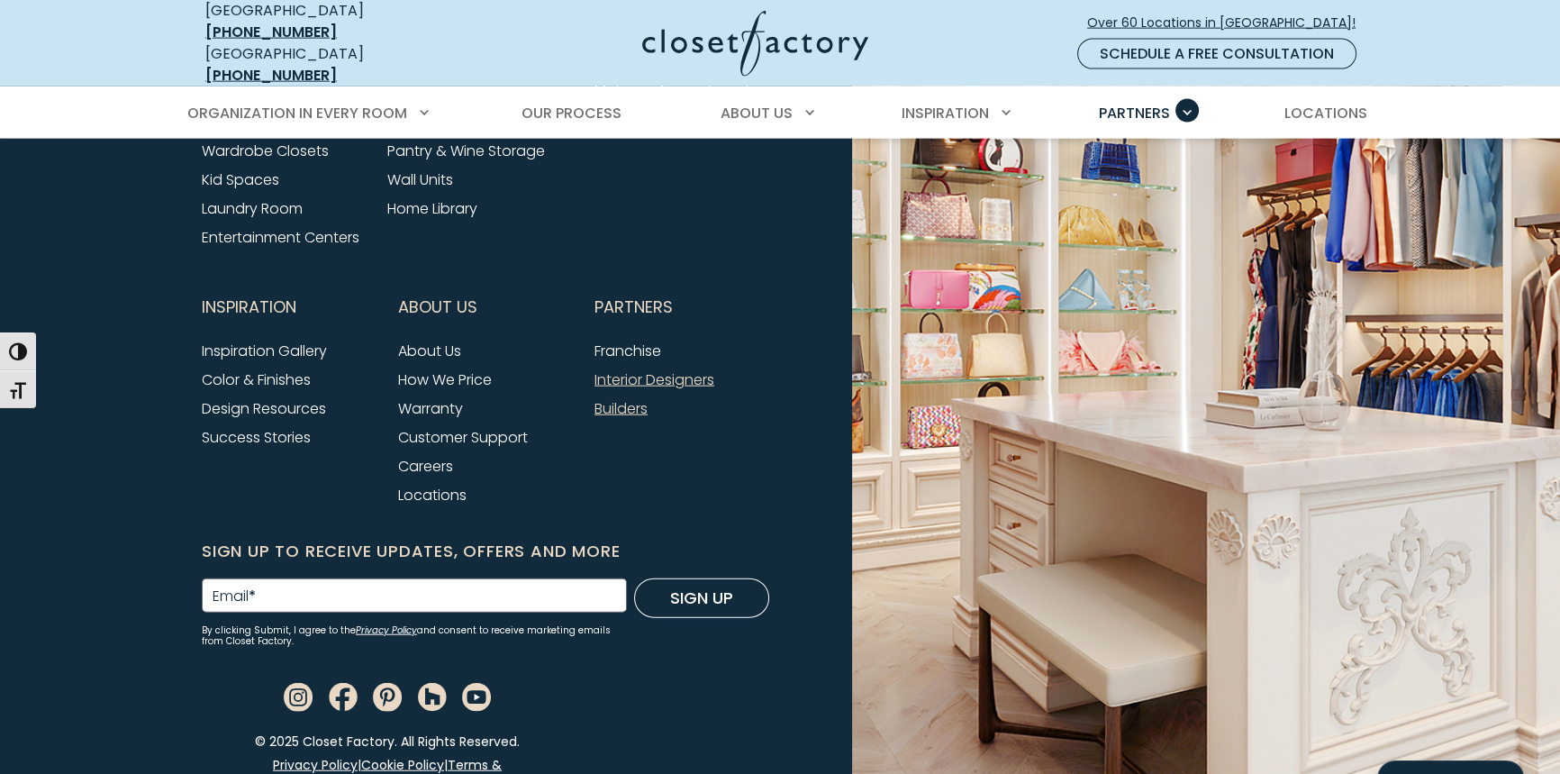
click at [622, 398] on link "Builders" at bounding box center [621, 408] width 53 height 21
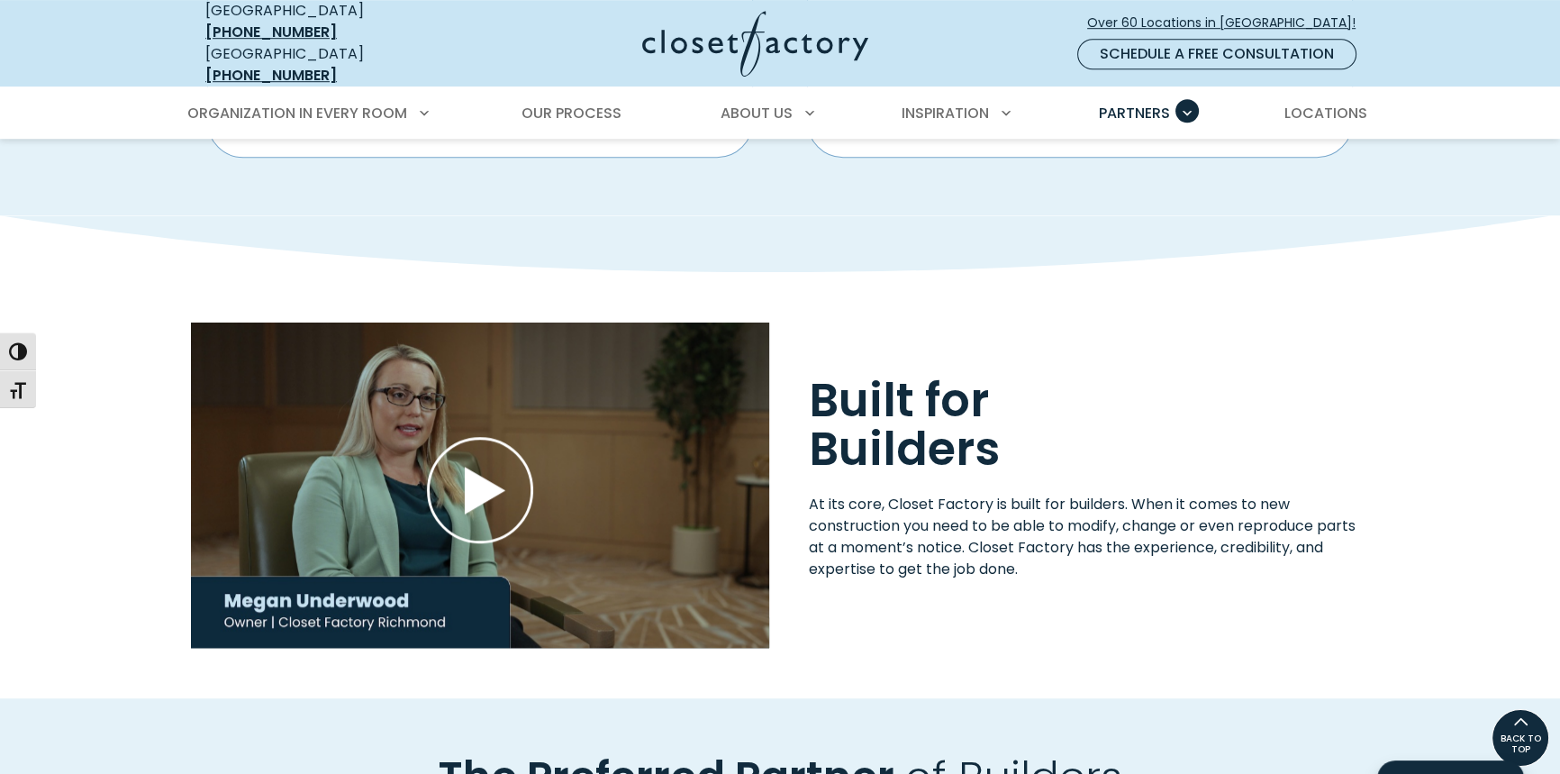
click at [483, 467] on use "Play Wistia video" at bounding box center [480, 490] width 104 height 104
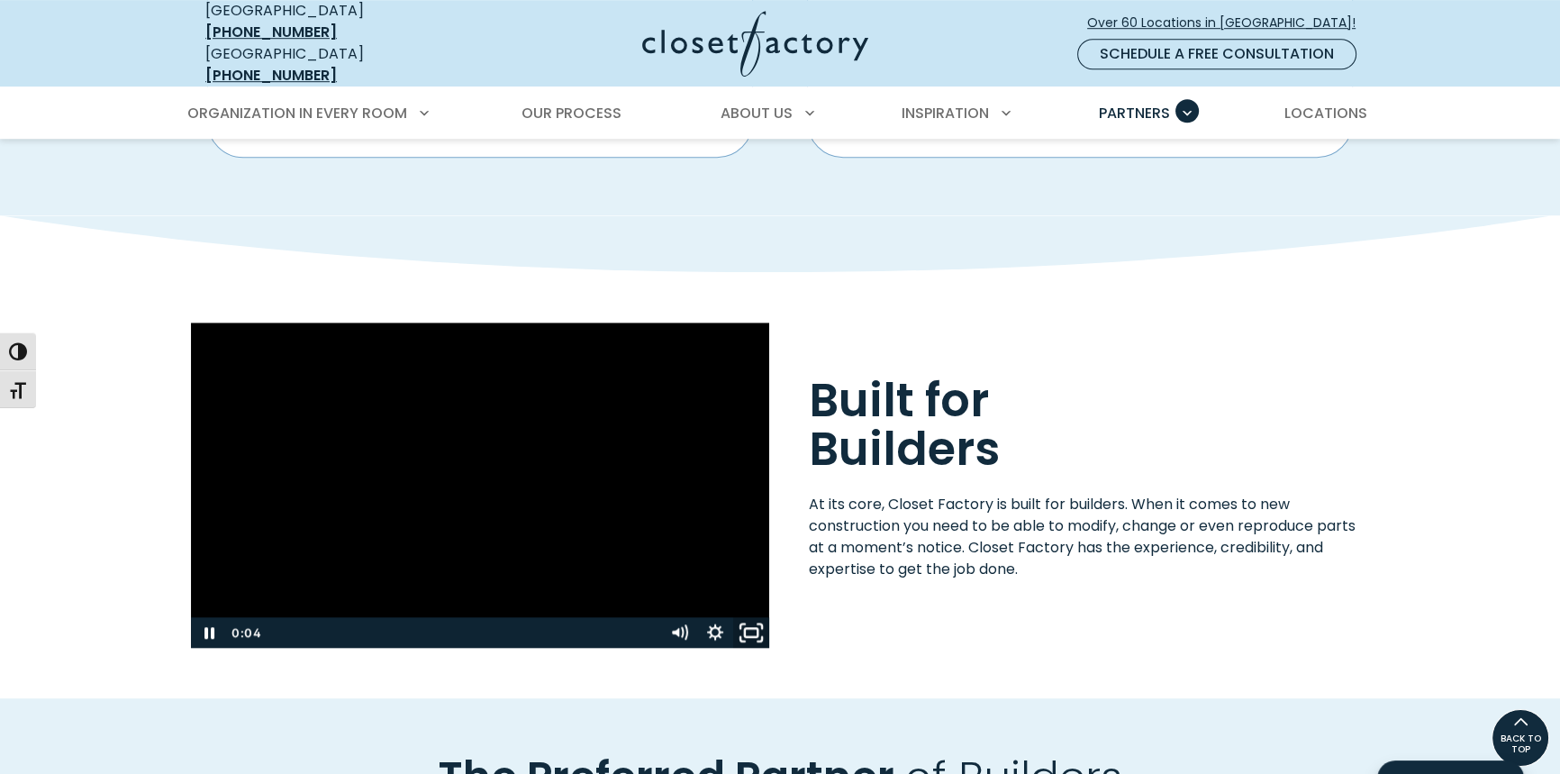
drag, startPoint x: 752, startPoint y: 623, endPoint x: 1102, endPoint y: 668, distance: 352.5
click at [753, 628] on rect "Fullscreen" at bounding box center [751, 632] width 13 height 9
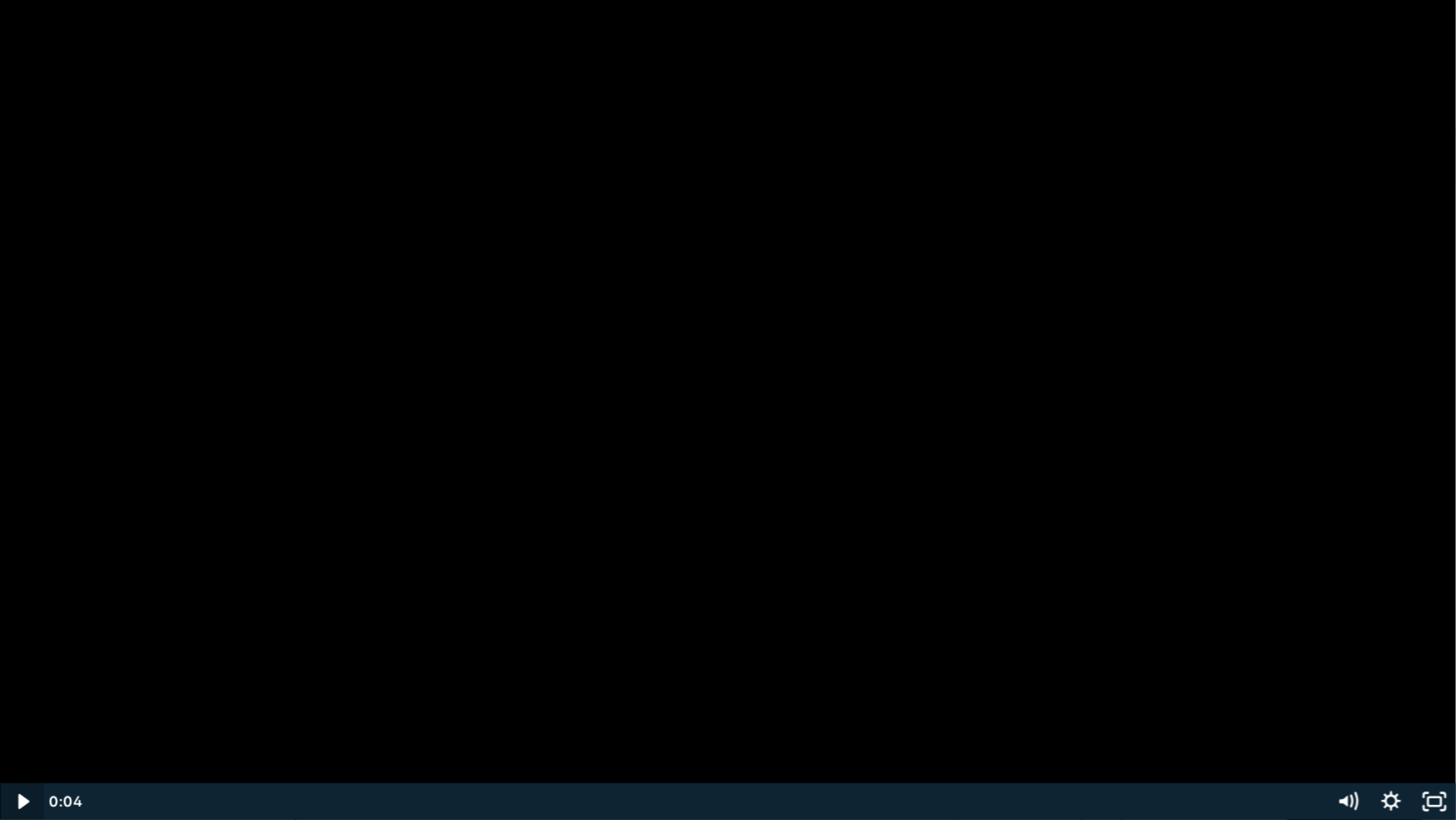
click at [24, 716] on icon "Play Video" at bounding box center [23, 801] width 44 height 37
click at [21, 716] on icon "Pause" at bounding box center [21, 802] width 52 height 44
click at [21, 716] on icon "Play Video" at bounding box center [23, 801] width 11 height 15
click at [21, 716] on icon "Pause" at bounding box center [21, 802] width 52 height 44
click at [21, 716] on icon "Play Video" at bounding box center [24, 801] width 13 height 19
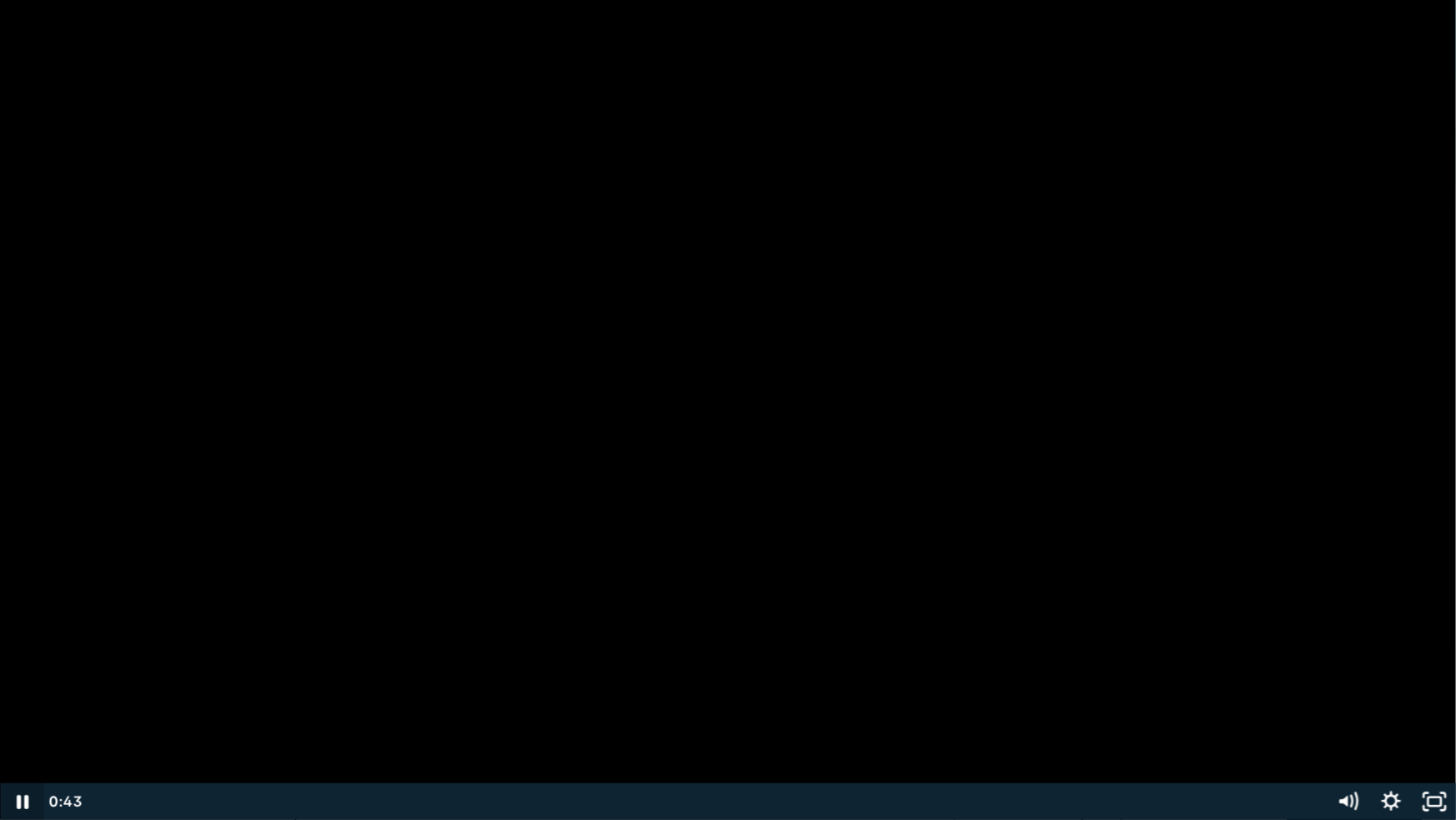
click at [21, 716] on icon "Pause" at bounding box center [21, 801] width 44 height 37
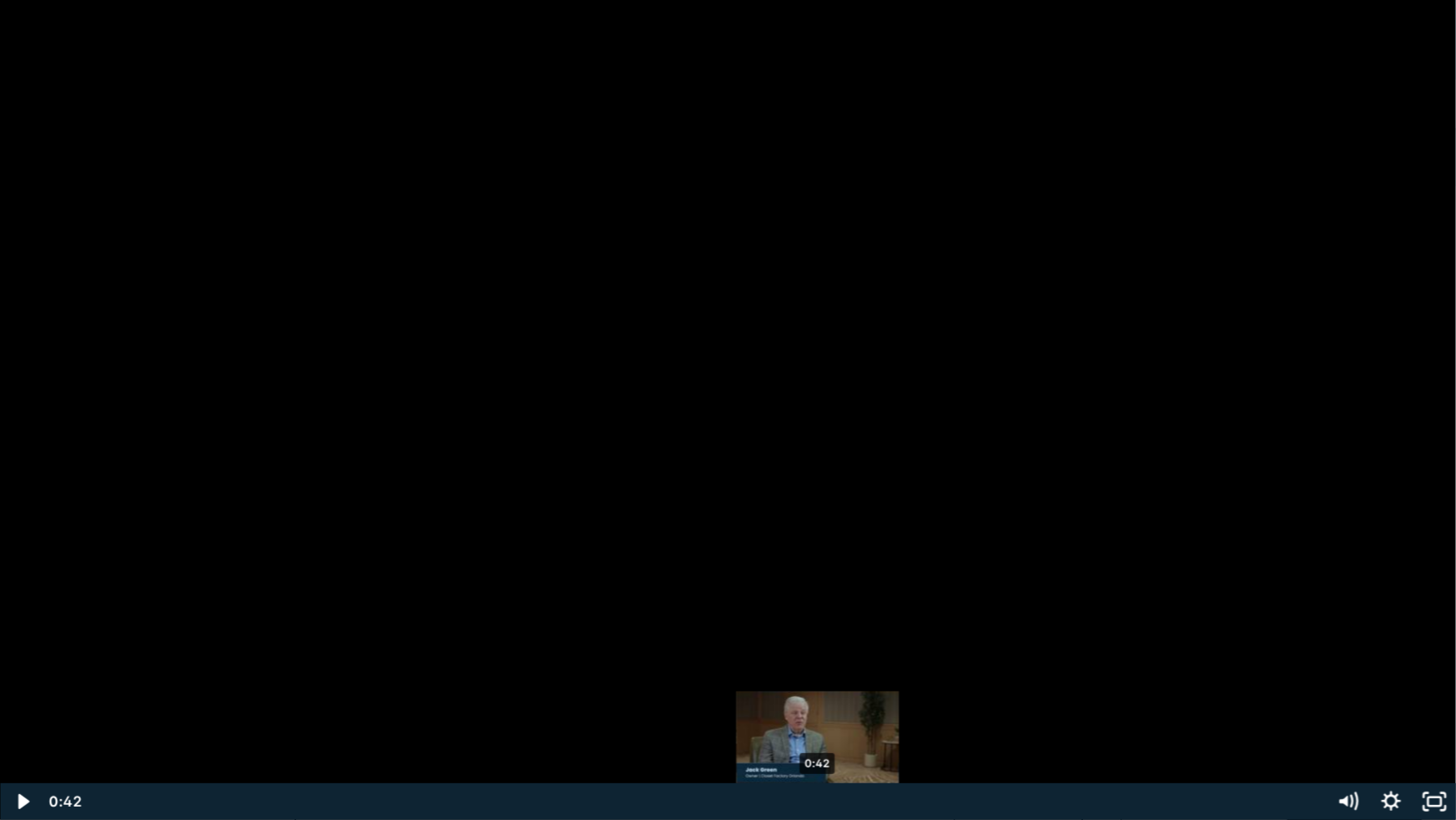
click at [818, 716] on div "0:42" at bounding box center [705, 801] width 1221 height 37
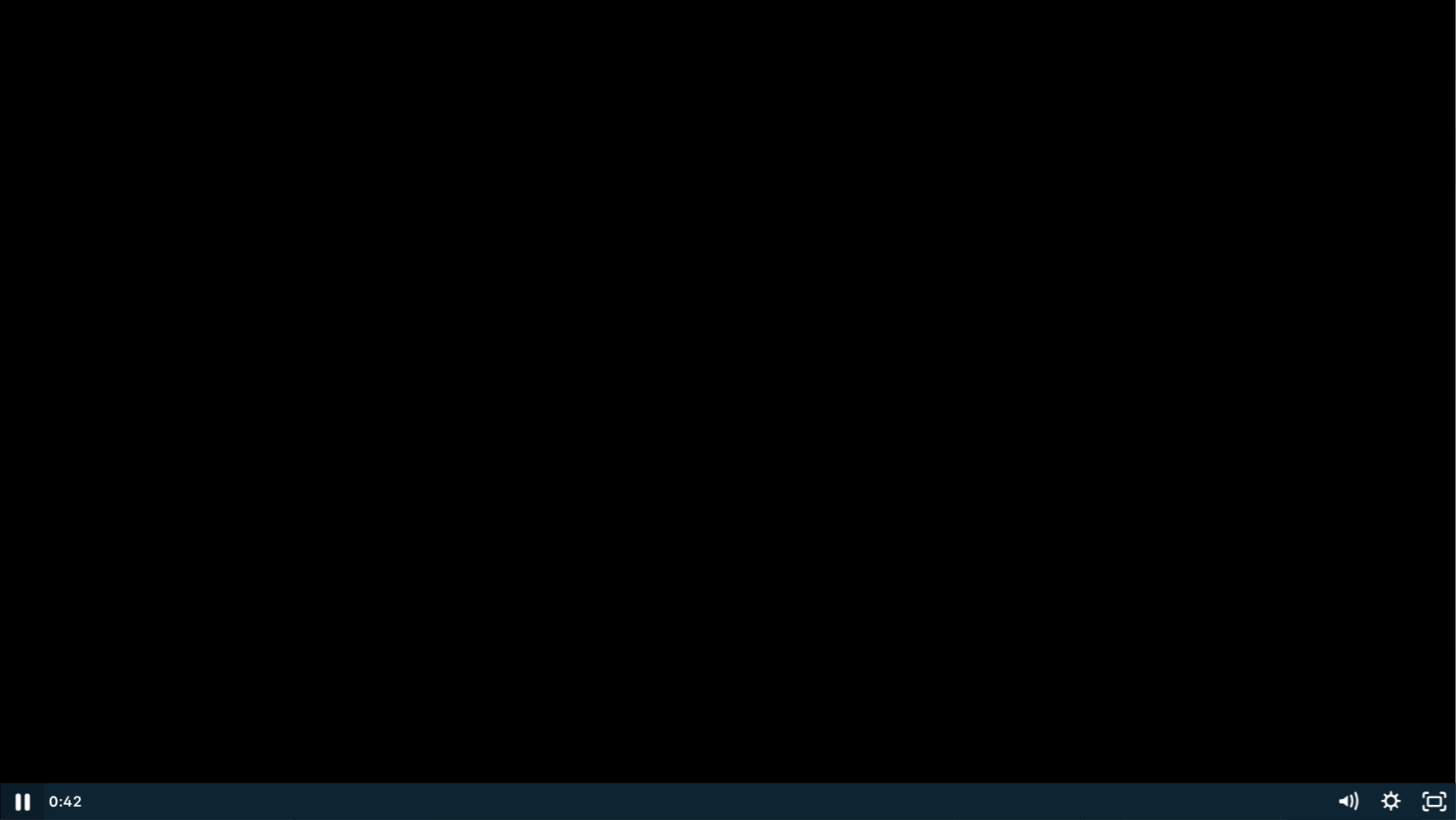
click at [30, 716] on icon "Pause" at bounding box center [21, 802] width 52 height 44
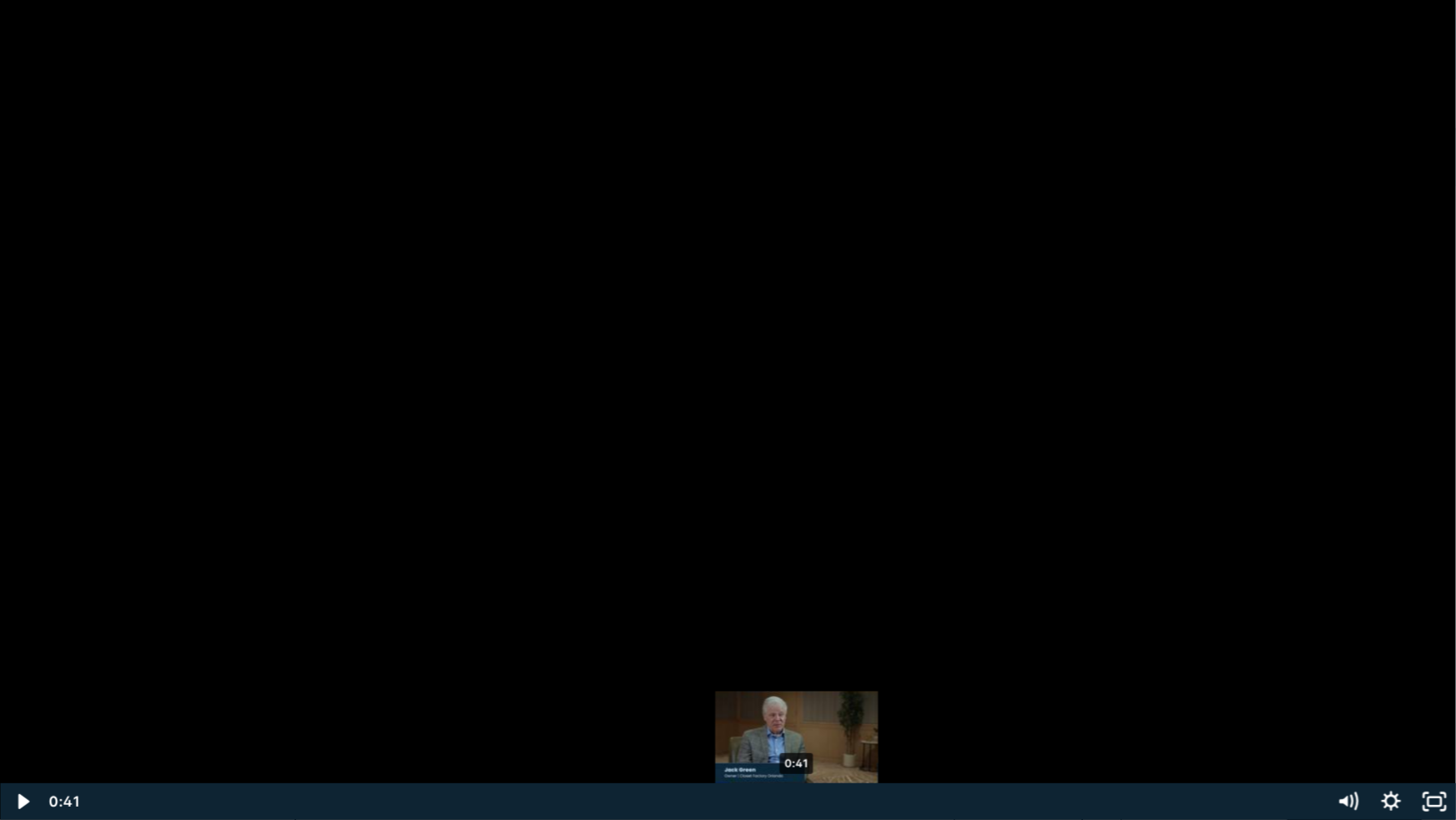
click at [797, 716] on div "0:41" at bounding box center [705, 801] width 1221 height 37
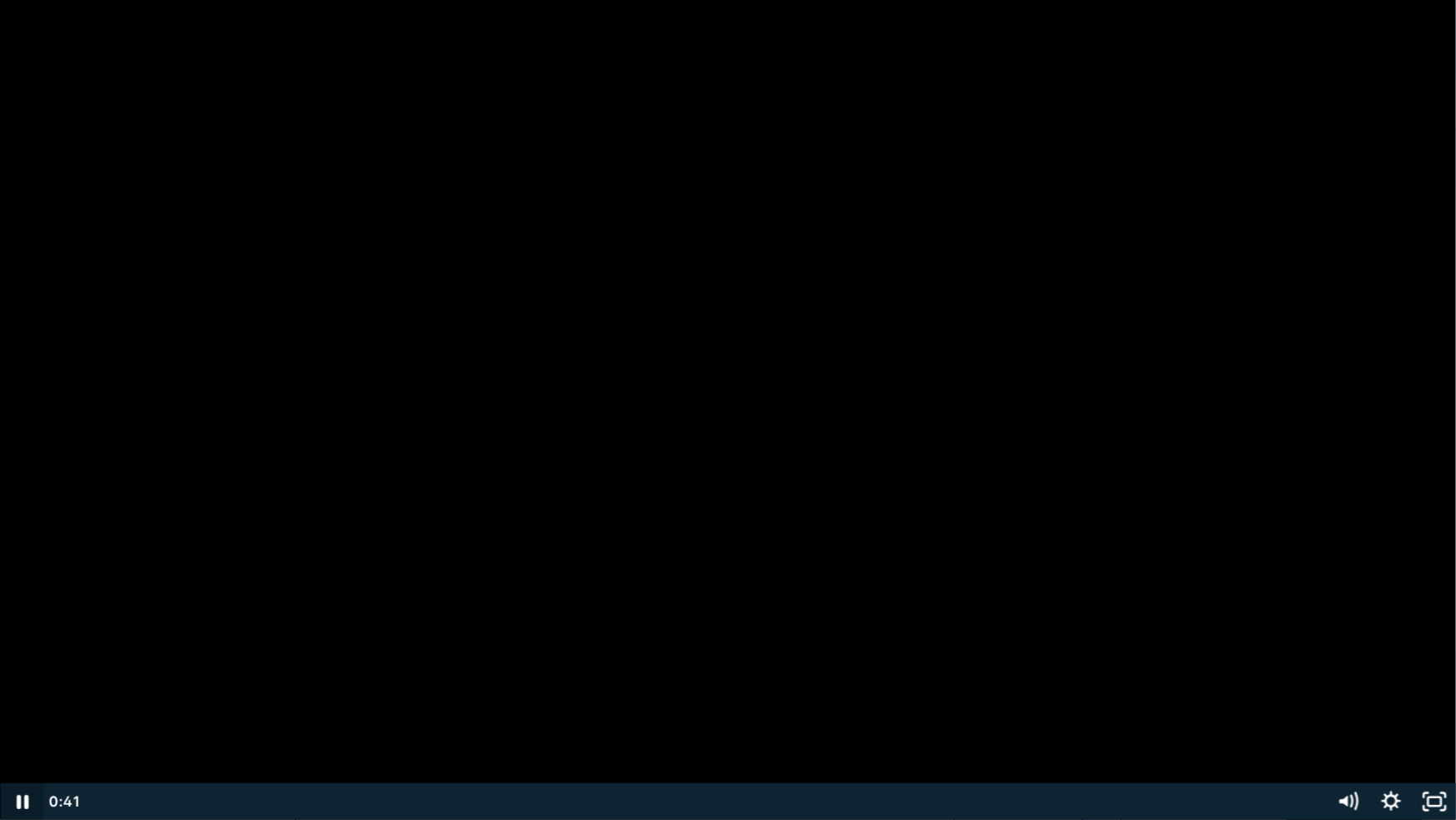
click at [32, 716] on icon "Pause" at bounding box center [21, 801] width 44 height 37
click at [26, 716] on icon "Play Video" at bounding box center [23, 801] width 44 height 37
click at [25, 716] on icon "Pause" at bounding box center [22, 801] width 12 height 14
click at [1431, 716] on icon "Unfullscreen" at bounding box center [1434, 801] width 44 height 37
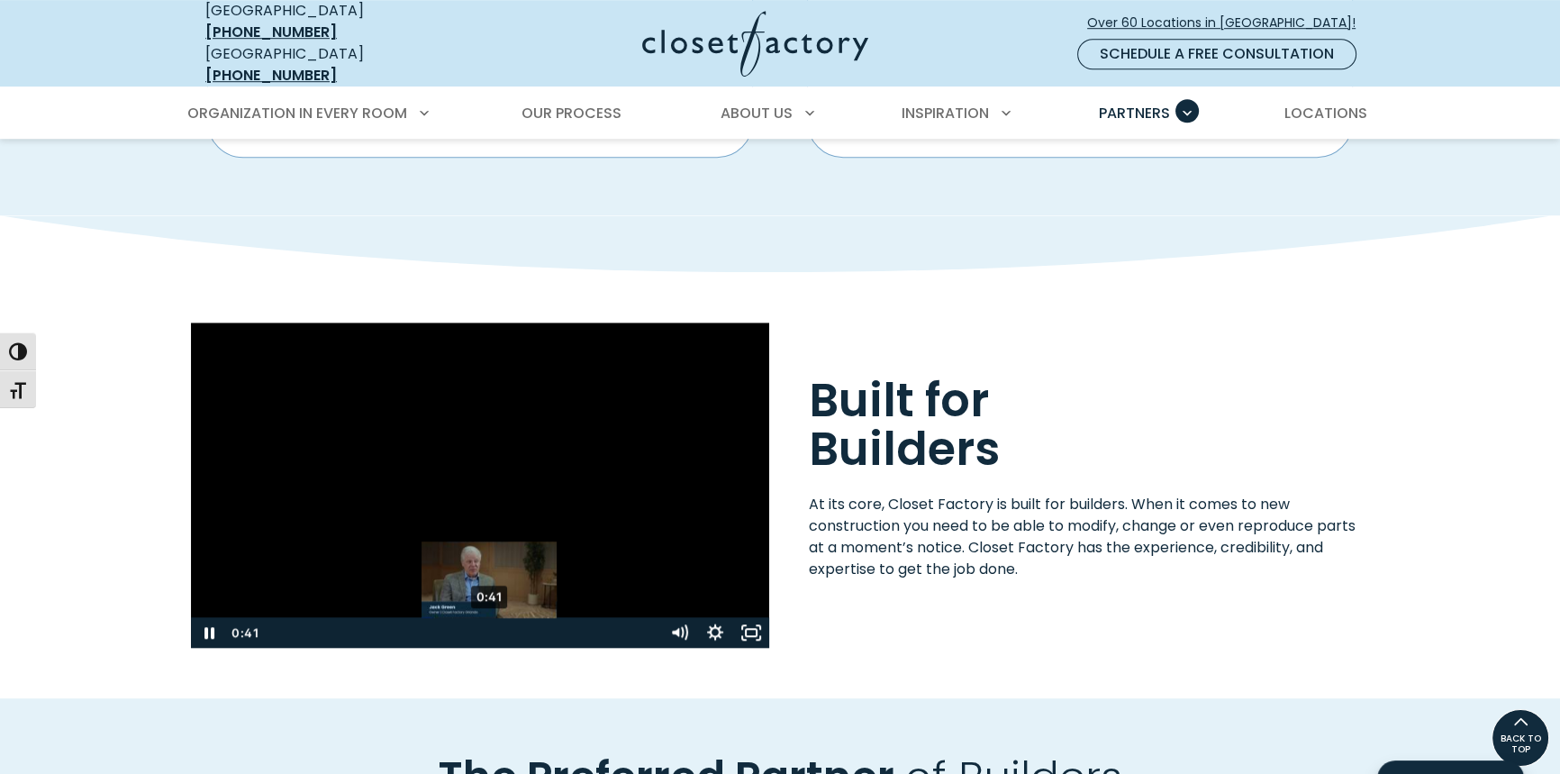
click at [490, 622] on div "0:41" at bounding box center [460, 632] width 384 height 31
click at [206, 626] on icon "Play Video" at bounding box center [209, 632] width 9 height 13
click at [206, 627] on icon "Pause" at bounding box center [210, 633] width 10 height 12
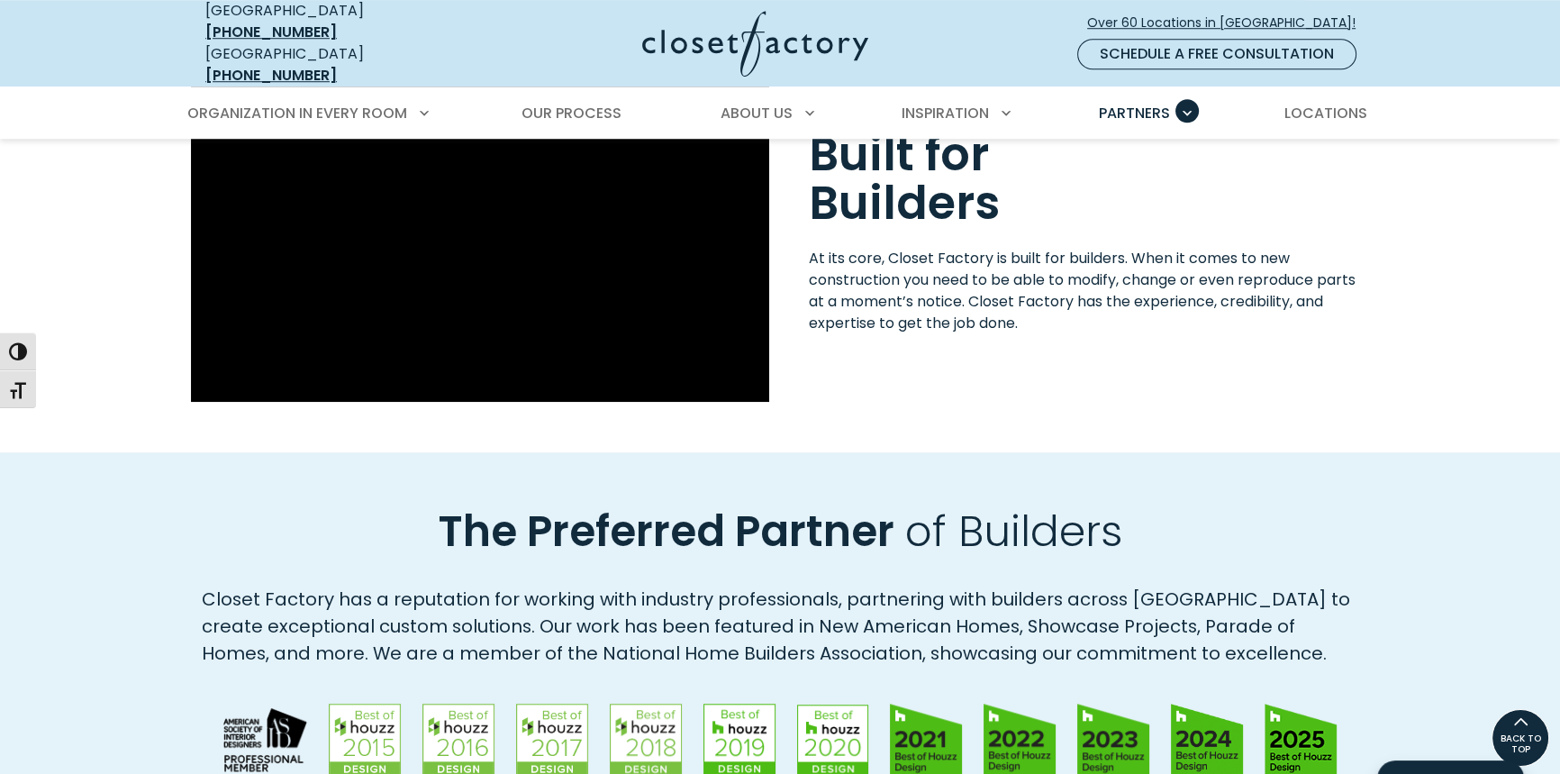
scroll to position [1795, 0]
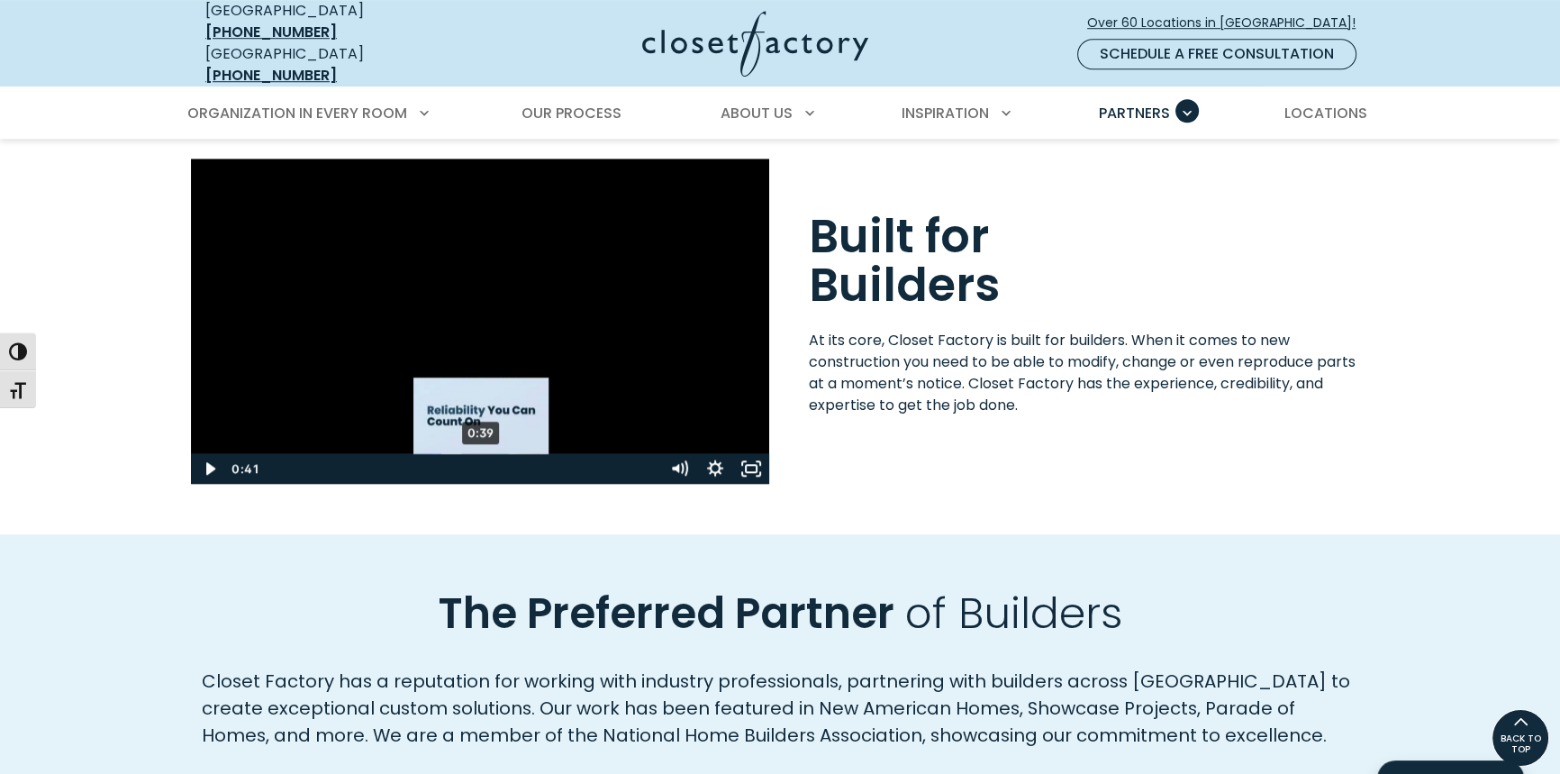
click at [482, 457] on div "0:39" at bounding box center [460, 468] width 384 height 31
click at [197, 459] on icon "Pause" at bounding box center [209, 468] width 36 height 31
drag, startPoint x: 211, startPoint y: 451, endPoint x: 26, endPoint y: 545, distance: 207.1
click at [211, 453] on icon "Play Video" at bounding box center [210, 468] width 36 height 31
drag, startPoint x: 206, startPoint y: 459, endPoint x: 703, endPoint y: 452, distance: 496.5
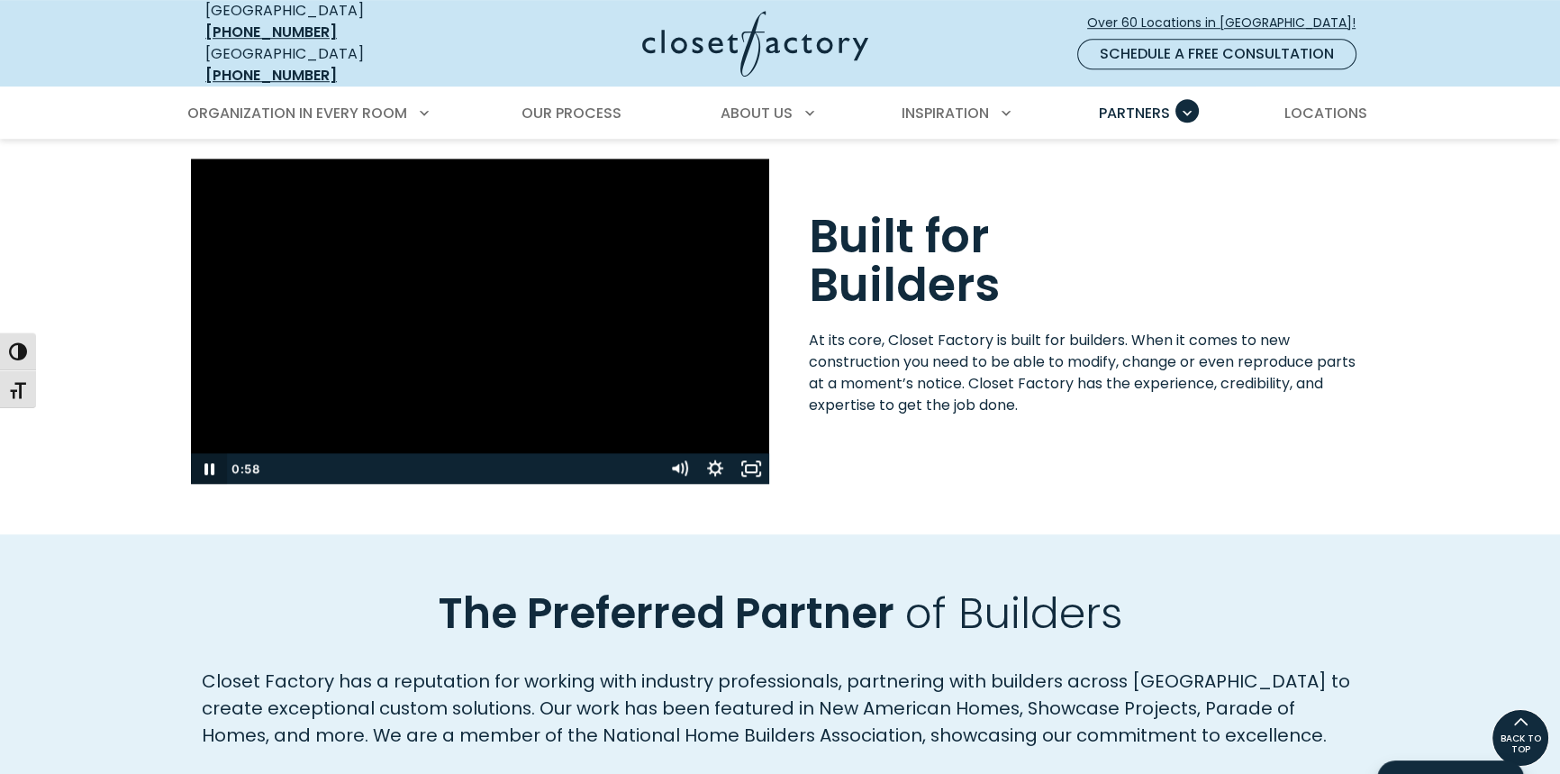
click at [206, 463] on icon "Pause" at bounding box center [210, 469] width 10 height 12
drag, startPoint x: 586, startPoint y: 458, endPoint x: 571, endPoint y: 458, distance: 14.4
click at [571, 464] on div "Playbar" at bounding box center [570, 469] width 10 height 10
click at [759, 473] on icon "Fullscreen" at bounding box center [760, 475] width 5 height 5
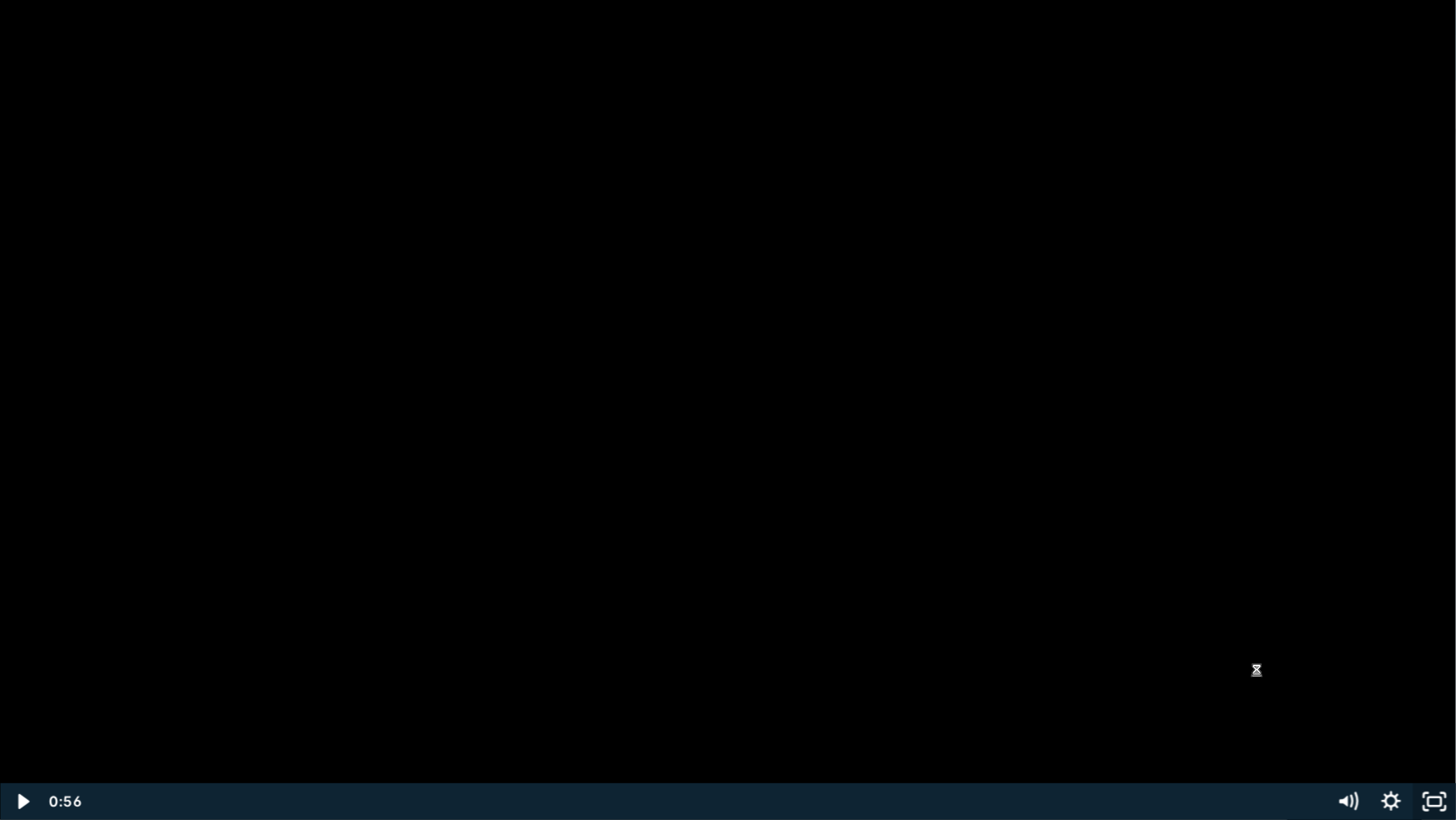
click at [1425, 716] on icon "Unfullscreen" at bounding box center [1434, 801] width 44 height 37
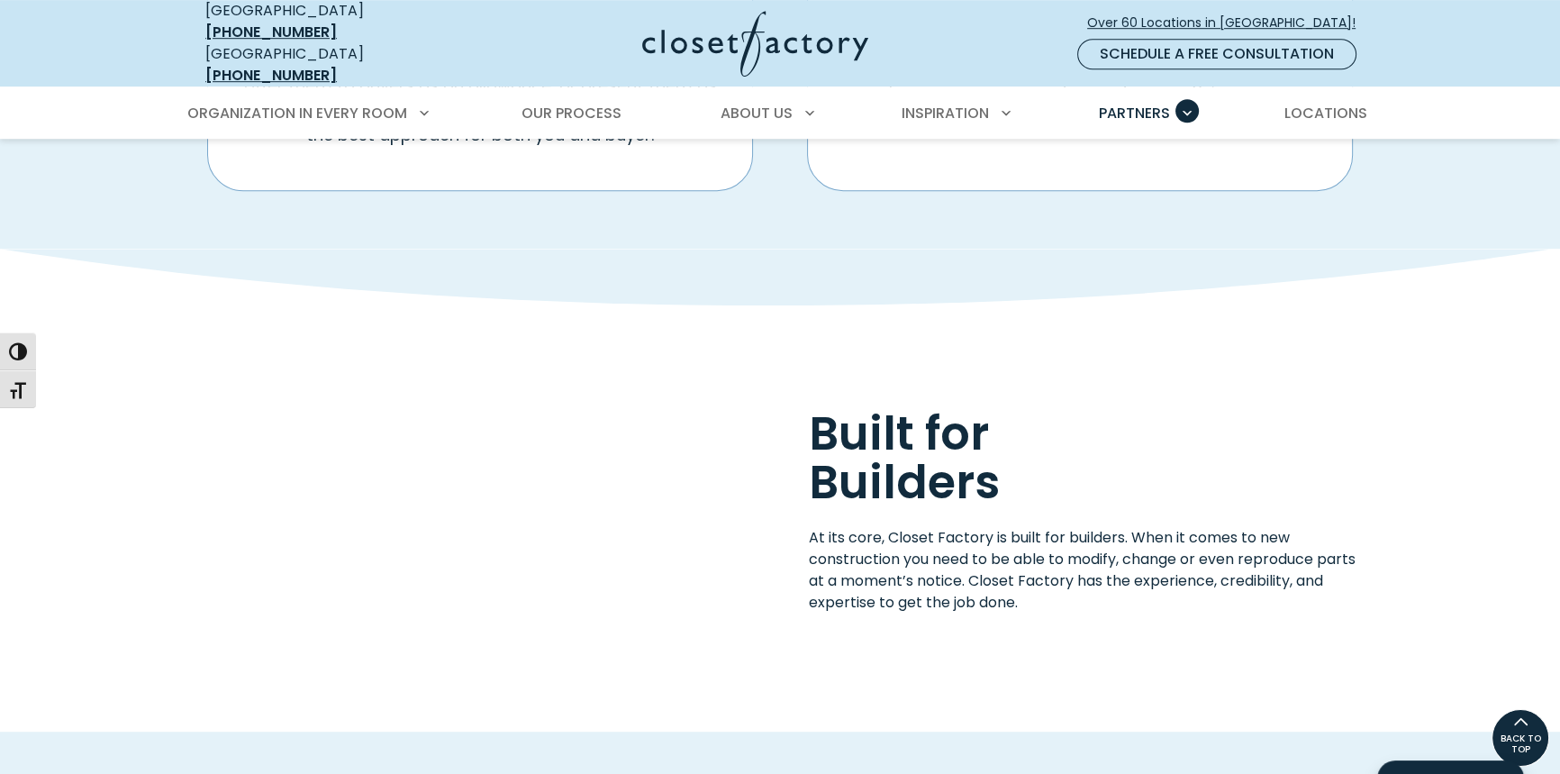
scroll to position [1484, 0]
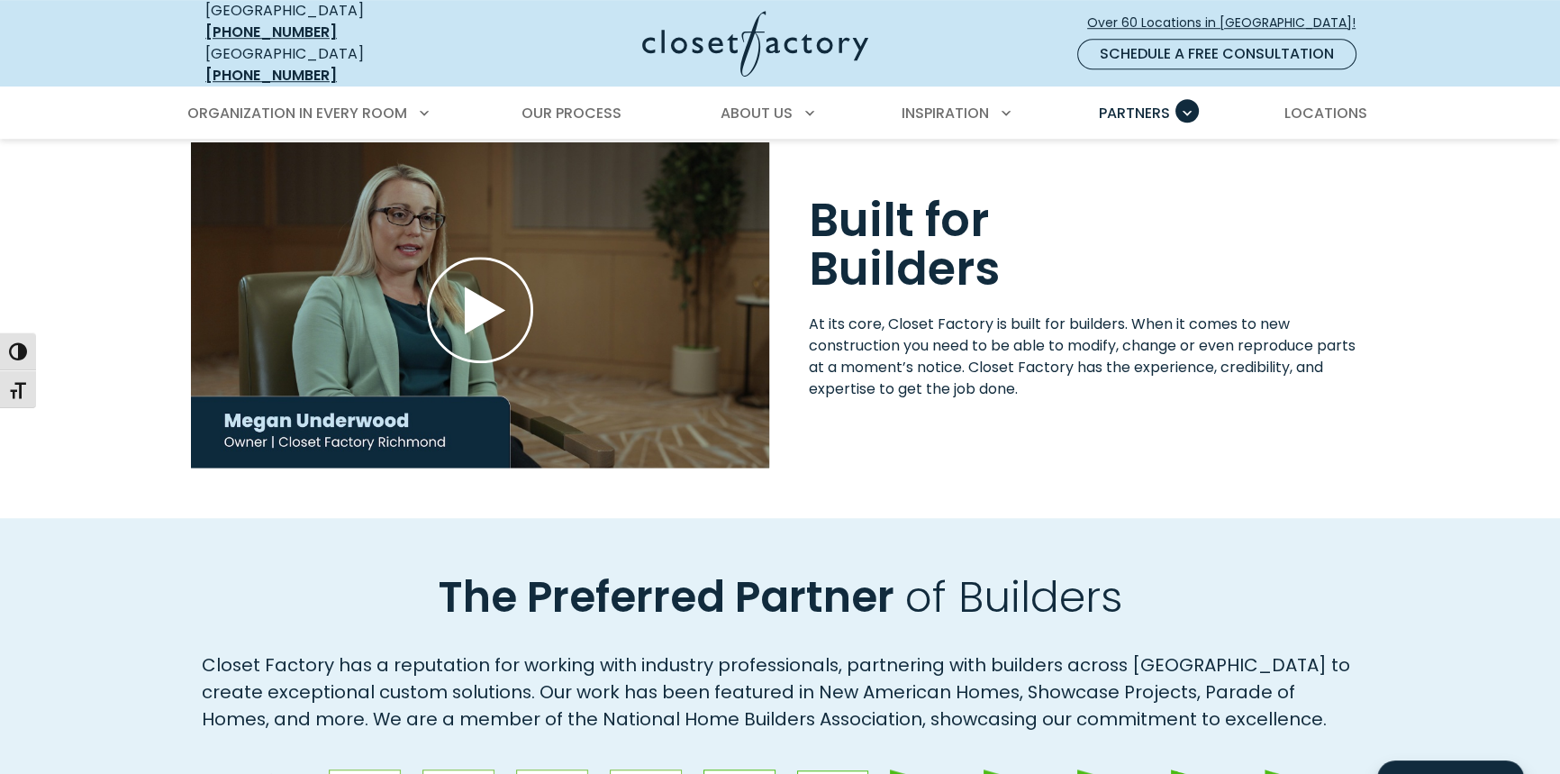
click at [445, 294] on icon "Play Wistia video" at bounding box center [480, 310] width 106 height 106
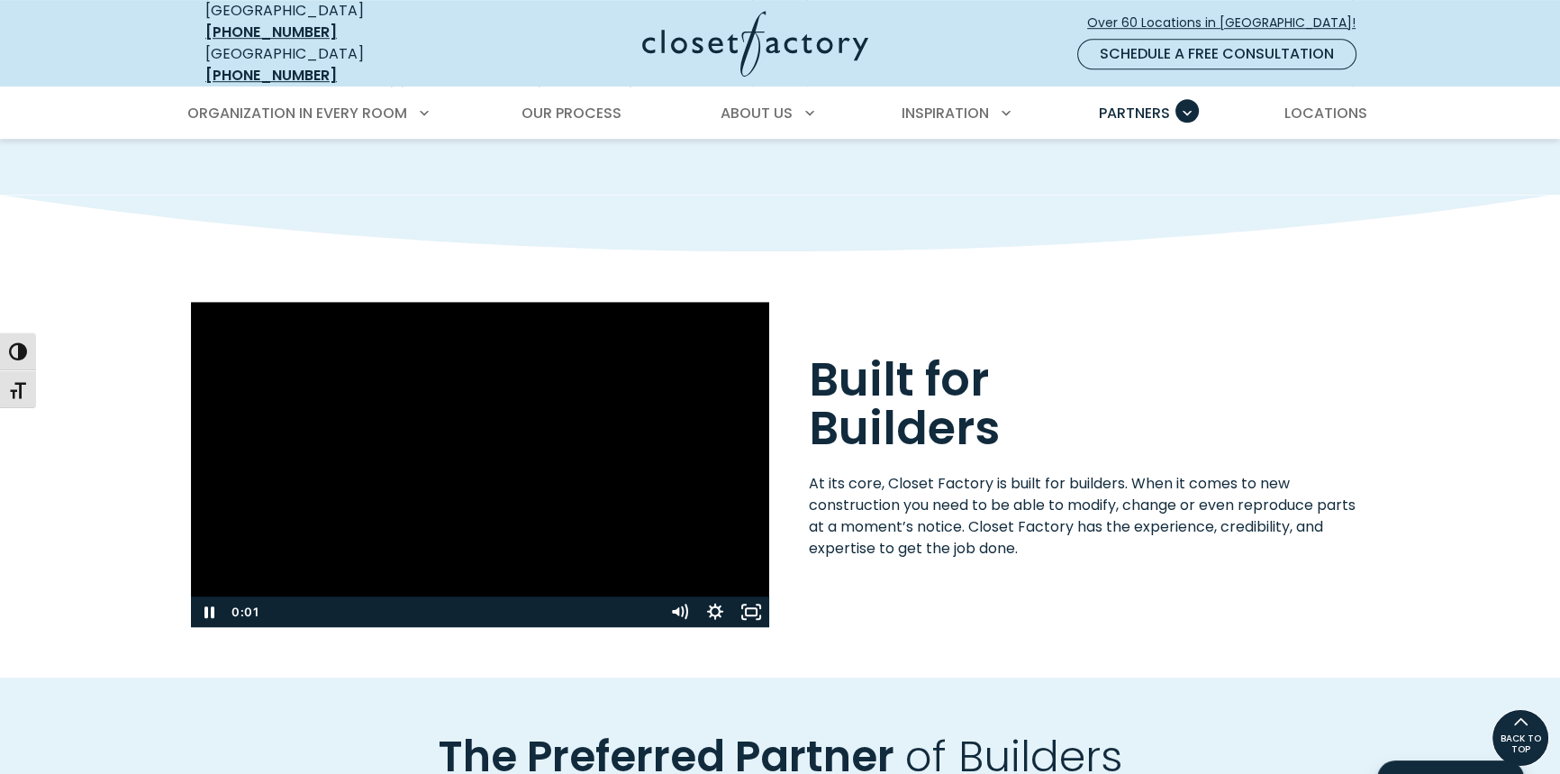
scroll to position [1648, 0]
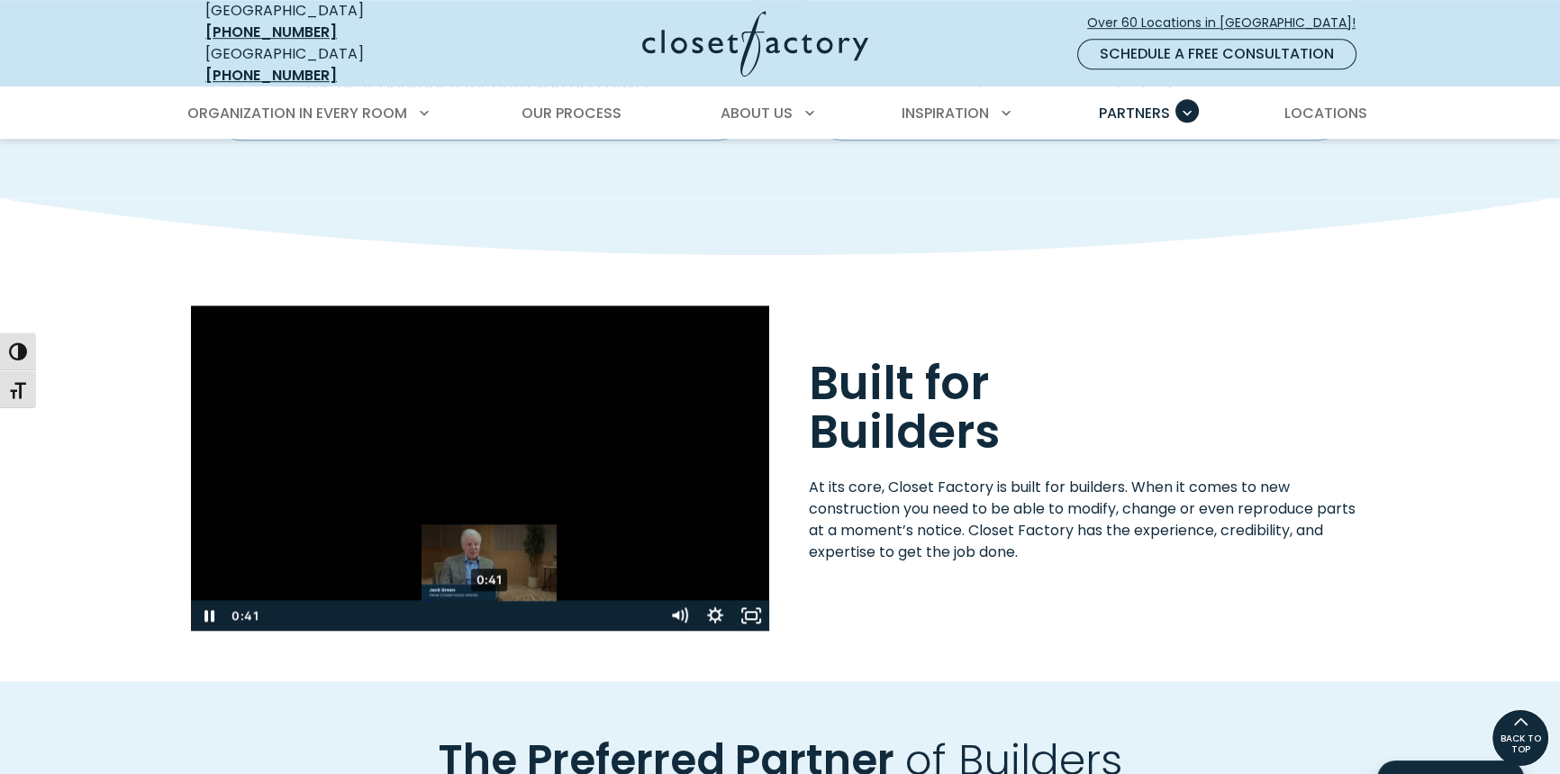
click at [488, 604] on div "0:41" at bounding box center [460, 615] width 384 height 31
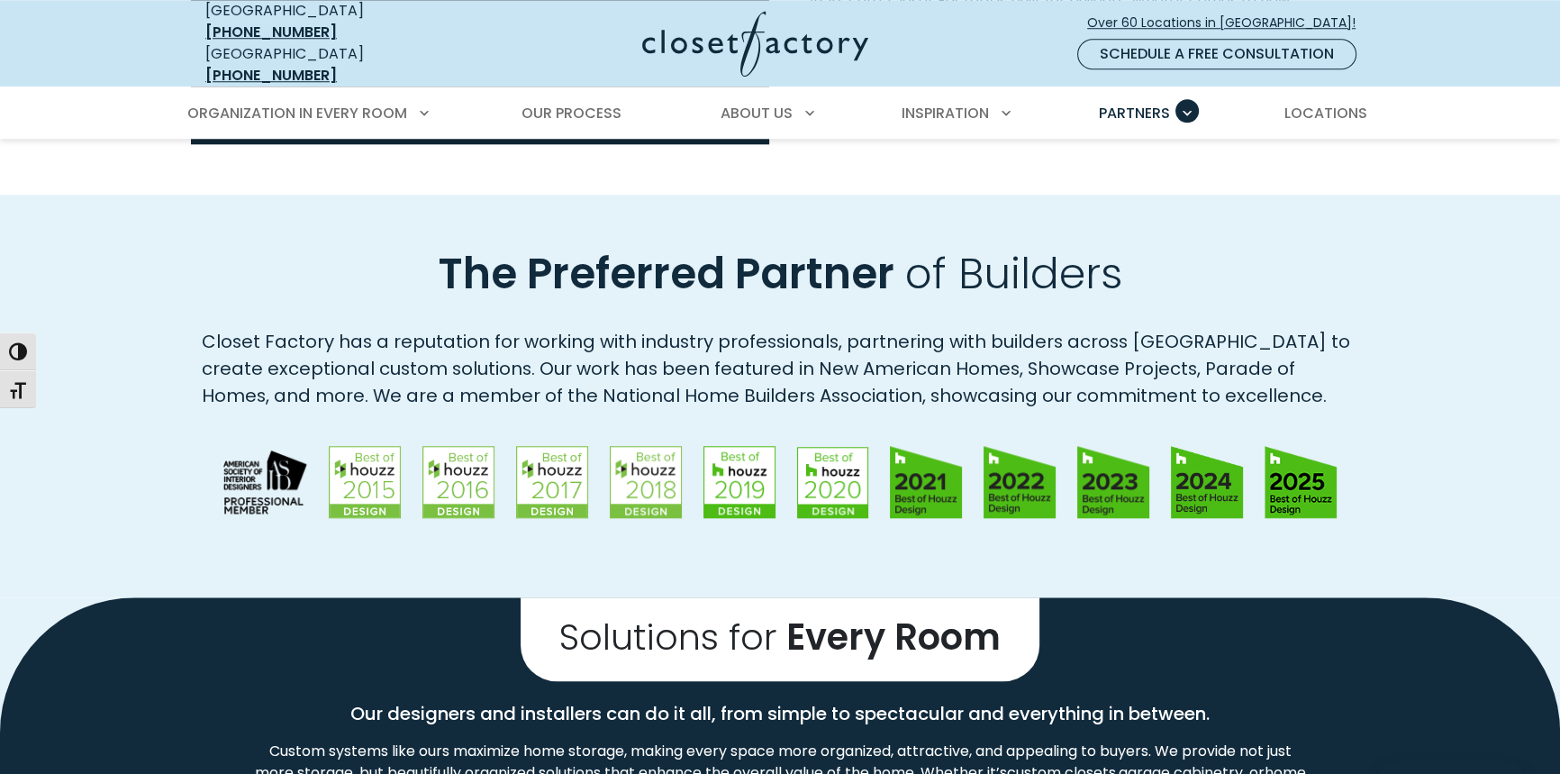
scroll to position [2139, 0]
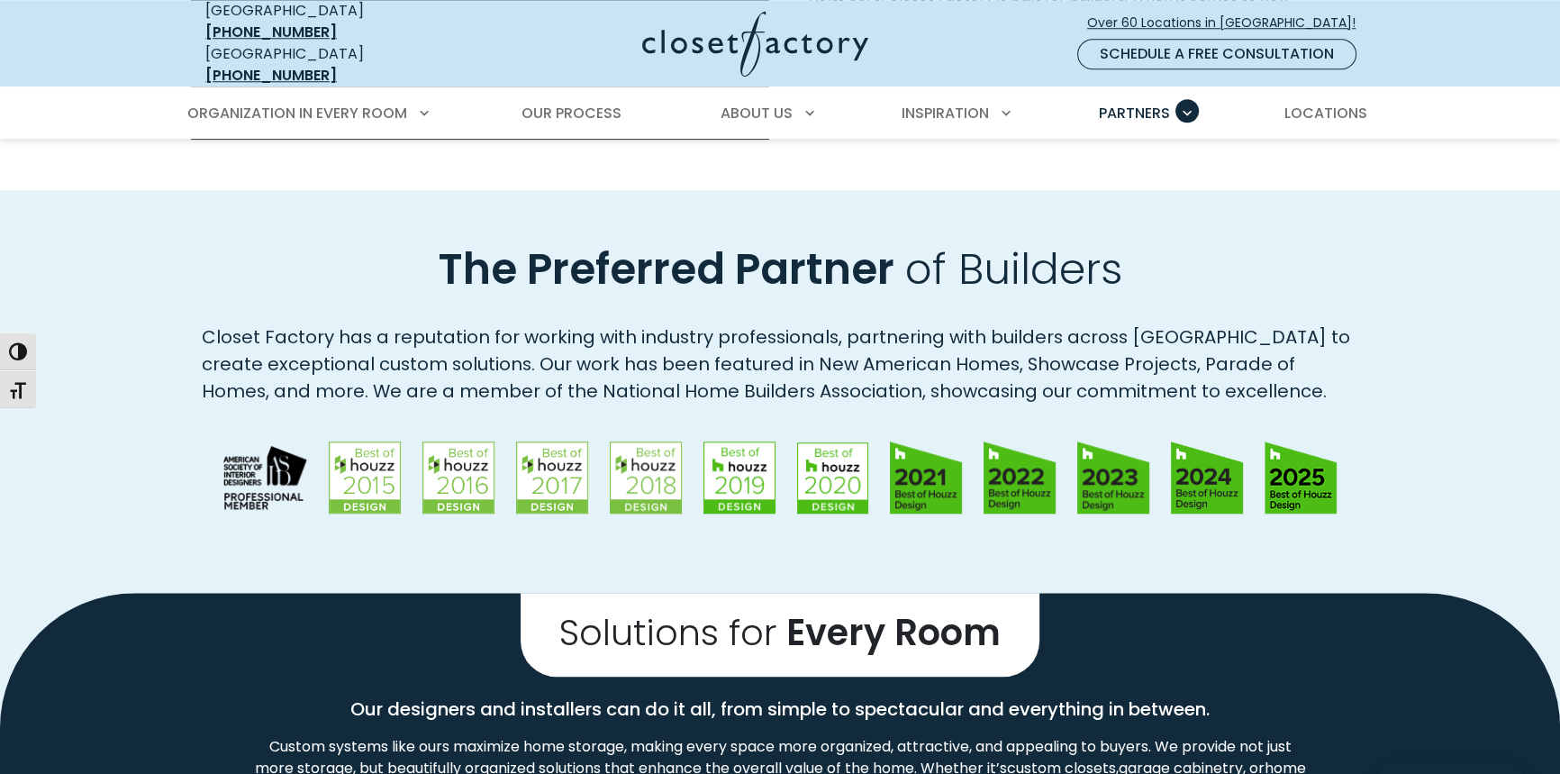
click at [1482, 223] on div "The Preferred Partner of Builders Closet Factory has a reputation for working w…" at bounding box center [780, 391] width 1560 height 403
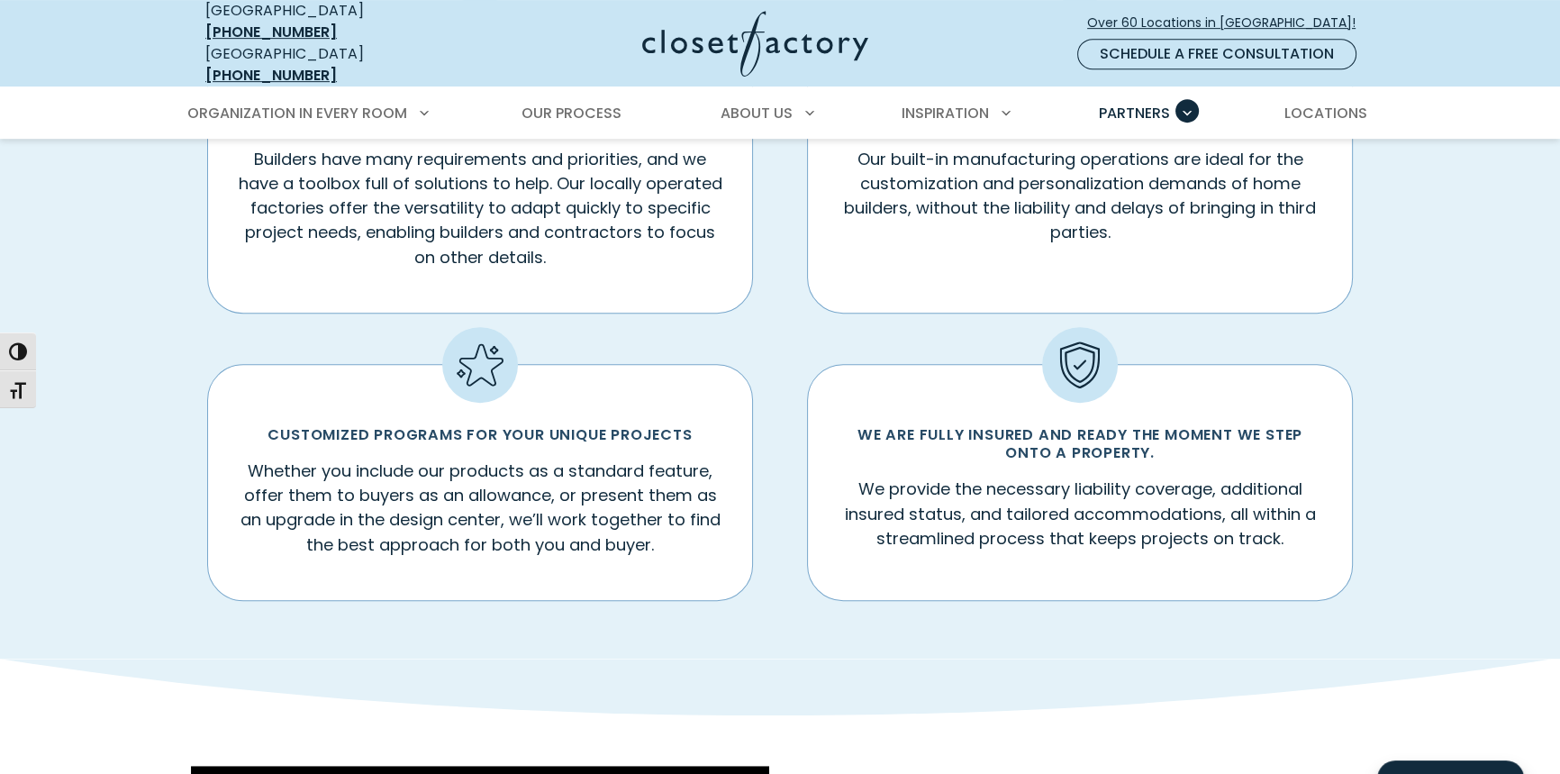
scroll to position [1474, 0]
